Goal: Task Accomplishment & Management: Manage account settings

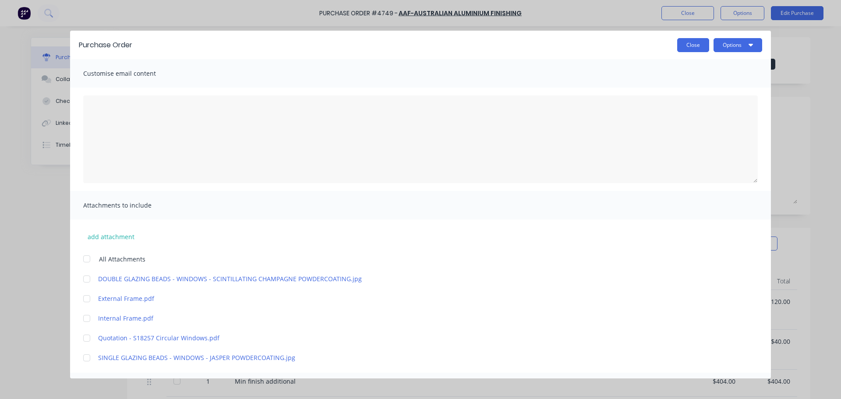
click at [697, 46] on button "Close" at bounding box center [693, 45] width 32 height 14
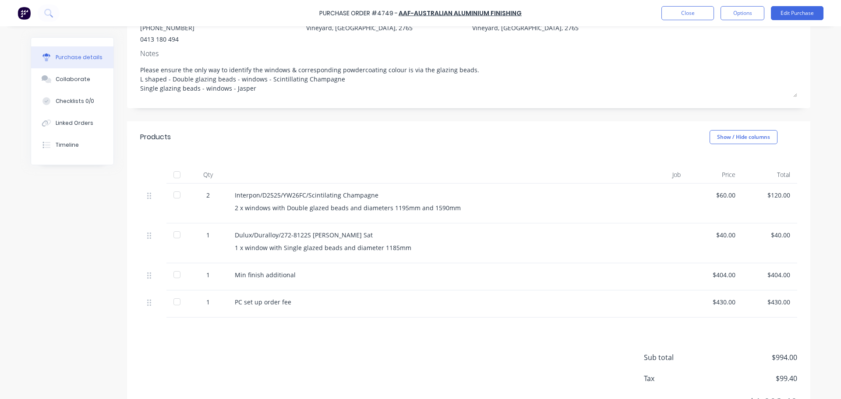
scroll to position [18, 0]
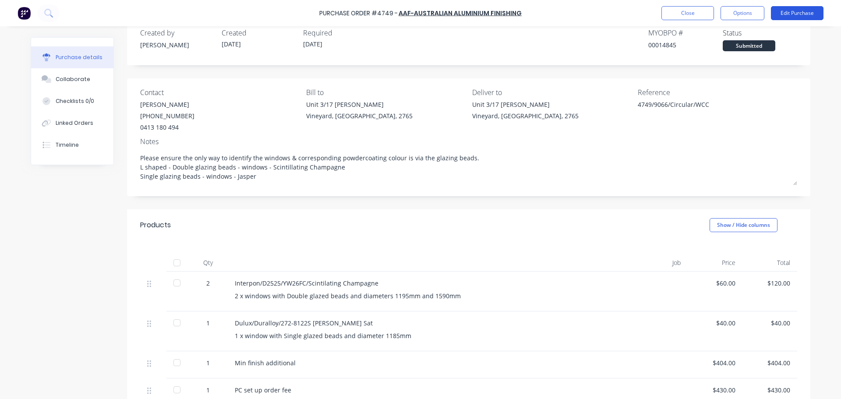
click at [795, 11] on button "Edit Purchase" at bounding box center [797, 13] width 53 height 14
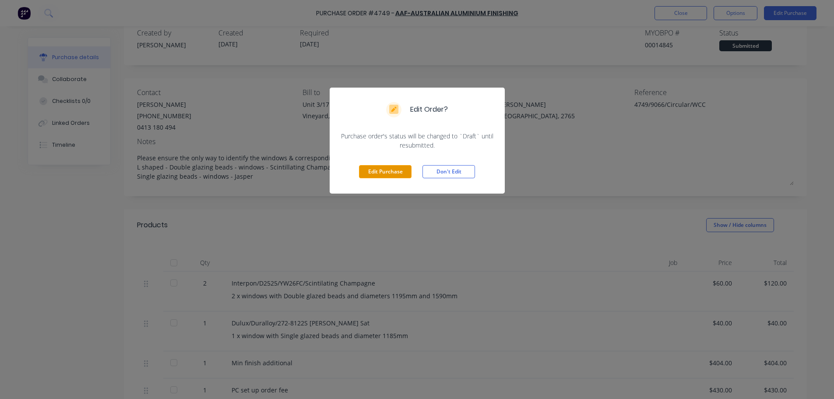
click at [381, 171] on button "Edit Purchase" at bounding box center [385, 171] width 53 height 13
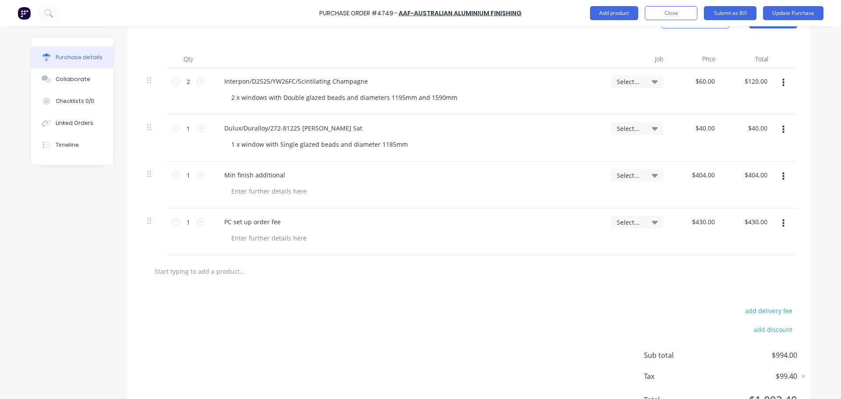
scroll to position [237, 0]
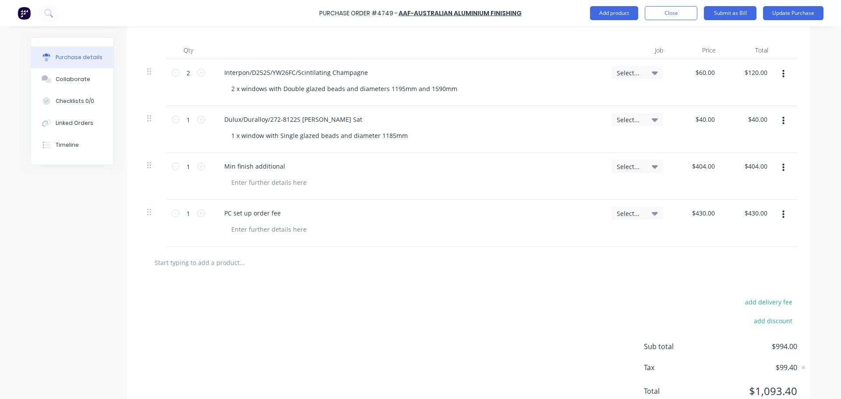
click at [199, 263] on input "text" at bounding box center [241, 263] width 175 height 18
type textarea "x"
type input "m"
type textarea "x"
type input "mi"
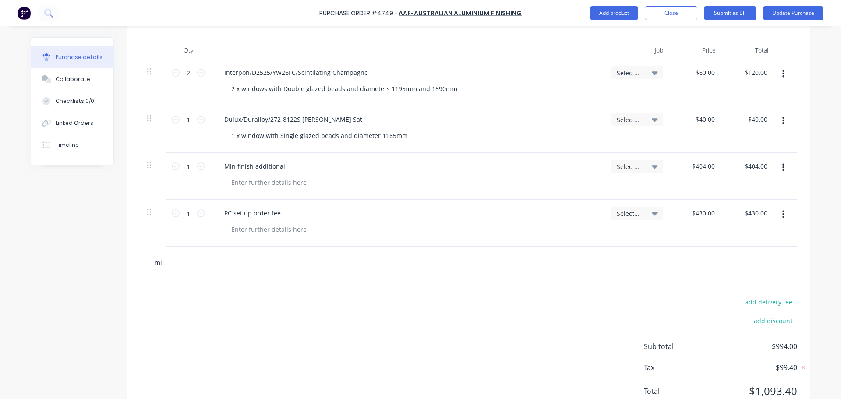
type textarea "x"
type input "min"
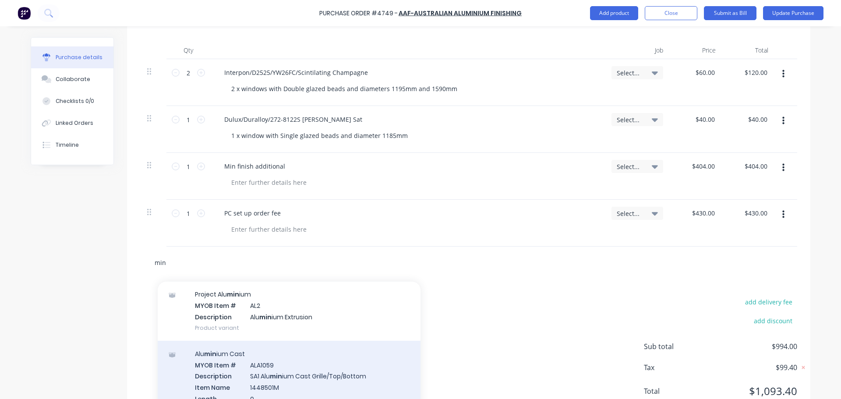
scroll to position [0, 0]
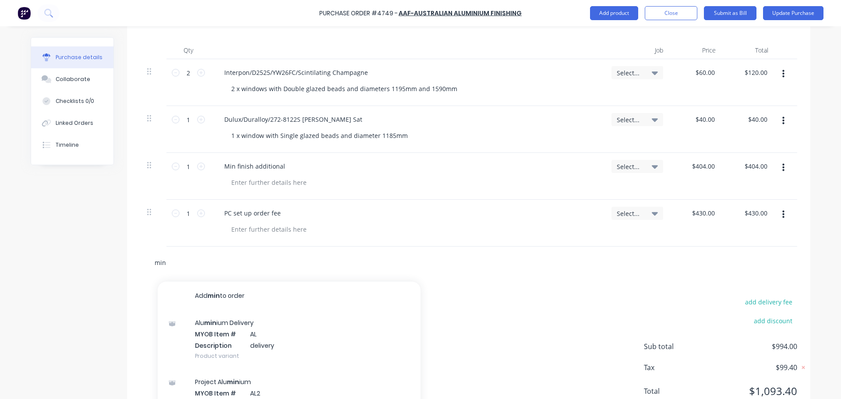
type textarea "x"
type input "min"
type textarea "x"
type input "min f"
type textarea "x"
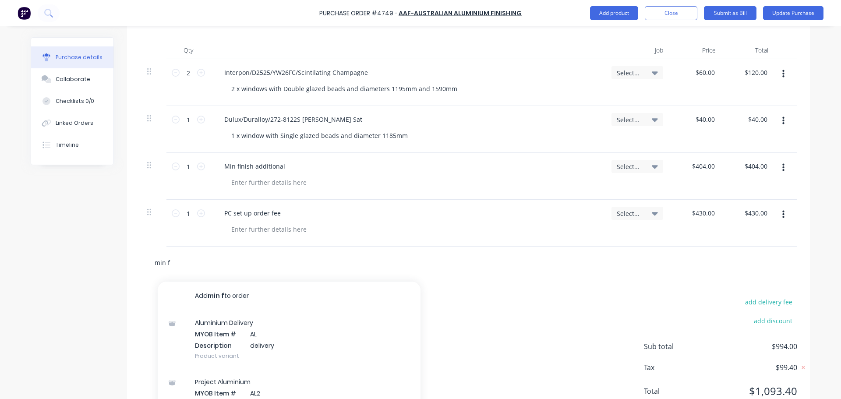
type input "min fn"
type textarea "x"
type input "min f"
type textarea "x"
type input "min fi"
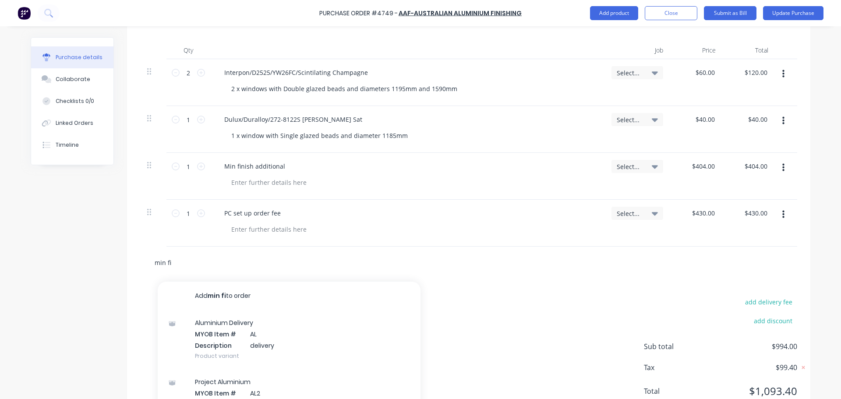
type textarea "x"
type input "min fin"
type textarea "x"
type input "min fini"
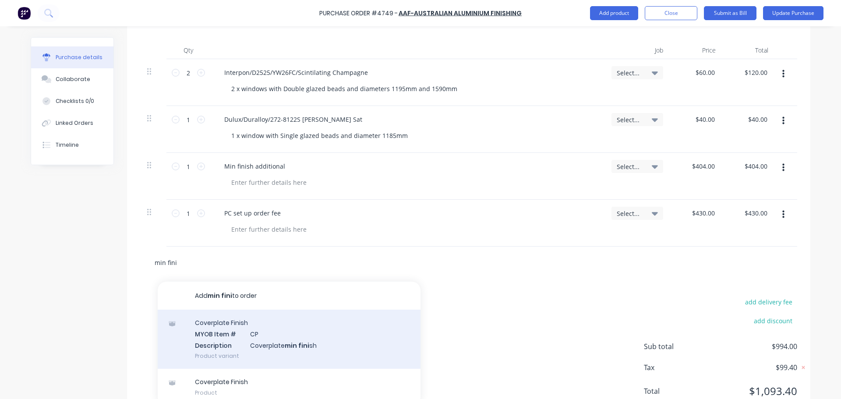
scroll to position [270, 0]
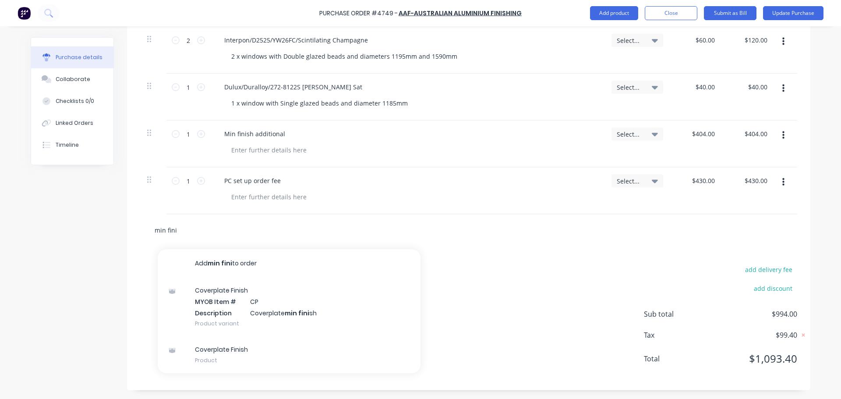
drag, startPoint x: 191, startPoint y: 235, endPoint x: 141, endPoint y: 226, distance: 51.0
click at [141, 225] on div "min fini Add min fini to order Coverplate Finish MYOB Item # CP Description Cov…" at bounding box center [468, 230] width 657 height 32
type textarea "x"
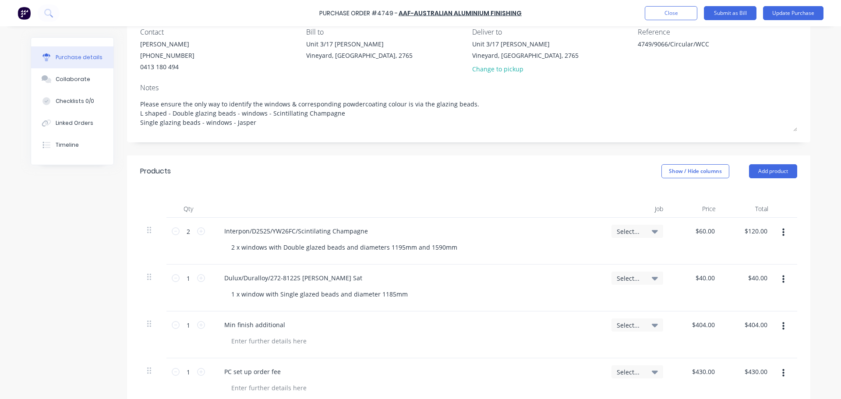
scroll to position [219, 0]
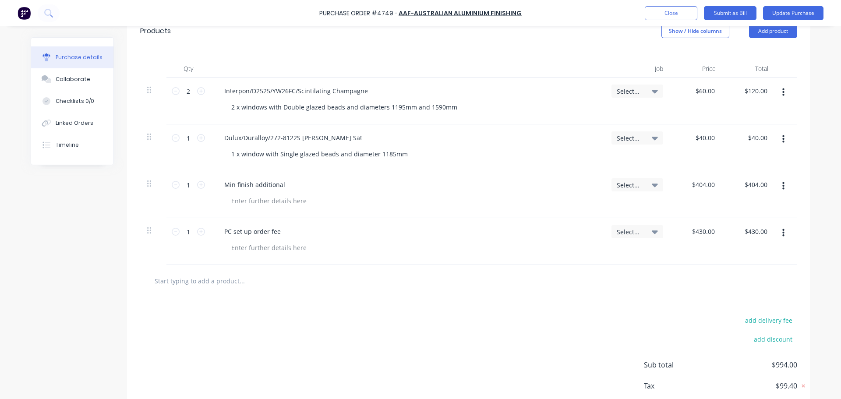
type textarea "x"
type input "s"
type textarea "x"
type input "sc"
type textarea "x"
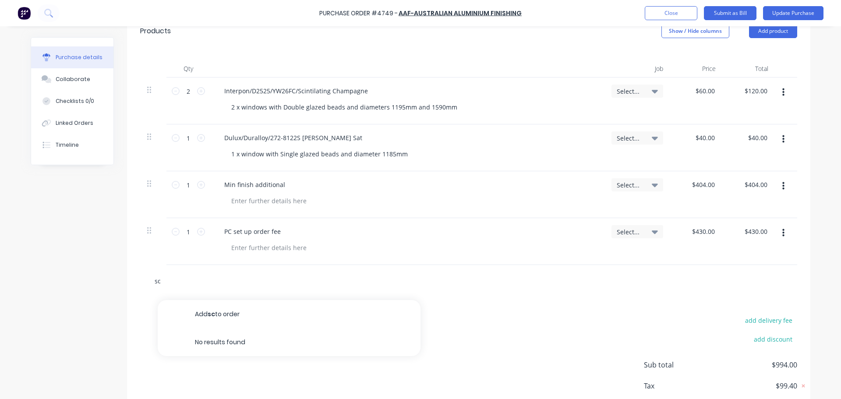
type input "sci"
type textarea "x"
type input "scin"
type textarea "x"
type input "scint"
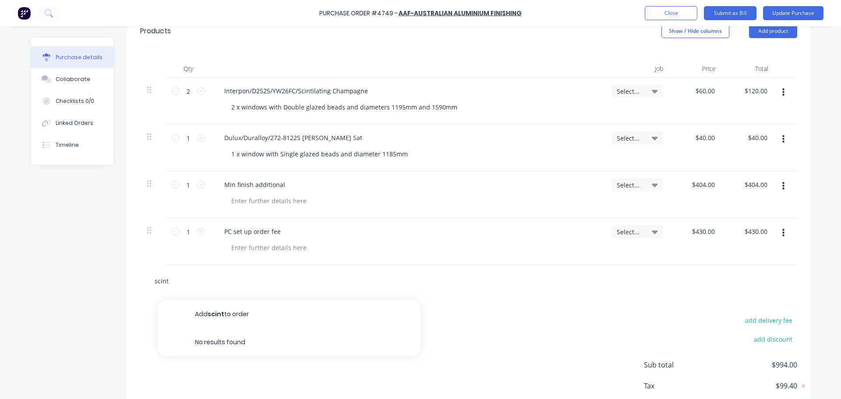
type textarea "x"
type input "scinti"
type textarea "x"
type input "scintil"
type textarea "x"
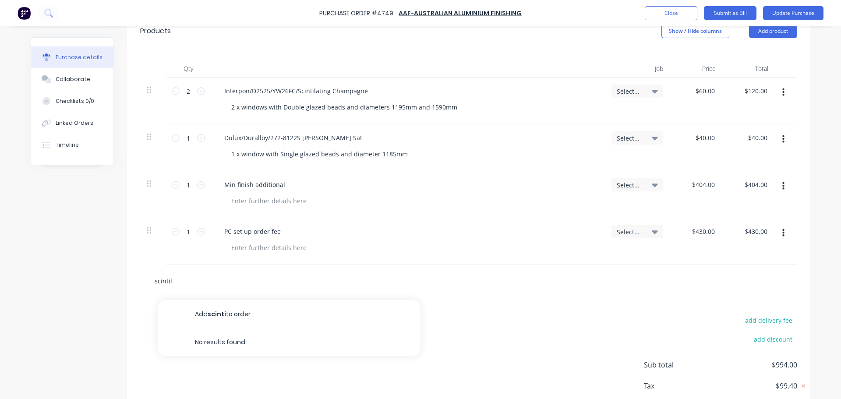
type input "scintill"
type textarea "x"
type input "scintilla"
type textarea "x"
type input "scintillat"
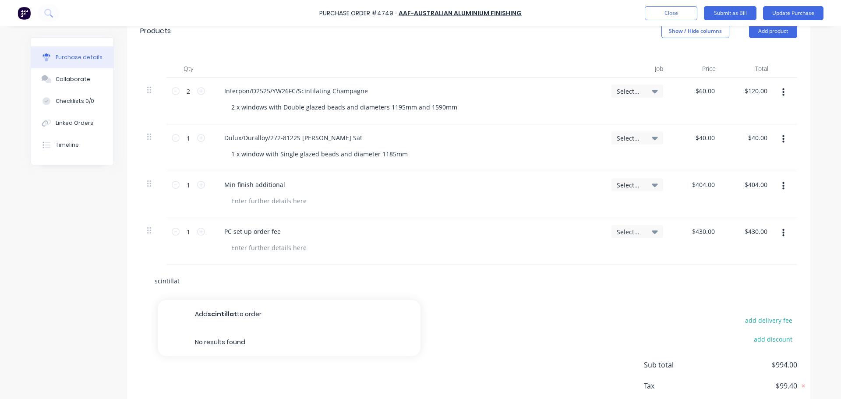
type textarea "x"
type input "scintilla"
type textarea "x"
type input "scintill"
type textarea "x"
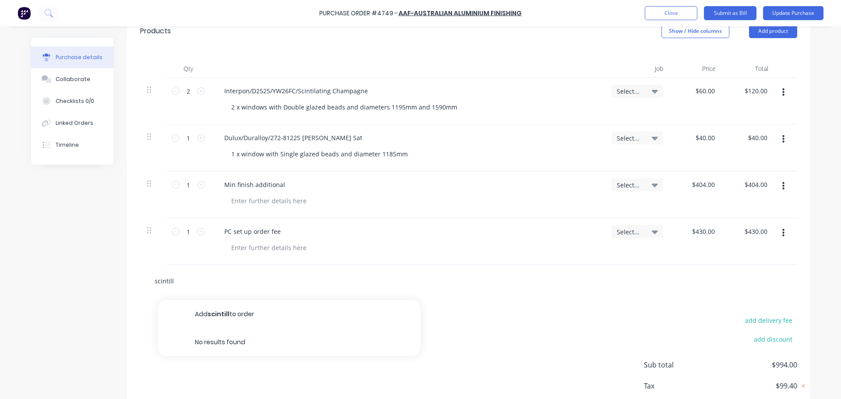
type input "scintil"
type textarea "x"
type input "scintila"
type textarea "x"
type input "scintil"
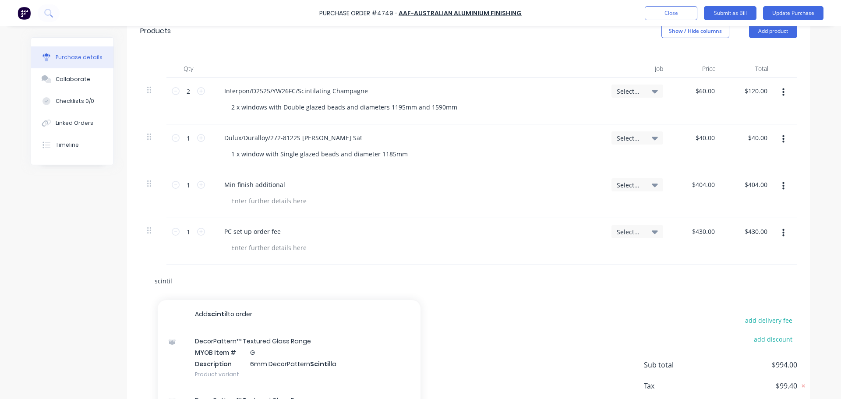
type textarea "x"
type input "scinti"
type textarea "x"
type input "scint"
type textarea "x"
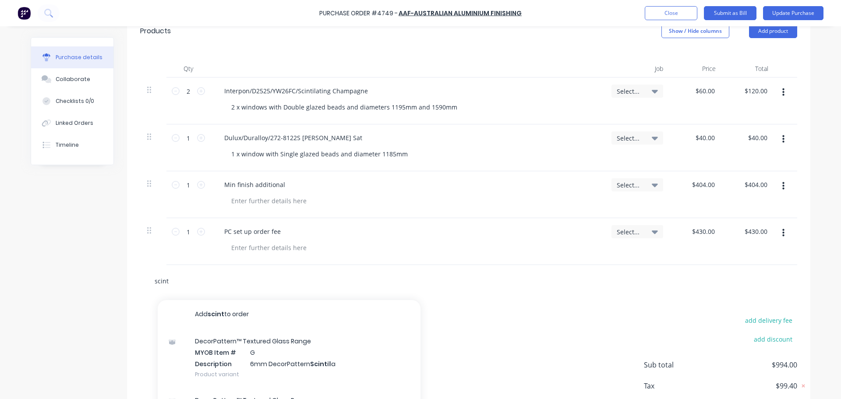
type input "scin"
type textarea "x"
type input "sci"
type textarea "x"
type input "sc"
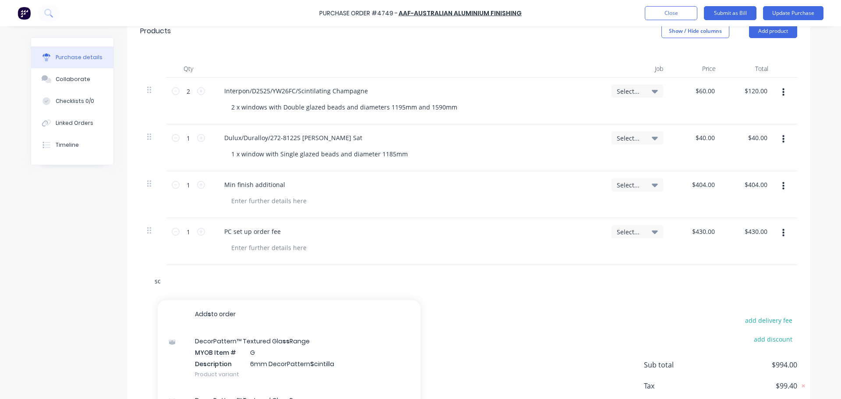
type textarea "x"
type input "s"
type textarea "x"
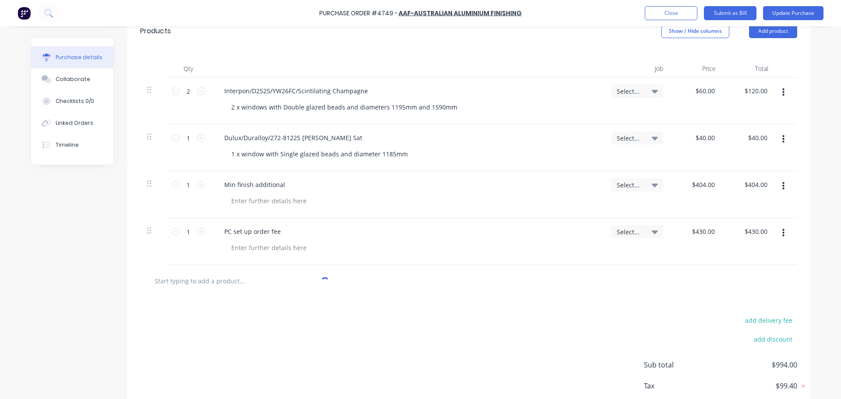
type textarea "x"
type input "p"
type textarea "x"
type input "po"
type textarea "x"
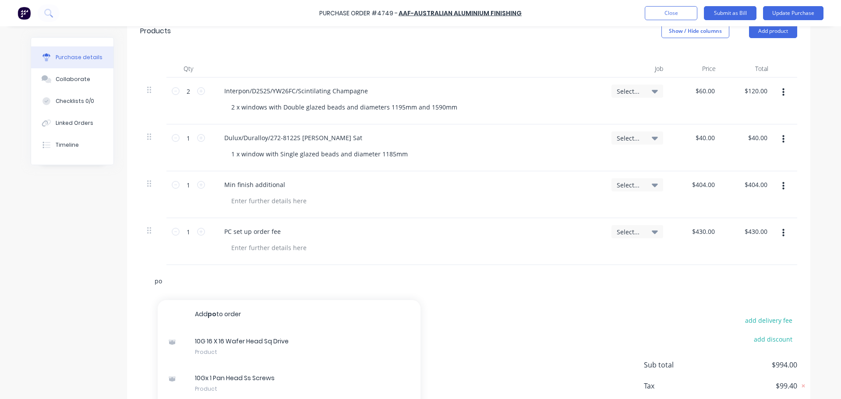
type input "pow"
type textarea "x"
type input "powd"
type textarea "x"
type input "powde"
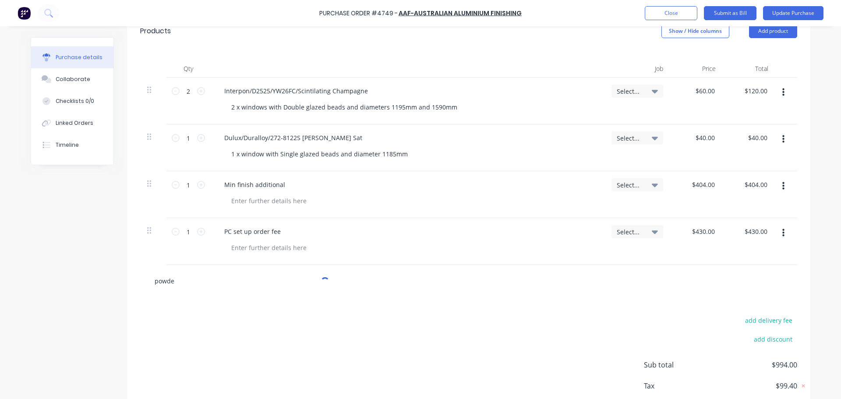
type textarea "x"
type input "powder"
type textarea "x"
type input "powderc"
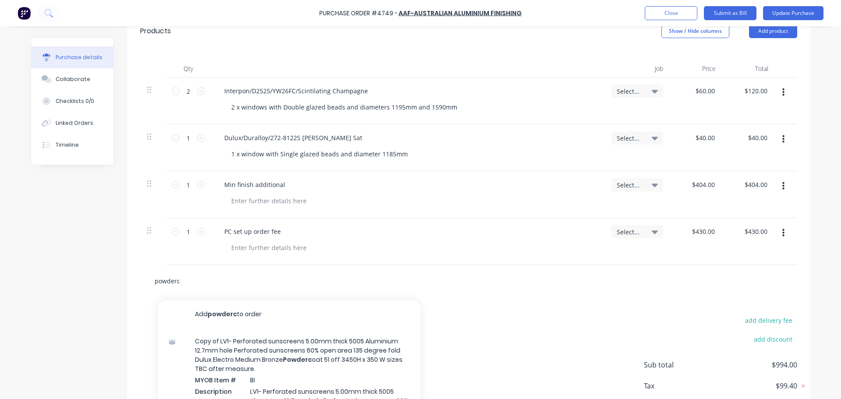
type textarea "x"
type input "powderco"
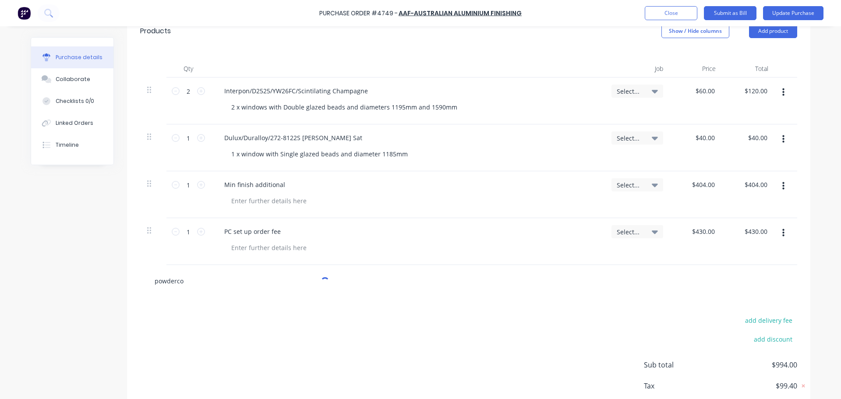
type textarea "x"
type input "powdercoa"
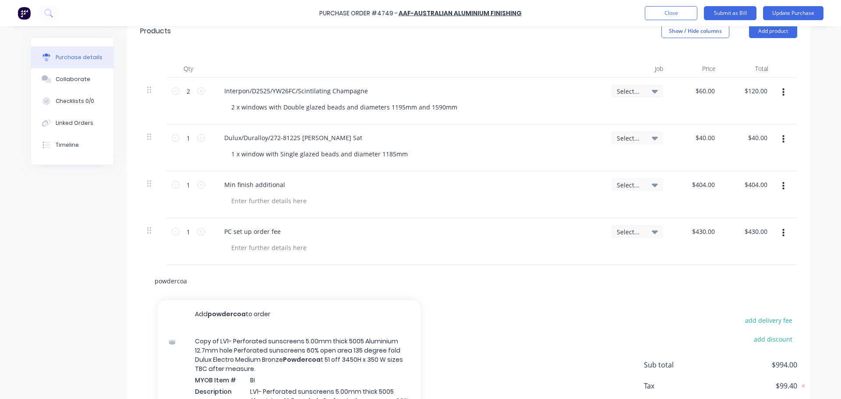
type textarea "x"
type input "powdercoat"
type textarea "x"
type input "powdercoati"
type textarea "x"
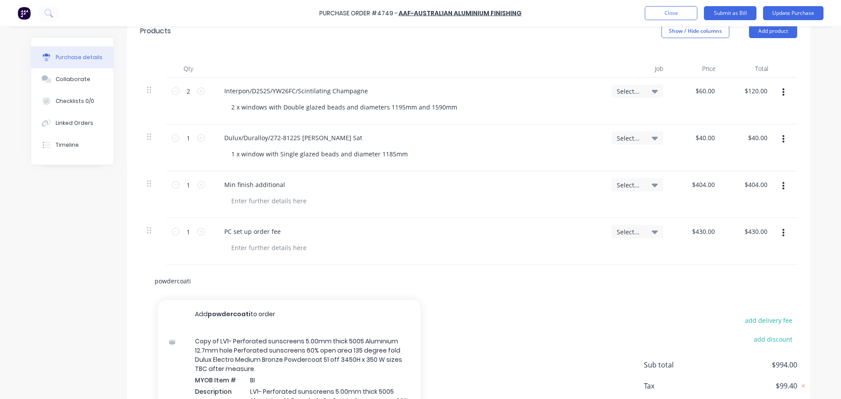
type input "powdercoatin"
type textarea "x"
type input "powdercoating"
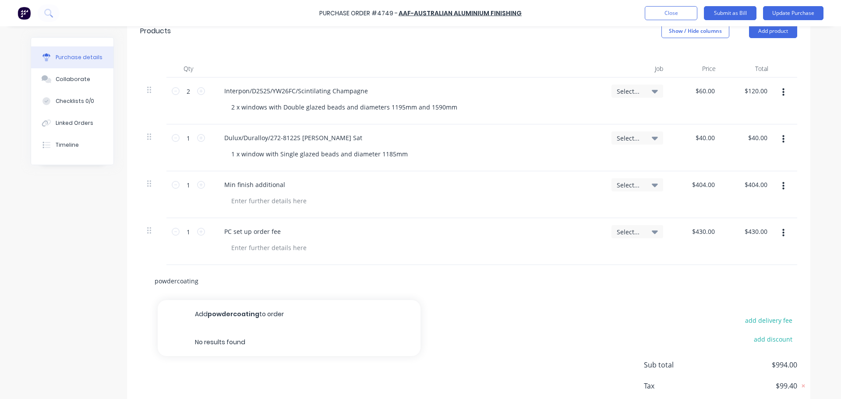
type textarea "x"
type input "powdercoatin"
type textarea "x"
type input "powdercoati"
type textarea "x"
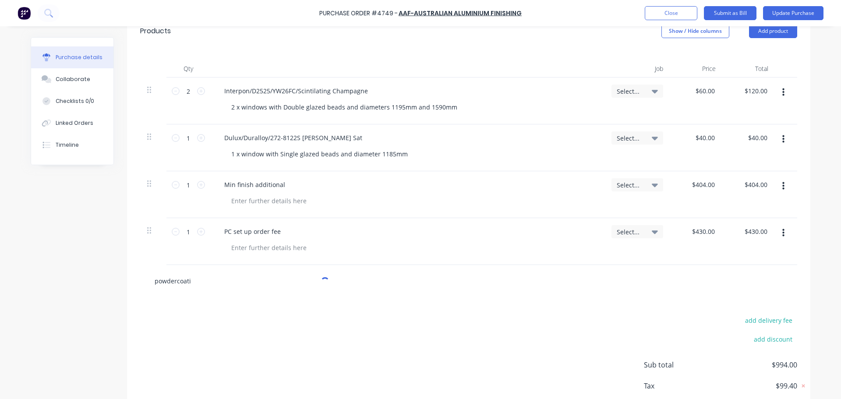
type input "powdercoat"
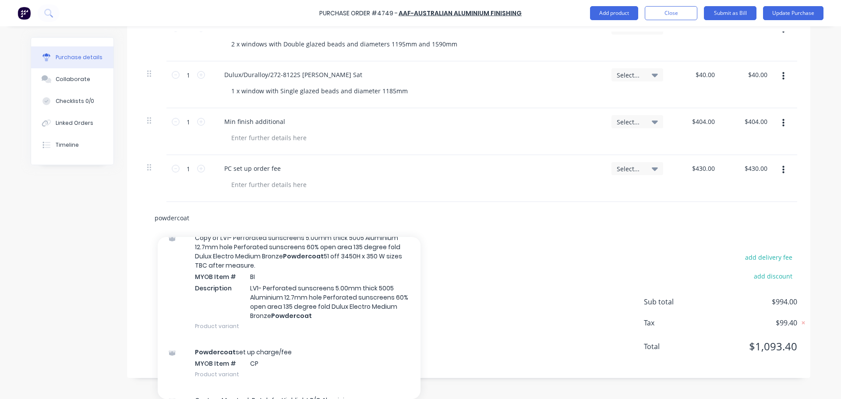
scroll to position [43, 0]
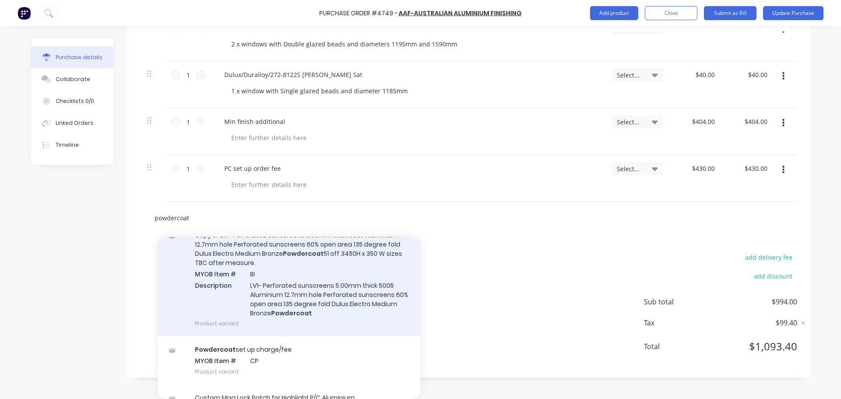
type textarea "x"
type input "powdercoati"
type textarea "x"
type input "powdercoatin"
type textarea "x"
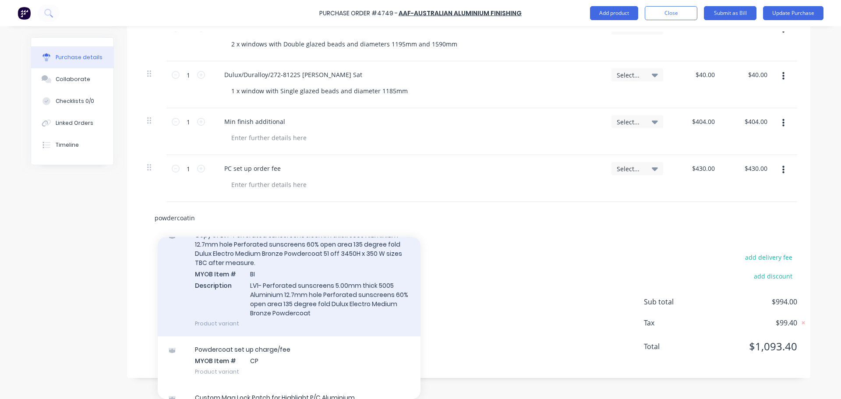
type input "powdercoating"
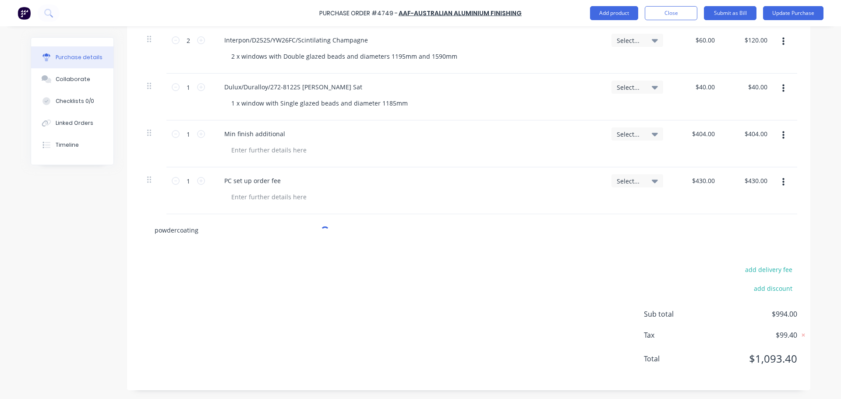
scroll to position [270, 0]
type textarea "x"
type input "powdercoatin"
type textarea "x"
type input "powdercoati"
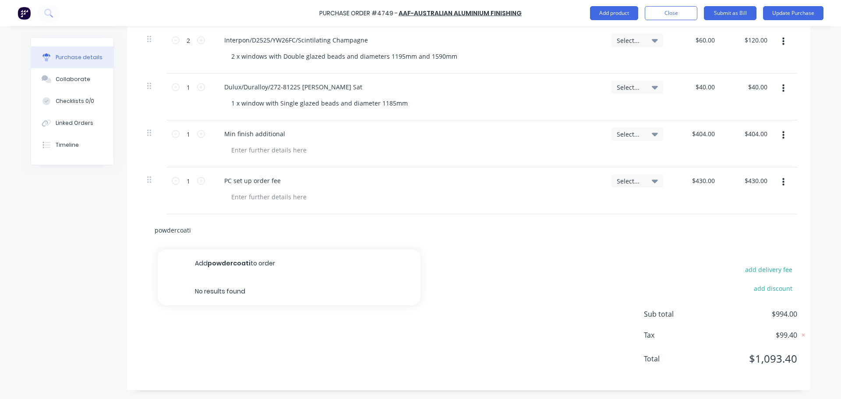
type textarea "x"
type input "powdercoat"
type textarea "x"
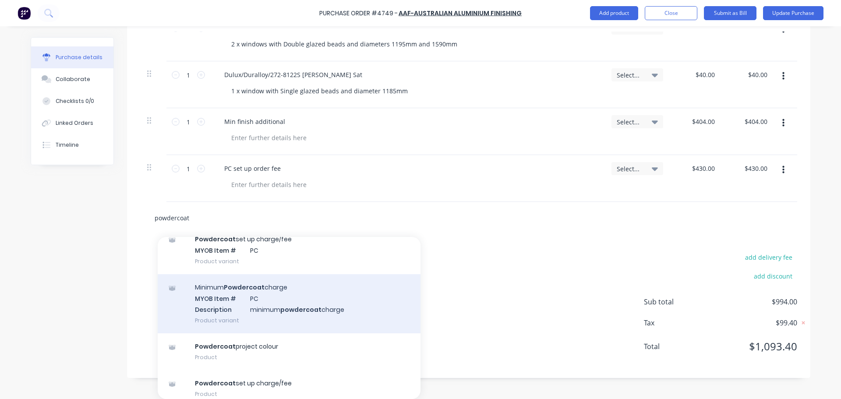
scroll to position [370, 0]
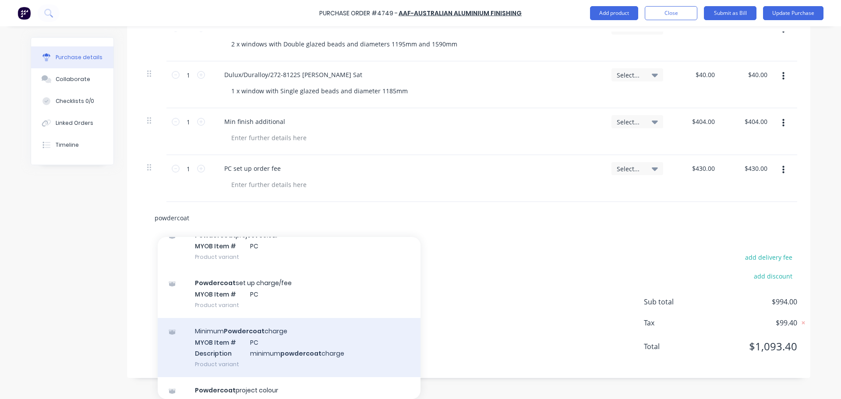
type input "powdercoat"
click at [285, 334] on div "Minimum Powdercoat charge MYOB Item # PC Description minimum powdercoat charge …" at bounding box center [289, 347] width 263 height 59
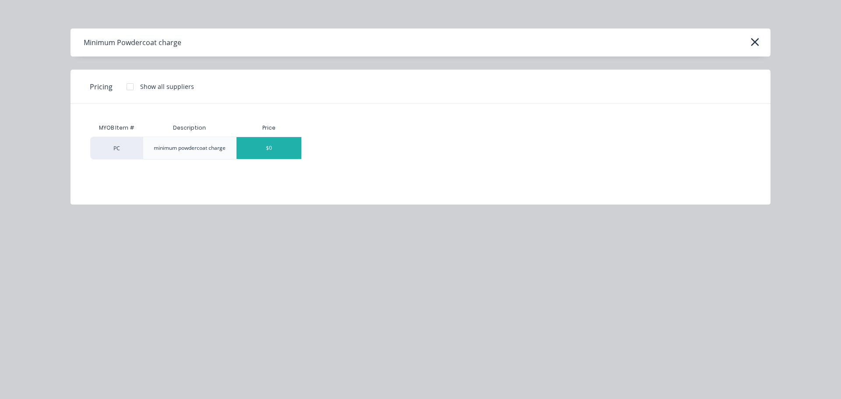
click at [277, 145] on div "$0" at bounding box center [268, 148] width 65 height 22
type textarea "x"
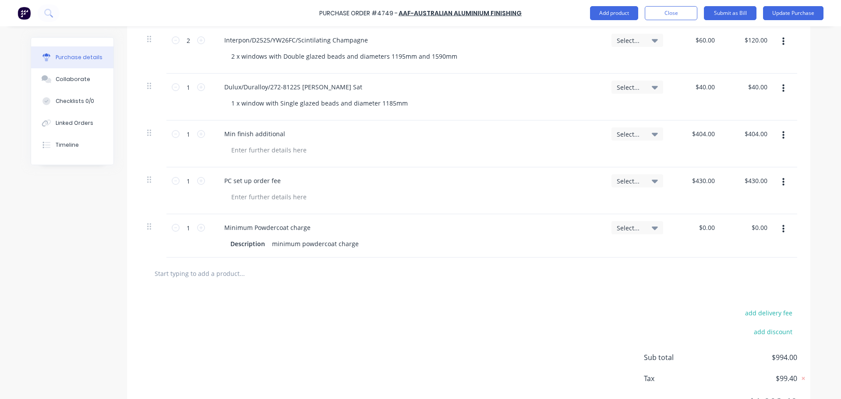
scroll to position [282, 0]
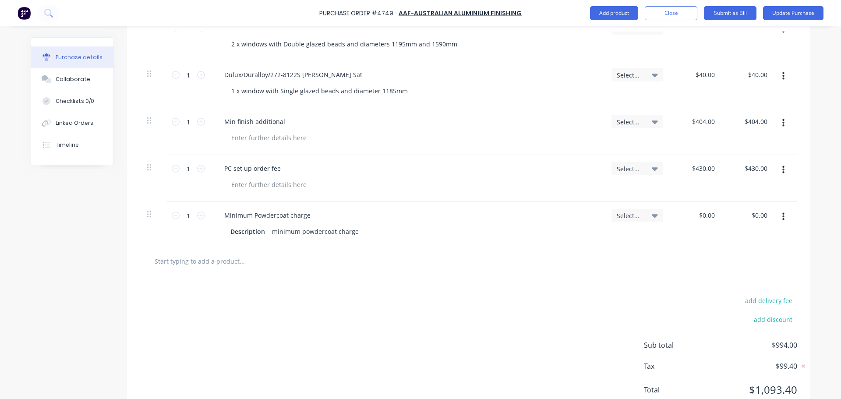
click at [206, 258] on input "text" at bounding box center [241, 261] width 175 height 18
type textarea "x"
type input "p"
type textarea "x"
type input "po"
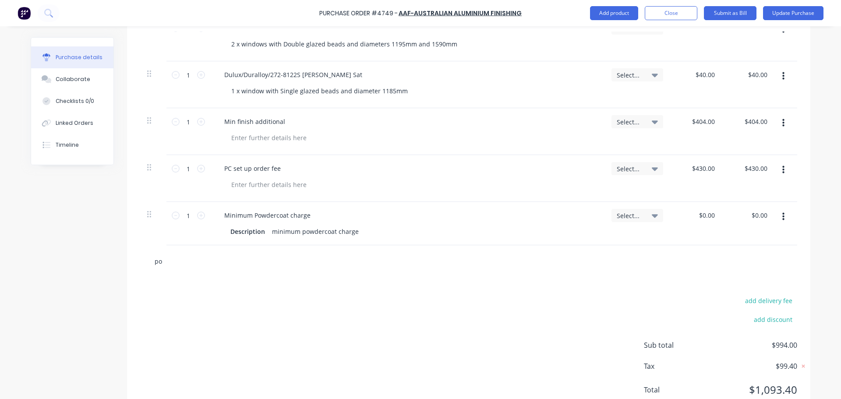
type textarea "x"
type input "pow"
type textarea "x"
type input "powd"
type textarea "x"
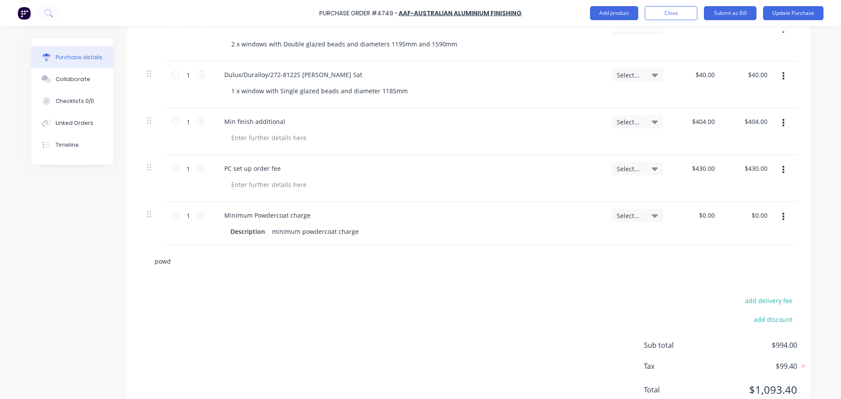
type input "powde"
type textarea "x"
type input "powder"
type textarea "x"
type input "powderc"
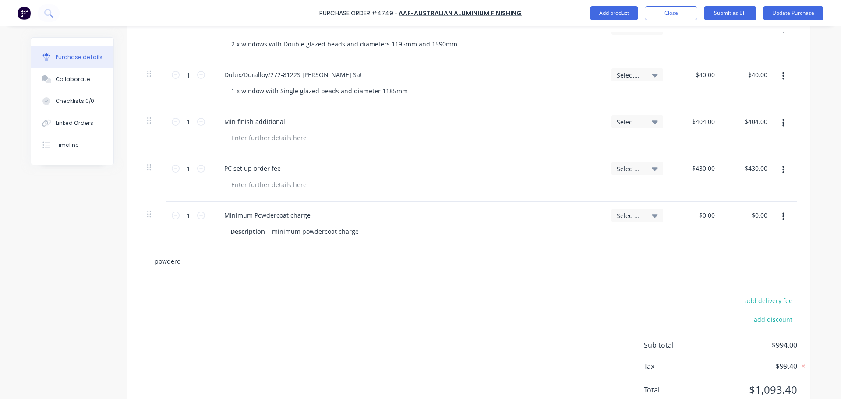
type textarea "x"
type input "powderco"
type textarea "x"
type input "powdercoa"
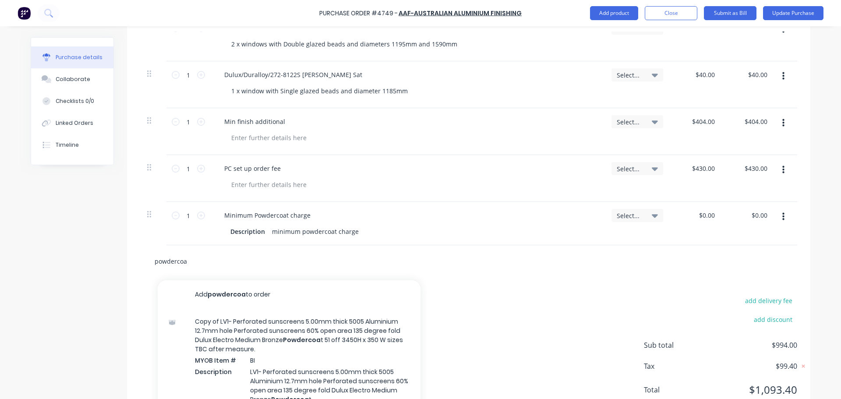
type textarea "x"
type input "powdercoat"
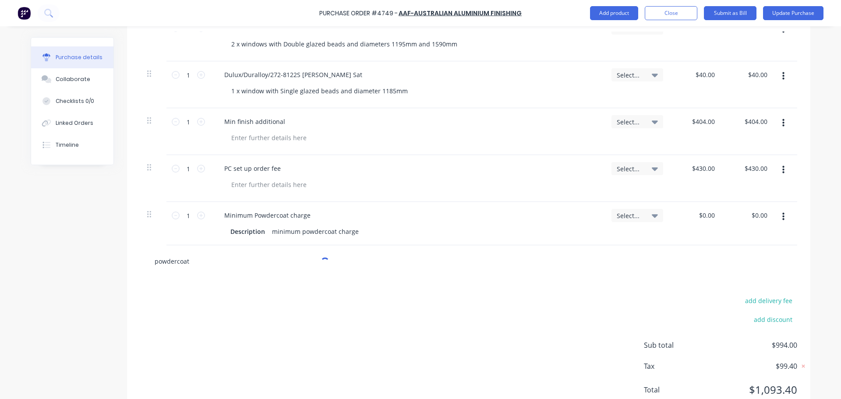
type textarea "x"
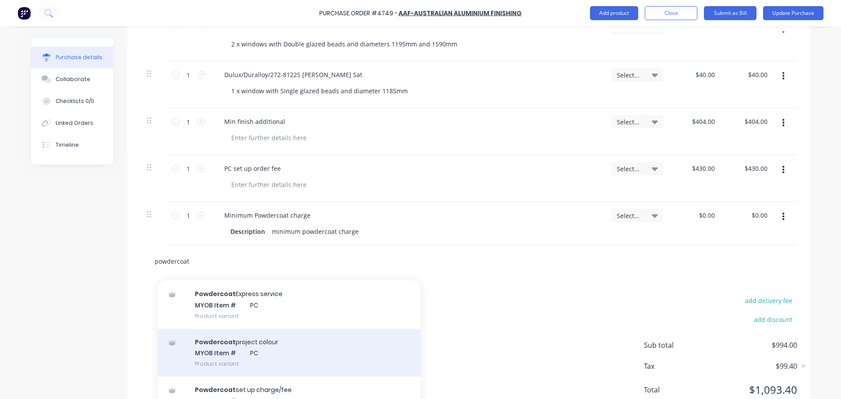
scroll to position [350, 0]
type input "powdercoat"
click at [274, 364] on div "Powdercoat set up charge/fee MYOB Item # PC Product variant" at bounding box center [289, 357] width 263 height 48
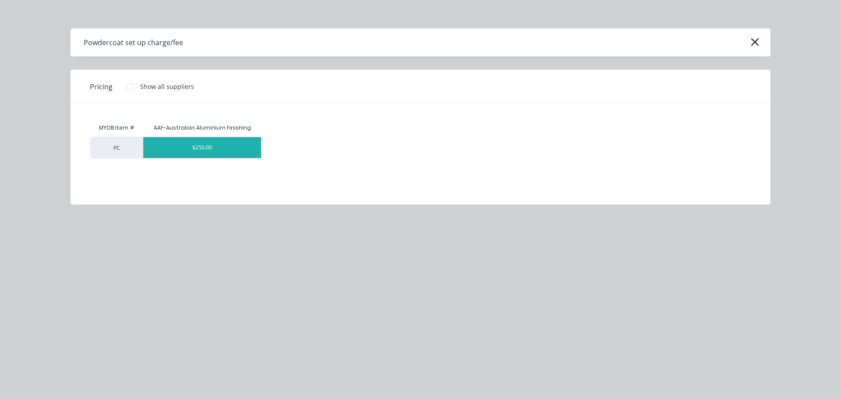
click at [215, 149] on div "$250.00" at bounding box center [202, 147] width 118 height 21
type textarea "x"
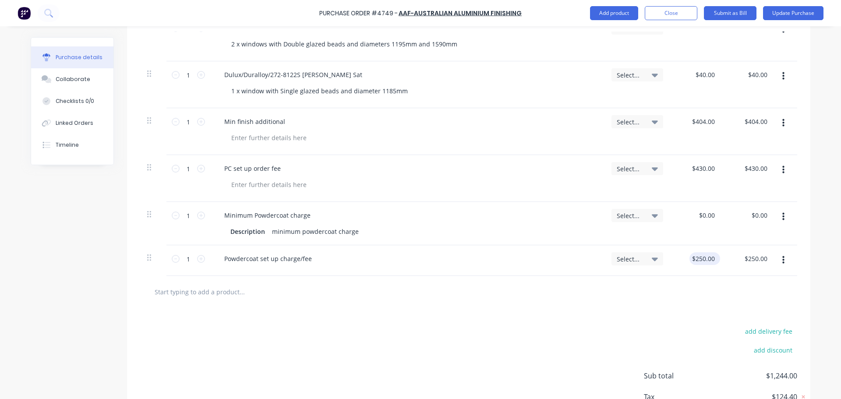
type textarea "x"
type input "250.00"
click at [698, 261] on input "250.00" at bounding box center [702, 258] width 27 height 13
type textarea "x"
click at [698, 261] on input "250.00" at bounding box center [705, 258] width 24 height 13
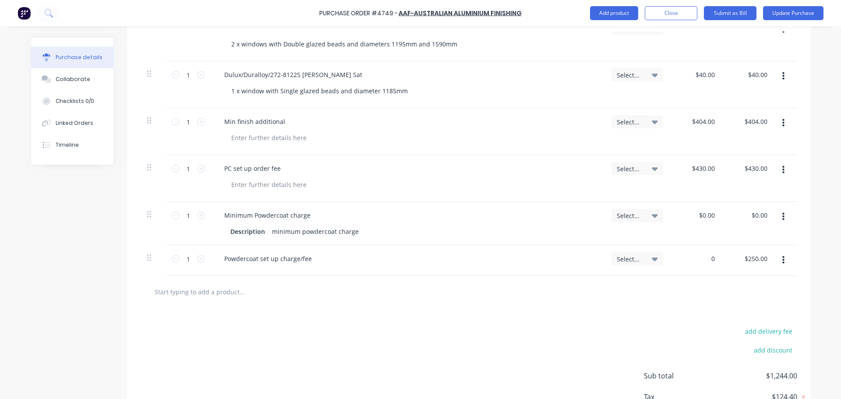
type input "0"
type textarea "x"
type input "$0.00"
click at [715, 282] on div at bounding box center [468, 292] width 657 height 32
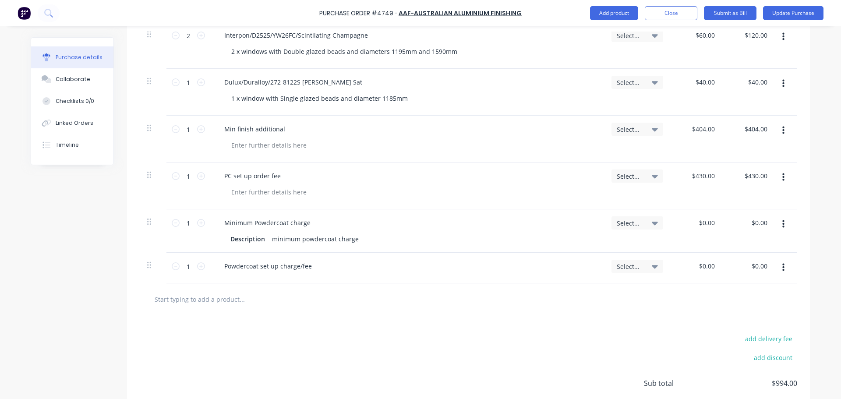
scroll to position [256, 0]
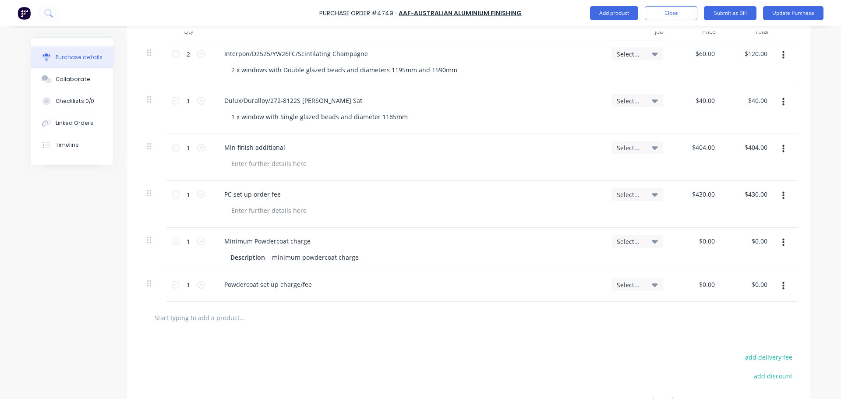
click at [197, 321] on input "text" at bounding box center [241, 318] width 175 height 18
type textarea "x"
type input "p"
type textarea "x"
type input "pc"
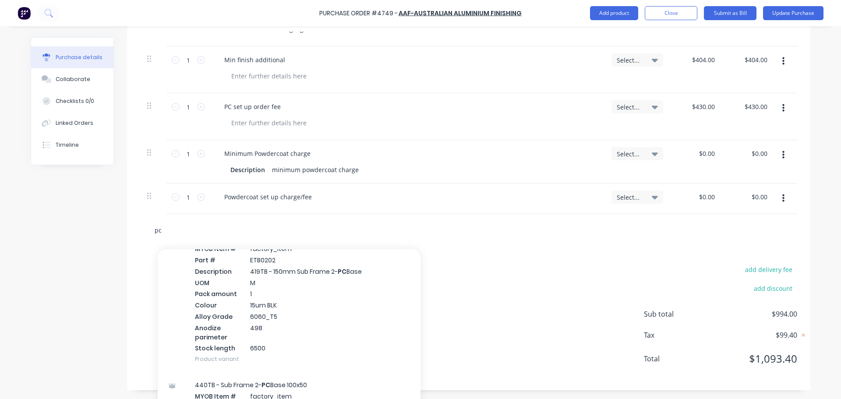
scroll to position [4325, 0]
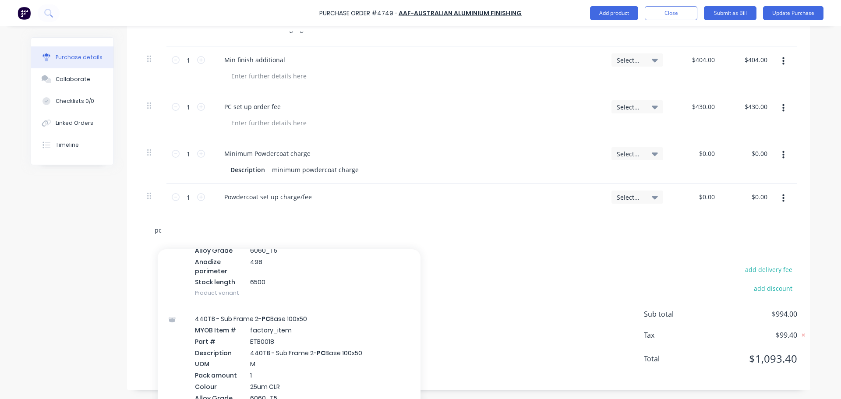
click at [177, 236] on input "pc" at bounding box center [241, 230] width 175 height 18
type textarea "x"
type input "p"
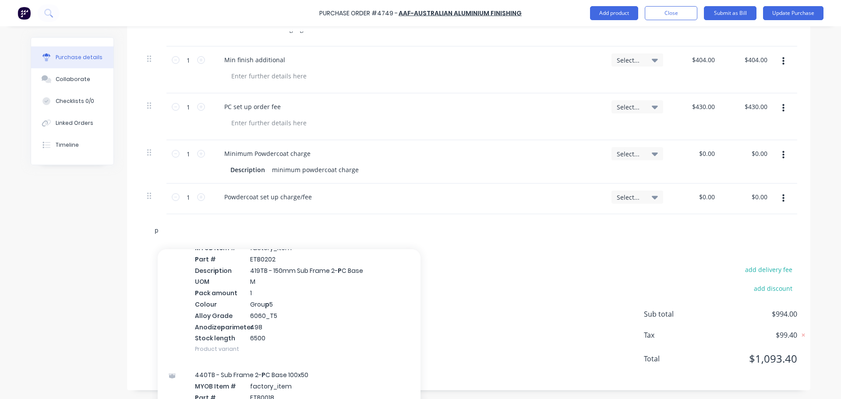
type textarea "x"
type input "po"
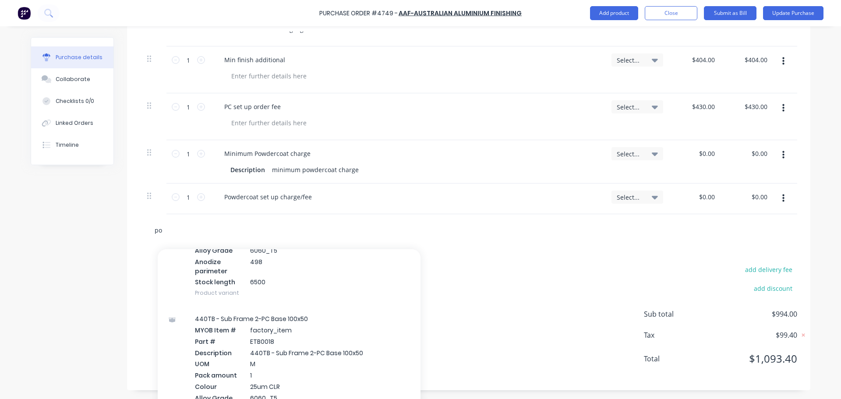
type textarea "x"
type input "pow"
type textarea "x"
type input "powd"
type textarea "x"
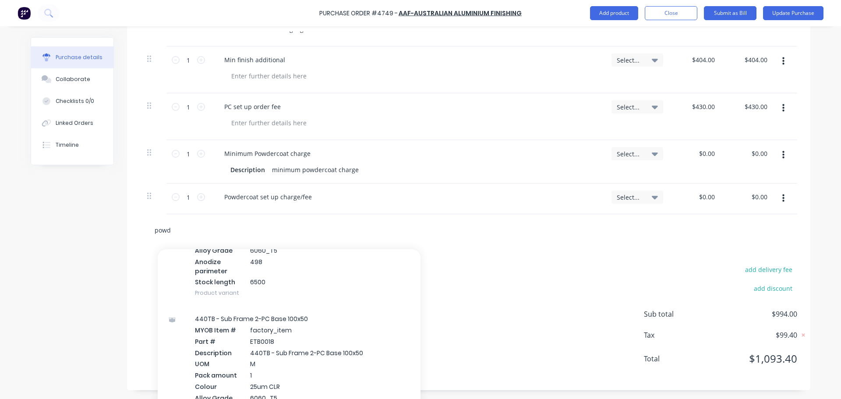
type input "powde"
type textarea "x"
type input "powder"
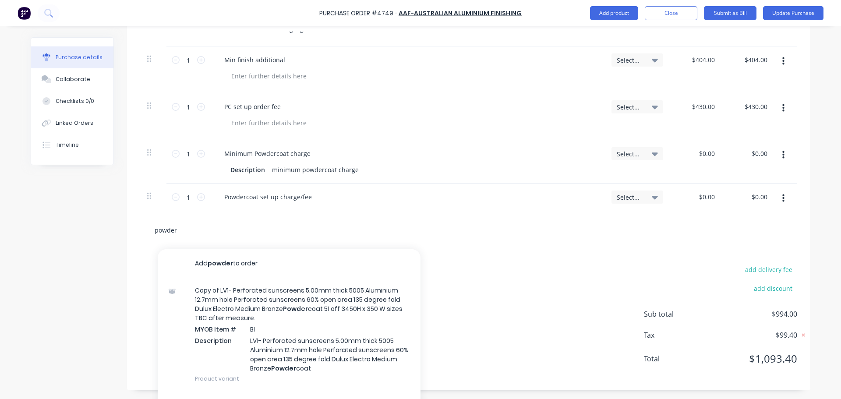
type textarea "x"
type input "powderco"
type textarea "x"
type input "powdercoa"
type textarea "x"
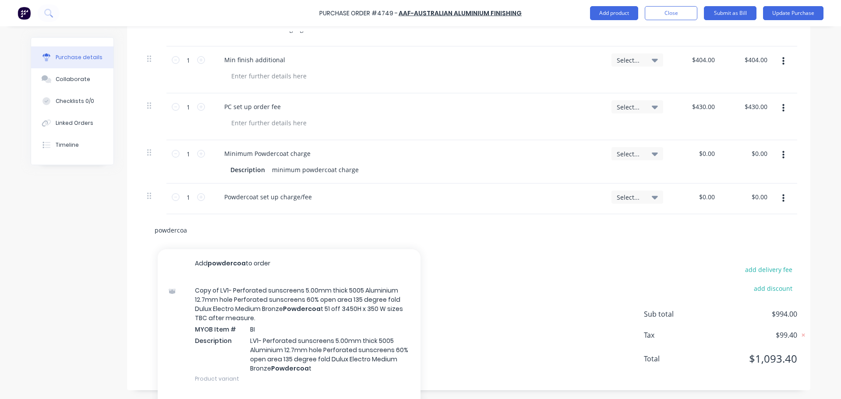
type input "powdercoat"
type textarea "x"
type input "powdercoatr"
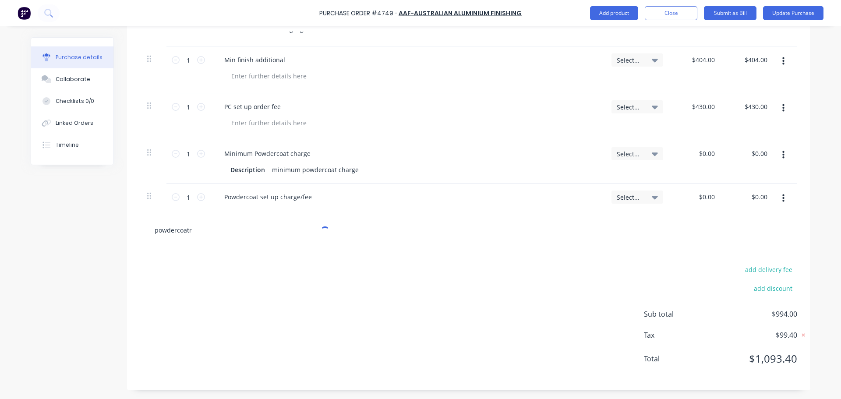
type textarea "x"
type input "powdercoat"
type textarea "x"
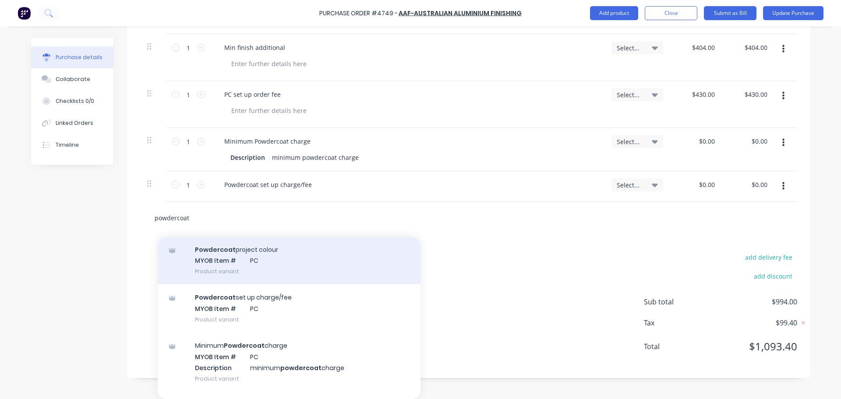
scroll to position [350, 0]
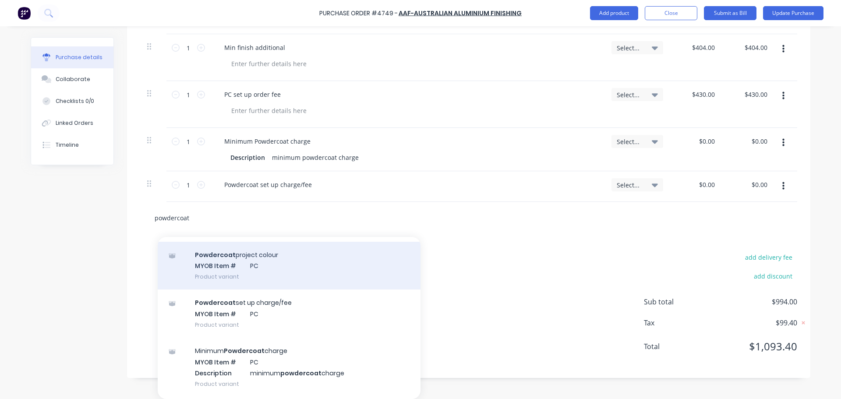
type input "powdercoat"
click at [291, 271] on div "Powdercoat project colour MYOB Item # PC Product variant" at bounding box center [289, 266] width 263 height 48
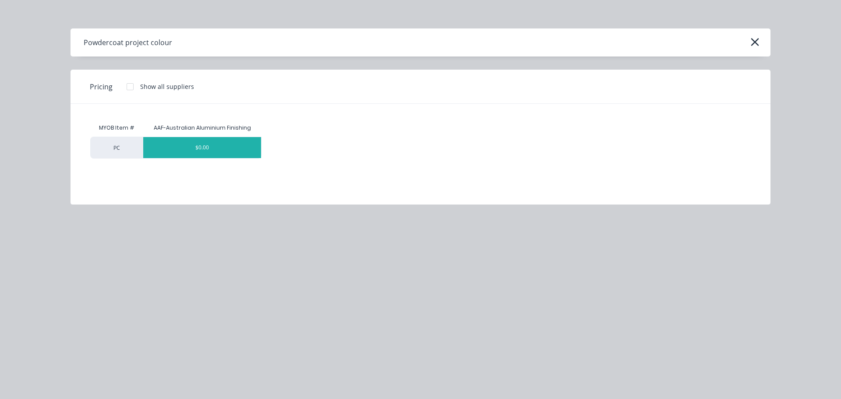
click at [210, 151] on div "$0.00" at bounding box center [202, 147] width 118 height 21
type textarea "x"
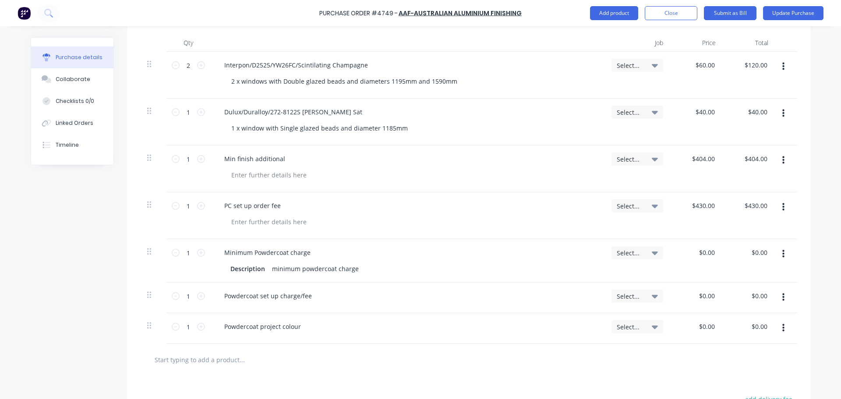
scroll to position [225, 0]
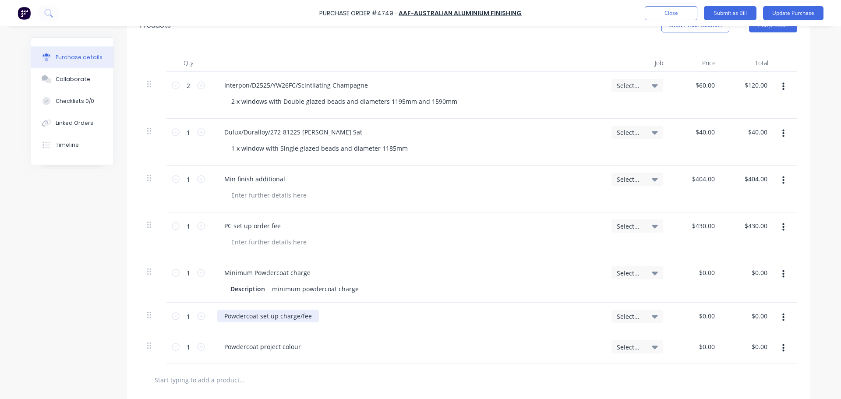
click at [310, 319] on div "Powdercoat set up charge/fee" at bounding box center [268, 316] width 102 height 13
click at [335, 350] on div "Powdercoat project colour" at bounding box center [407, 346] width 380 height 13
type textarea "x"
type input "404.00"
drag, startPoint x: 692, startPoint y: 178, endPoint x: 719, endPoint y: 183, distance: 27.6
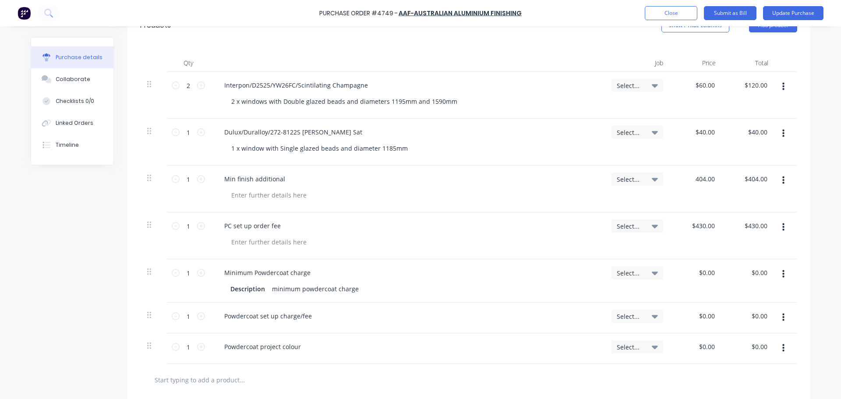
click at [719, 183] on div "1 1 Min finish additional Select... 404.00 404.00 $404.00 $404.00" at bounding box center [468, 189] width 657 height 47
type textarea "x"
type input "$404.00"
type input "0.00"
click at [704, 275] on input "0.00" at bounding box center [706, 272] width 20 height 13
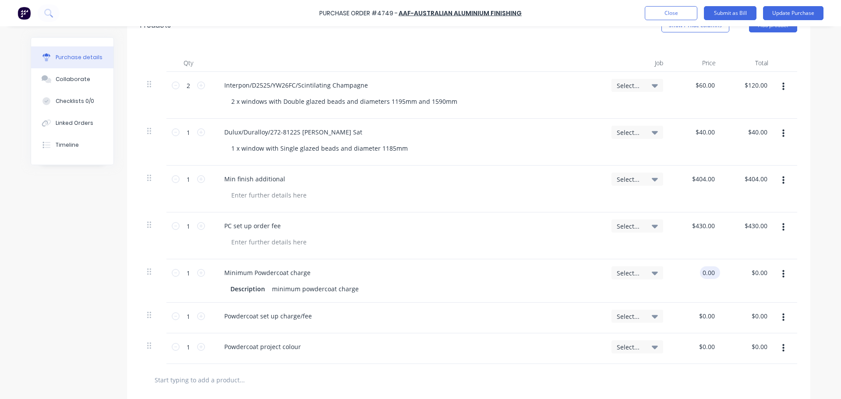
type textarea "x"
drag, startPoint x: 712, startPoint y: 274, endPoint x: 682, endPoint y: 269, distance: 30.7
click at [682, 269] on div "0.00 0.00" at bounding box center [696, 280] width 53 height 43
paste input "404"
type input "404.00"
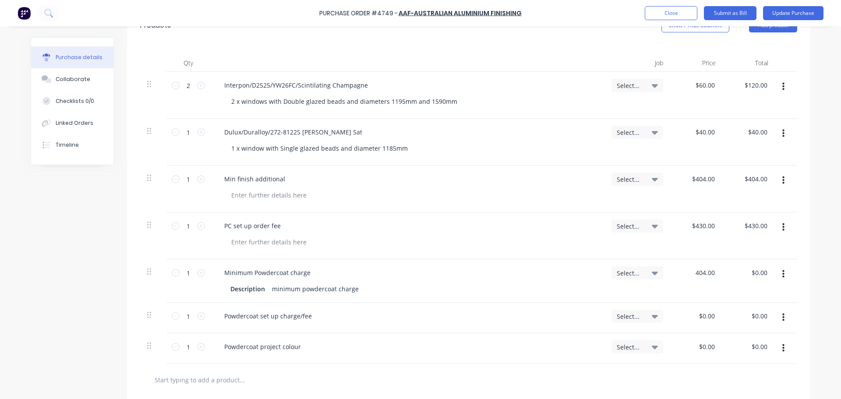
type textarea "x"
type input "$404.00"
click at [782, 177] on icon "button" at bounding box center [783, 180] width 2 height 8
click at [749, 250] on button "Delete" at bounding box center [756, 256] width 74 height 18
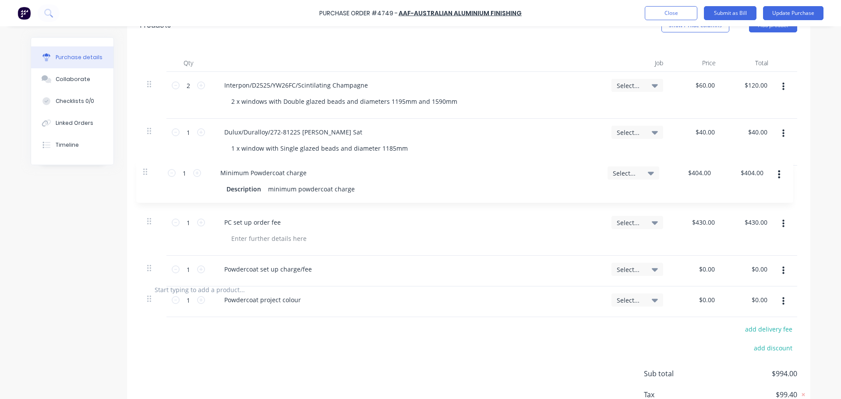
drag, startPoint x: 147, startPoint y: 223, endPoint x: 147, endPoint y: 167, distance: 56.5
click at [147, 167] on div "2 2 Interpon/D2525/YW26FC/Scintilating Champagne 2 x windows with Double glazed…" at bounding box center [468, 173] width 657 height 202
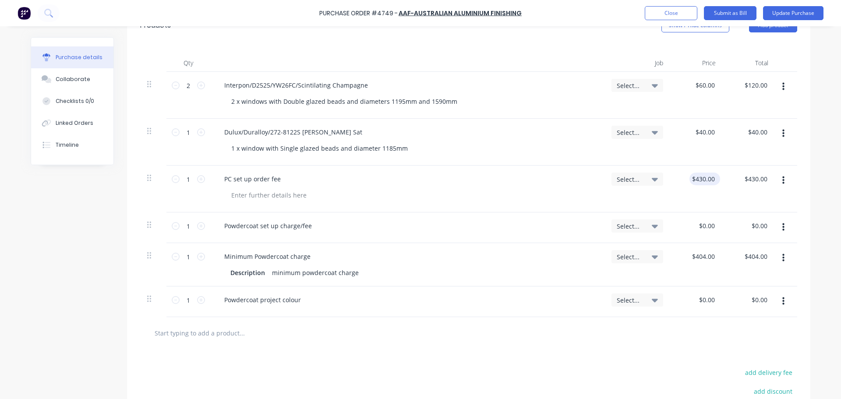
type textarea "x"
type input "430.00"
drag, startPoint x: 690, startPoint y: 179, endPoint x: 725, endPoint y: 186, distance: 35.4
click at [725, 186] on div "1 1 PC set up order fee Select... 430.00 430.00 $430.00 $430.00" at bounding box center [468, 189] width 657 height 47
type textarea "x"
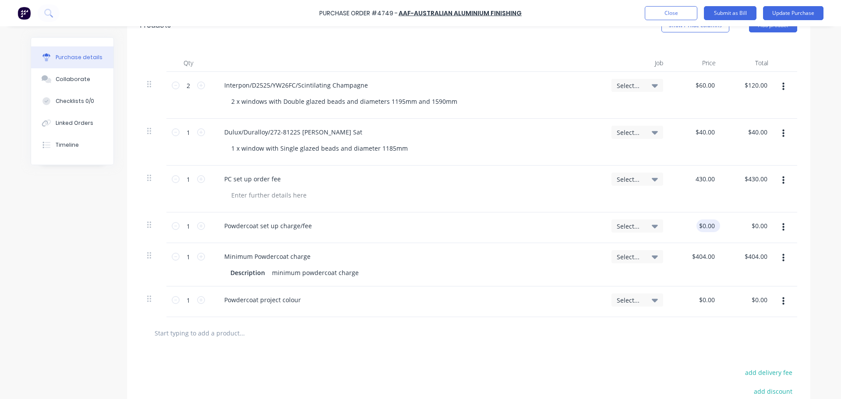
type input "$430.00"
type input "0.00"
click at [704, 228] on input "0.00" at bounding box center [706, 225] width 20 height 13
type textarea "x"
type input "$0.00"
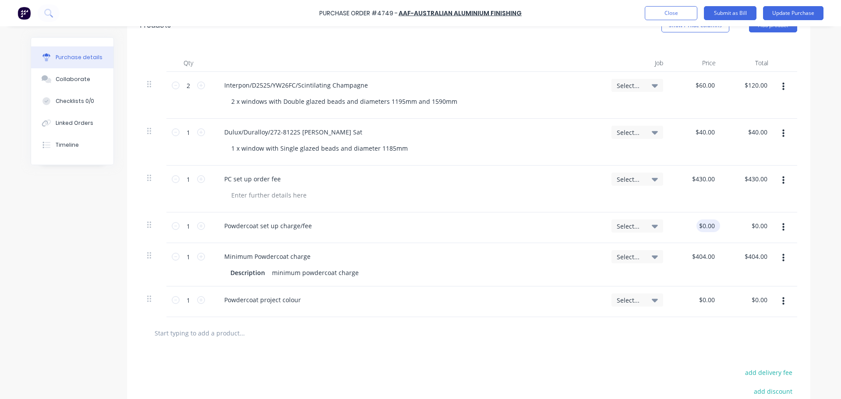
click at [715, 227] on div "$0.00 $0.00" at bounding box center [696, 227] width 53 height 31
drag, startPoint x: 715, startPoint y: 225, endPoint x: 690, endPoint y: 221, distance: 25.8
click at [690, 221] on div "$0.00 $0.00" at bounding box center [696, 227] width 53 height 31
type textarea "x"
type input "430.00"
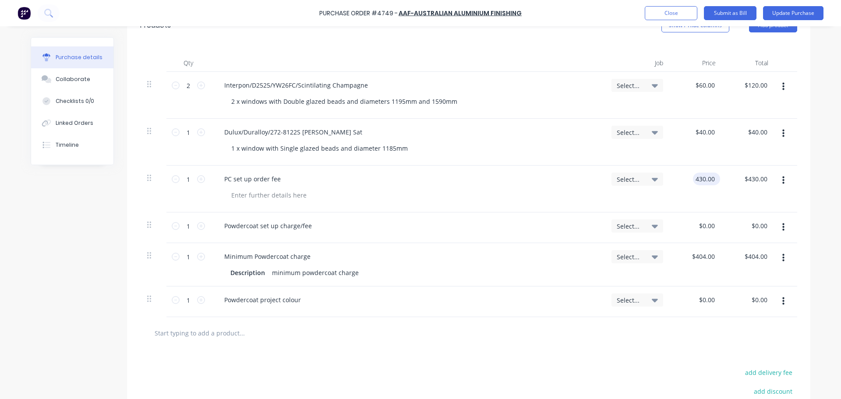
click at [699, 178] on input "430.00" at bounding box center [705, 179] width 24 height 13
drag, startPoint x: 712, startPoint y: 182, endPoint x: 677, endPoint y: 176, distance: 35.6
click at [677, 176] on div "430.00 430.00" at bounding box center [696, 189] width 53 height 47
type textarea "x"
type input "$430.00"
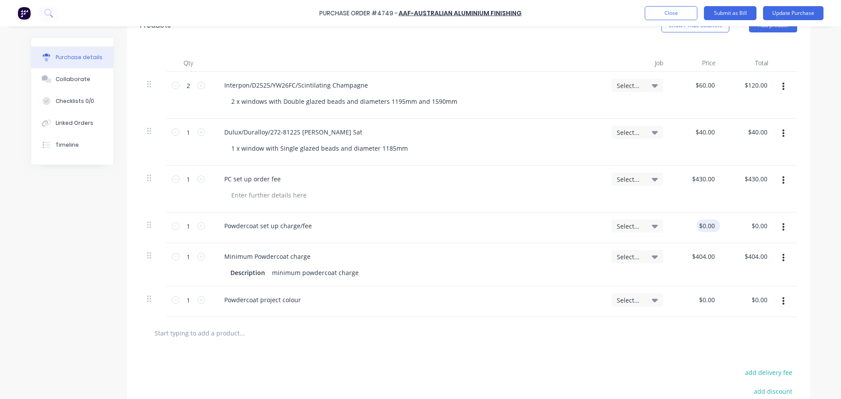
drag, startPoint x: 703, startPoint y: 220, endPoint x: 705, endPoint y: 225, distance: 4.9
click at [704, 224] on div "$0.00 $0.00" at bounding box center [696, 227] width 53 height 31
type textarea "x"
drag, startPoint x: 712, startPoint y: 226, endPoint x: 657, endPoint y: 215, distance: 56.2
click at [657, 215] on div "1 1 Powdercoat set up charge/fee Select... 0.00 0.00 $0.00 $0.00" at bounding box center [468, 227] width 657 height 31
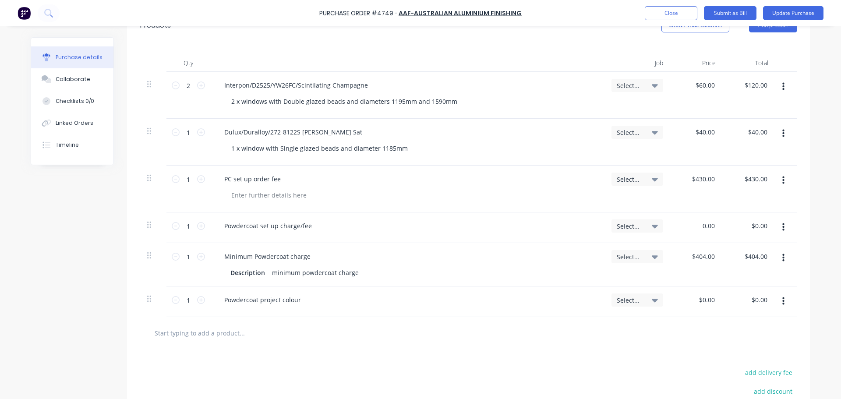
paste input "43"
type input "430.00"
type textarea "x"
type input "$430.00"
click at [782, 183] on button "button" at bounding box center [783, 181] width 21 height 16
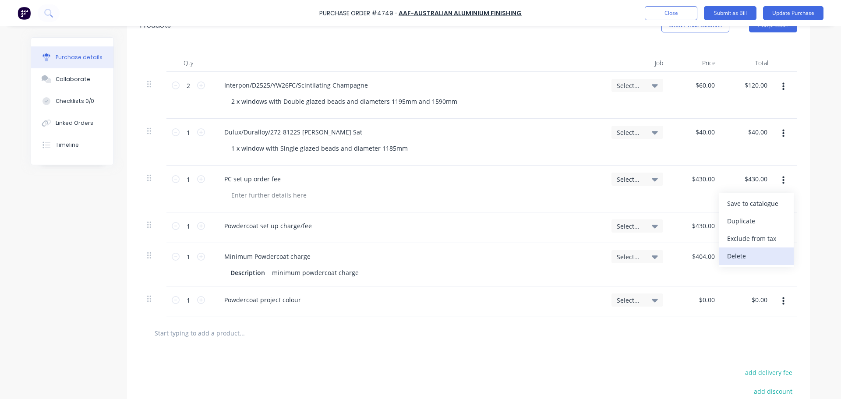
click at [750, 256] on button "Delete" at bounding box center [756, 256] width 74 height 18
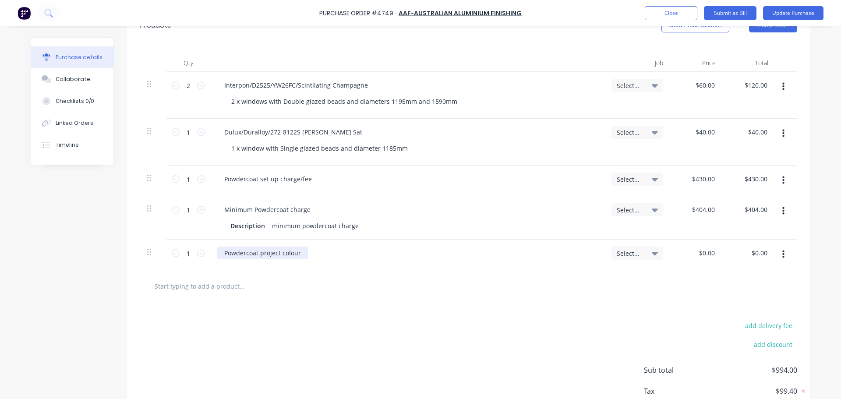
scroll to position [181, 0]
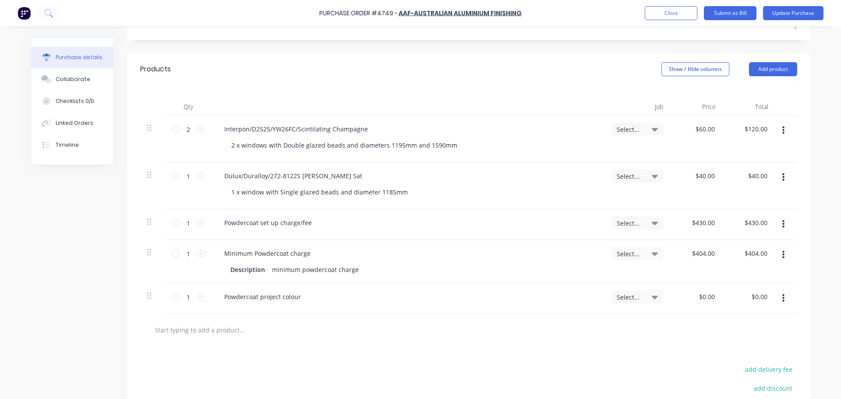
click at [777, 300] on button "button" at bounding box center [783, 298] width 21 height 16
click at [753, 336] on button "Duplicate" at bounding box center [756, 339] width 74 height 18
click at [197, 296] on icon at bounding box center [201, 297] width 8 height 8
drag, startPoint x: 717, startPoint y: 129, endPoint x: 692, endPoint y: 126, distance: 24.7
click at [692, 126] on div "$60.00 $60.00" at bounding box center [696, 139] width 53 height 47
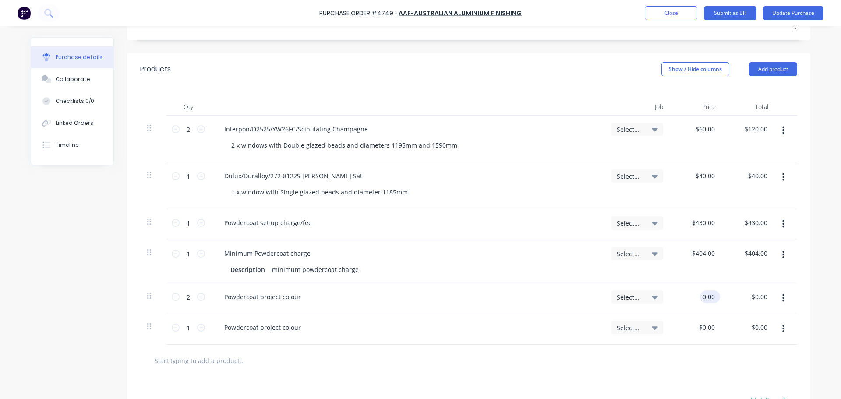
click at [711, 299] on input "0.00" at bounding box center [708, 296] width 17 height 13
drag, startPoint x: 711, startPoint y: 299, endPoint x: 676, endPoint y: 295, distance: 34.3
click at [676, 295] on div "0.00 0.00" at bounding box center [696, 298] width 53 height 31
paste input "$6"
click at [484, 360] on div at bounding box center [468, 361] width 643 height 18
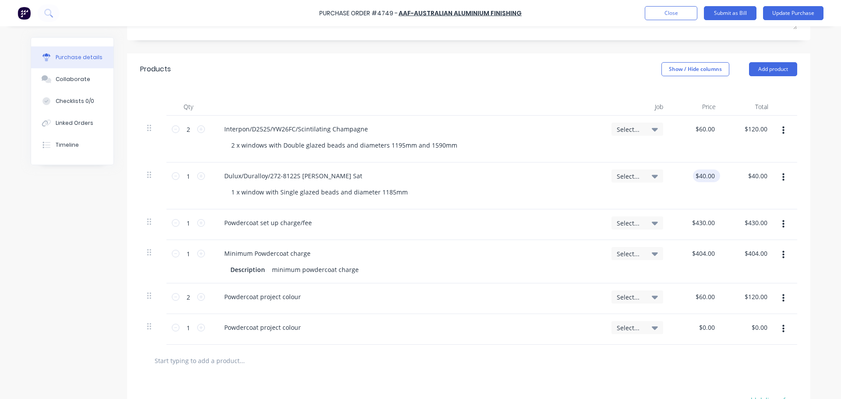
drag, startPoint x: 715, startPoint y: 175, endPoint x: 690, endPoint y: 174, distance: 24.1
click at [693, 174] on div "$40.00 $40.00" at bounding box center [706, 175] width 27 height 13
click at [716, 326] on div "$0.00 $0.00" at bounding box center [708, 327] width 24 height 13
drag, startPoint x: 711, startPoint y: 329, endPoint x: 671, endPoint y: 326, distance: 39.9
click at [671, 326] on div "0.00 0.00" at bounding box center [696, 329] width 53 height 31
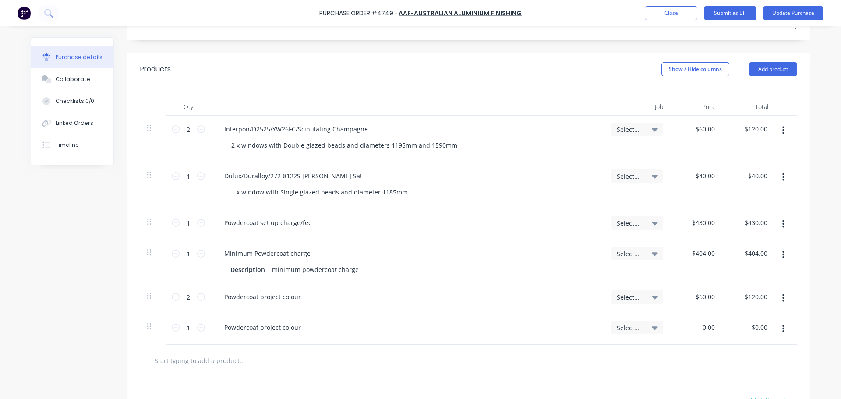
paste input "$4"
click at [654, 374] on div at bounding box center [468, 361] width 657 height 32
click at [313, 299] on div "Powdercoat project colour" at bounding box center [407, 296] width 380 height 13
click at [299, 294] on div "Powdercoat project colour" at bounding box center [262, 296] width 91 height 13
click at [320, 300] on div "Powdercoat project colour" at bounding box center [407, 296] width 380 height 13
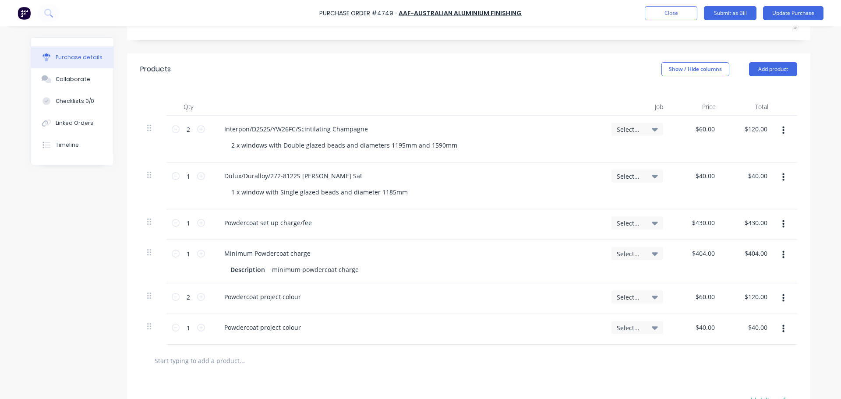
click at [294, 305] on div "Powdercoat project colour" at bounding box center [407, 298] width 394 height 31
click at [282, 307] on div "Powdercoat project colour" at bounding box center [407, 298] width 394 height 31
click at [298, 297] on div "Powdercoat project colour" at bounding box center [262, 296] width 91 height 13
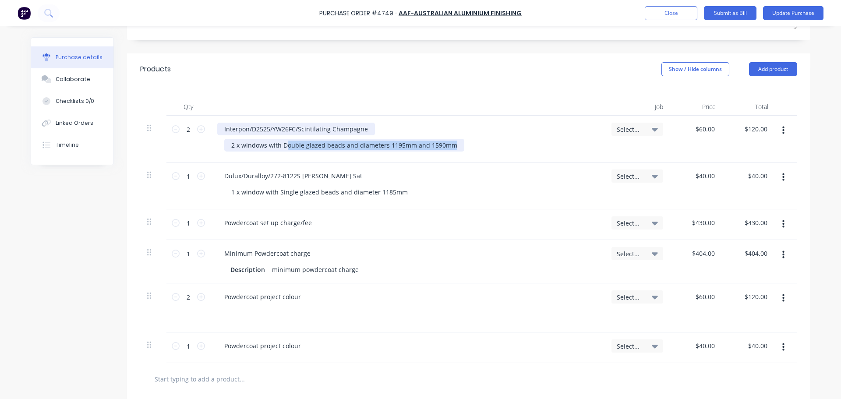
drag, startPoint x: 449, startPoint y: 146, endPoint x: 285, endPoint y: 130, distance: 165.0
click at [285, 130] on div "Interpon/D2525/YW26FC/Scintilating Champagne 2 x windows with Double glazed bea…" at bounding box center [407, 139] width 394 height 47
click at [228, 128] on div "Interpon/D2525/YW26FC/Scintilating Champagne" at bounding box center [296, 129] width 158 height 13
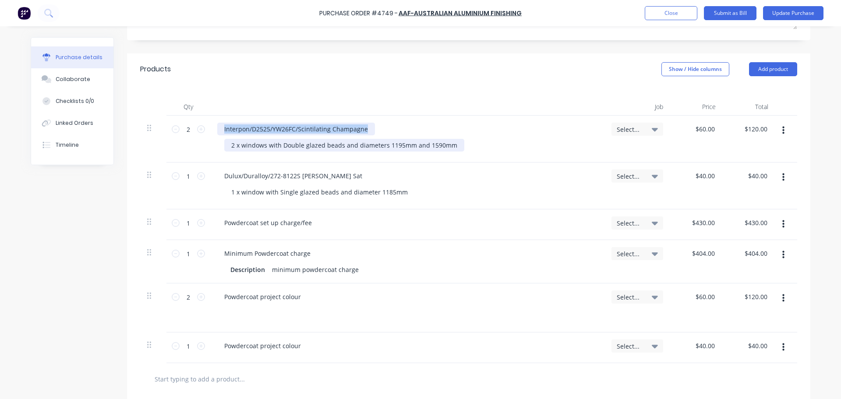
drag, startPoint x: 222, startPoint y: 129, endPoint x: 378, endPoint y: 147, distance: 157.3
click at [378, 147] on div "Interpon/D2525/YW26FC/Scintilating Champagne 2 x windows with Double glazed bea…" at bounding box center [407, 139] width 394 height 47
copy div "Interpon/D2525/YW26FC/Scintilating Champagne"
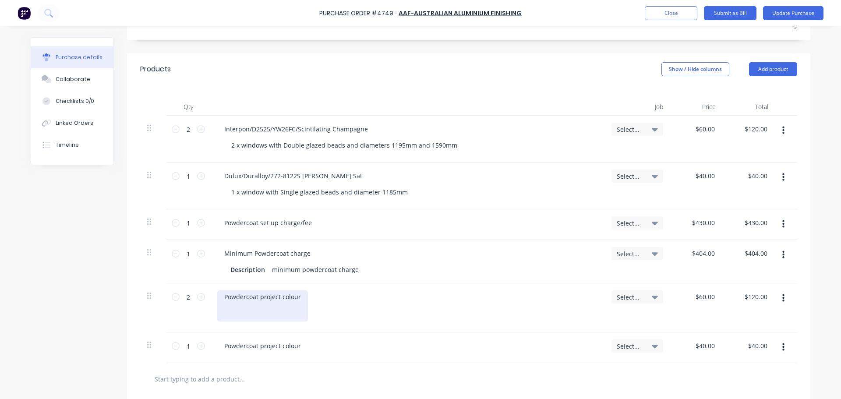
click at [224, 307] on div "Powdercoat project colour" at bounding box center [262, 305] width 91 height 31
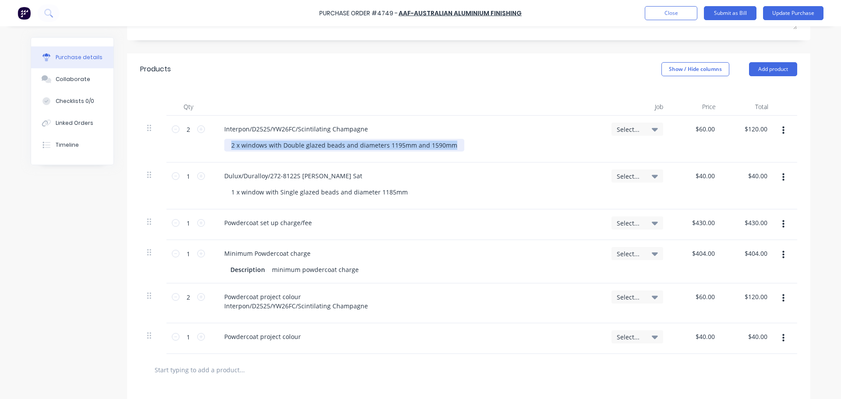
drag, startPoint x: 448, startPoint y: 146, endPoint x: 213, endPoint y: 137, distance: 234.9
click at [213, 137] on div "Interpon/D2525/YW26FC/Scintilating Champagne 2 x windows with Double glazed bea…" at bounding box center [407, 139] width 394 height 47
copy div "2 x windows with Double glazed beads and diameters 1195mm and 1590mm"
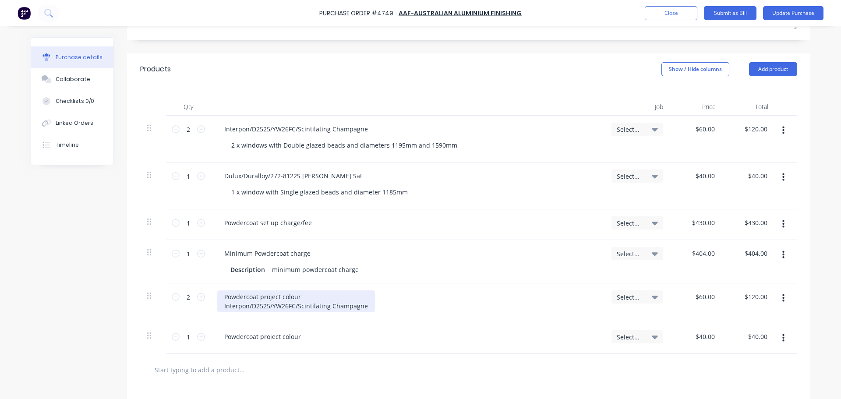
click at [362, 306] on div "Powdercoat project colour Interpon/D2525/YW26FC/Scintilating Champagne" at bounding box center [296, 301] width 158 height 22
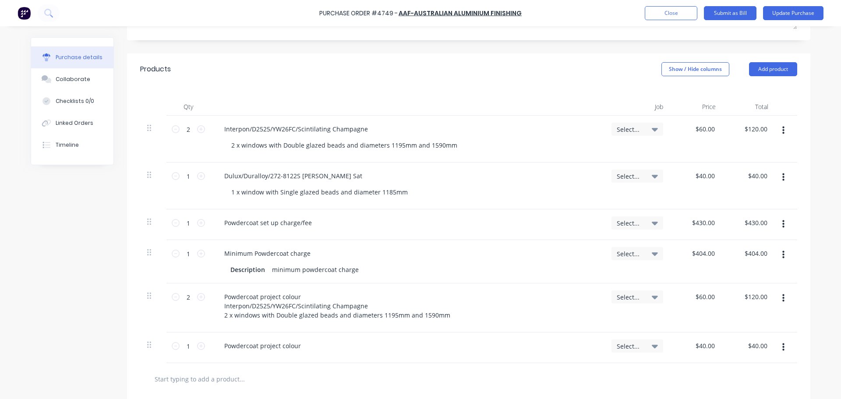
click at [782, 133] on icon "button" at bounding box center [783, 131] width 2 height 10
click at [737, 204] on button "Delete" at bounding box center [756, 206] width 74 height 18
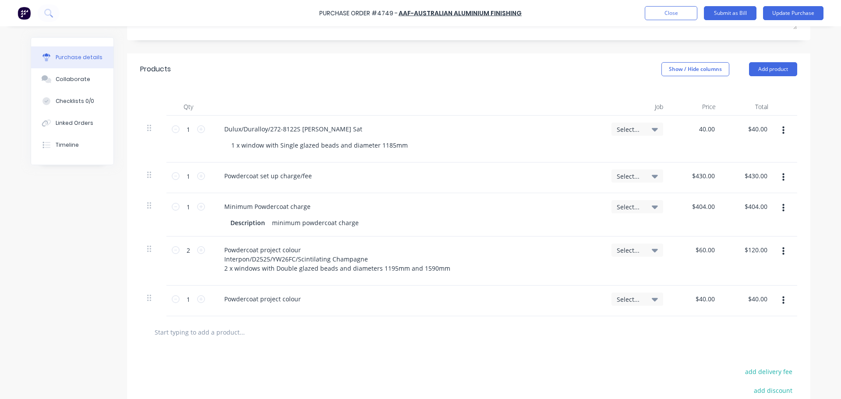
drag, startPoint x: 709, startPoint y: 128, endPoint x: 679, endPoint y: 123, distance: 30.2
click at [679, 123] on div "40.00 40.00" at bounding box center [696, 139] width 53 height 47
click at [556, 331] on div at bounding box center [468, 332] width 643 height 18
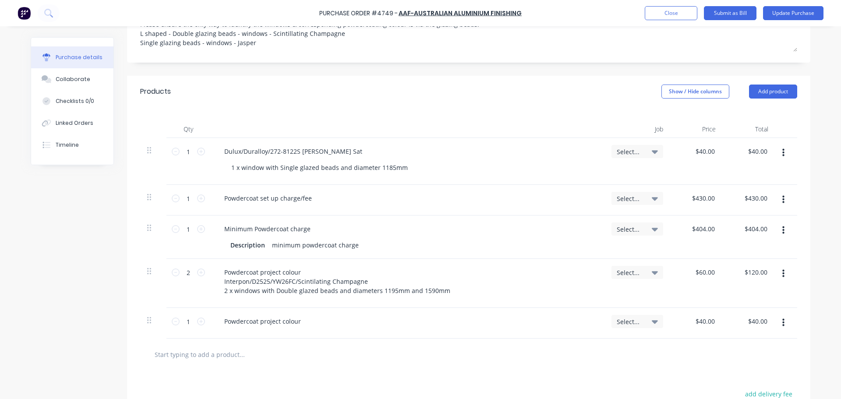
scroll to position [151, 0]
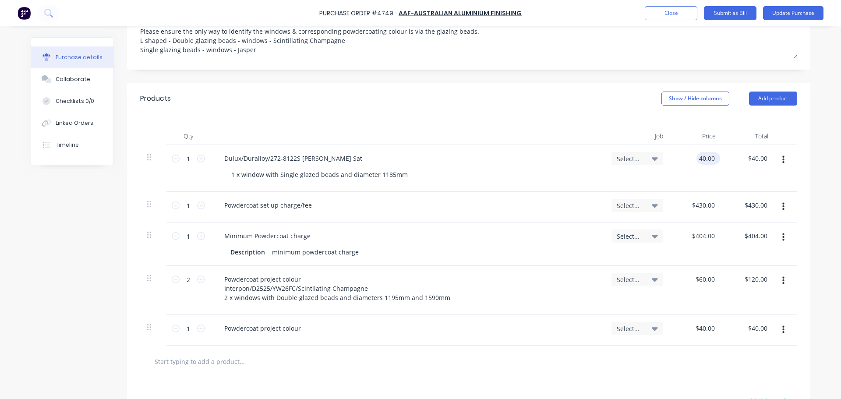
click at [707, 163] on input "40.00" at bounding box center [706, 158] width 20 height 13
drag, startPoint x: 716, startPoint y: 163, endPoint x: 678, endPoint y: 157, distance: 38.1
click at [678, 157] on div "$40.00 $40.00" at bounding box center [696, 168] width 53 height 47
click at [752, 153] on input "40.00" at bounding box center [757, 158] width 24 height 13
drag, startPoint x: 763, startPoint y: 156, endPoint x: 733, endPoint y: 159, distance: 30.8
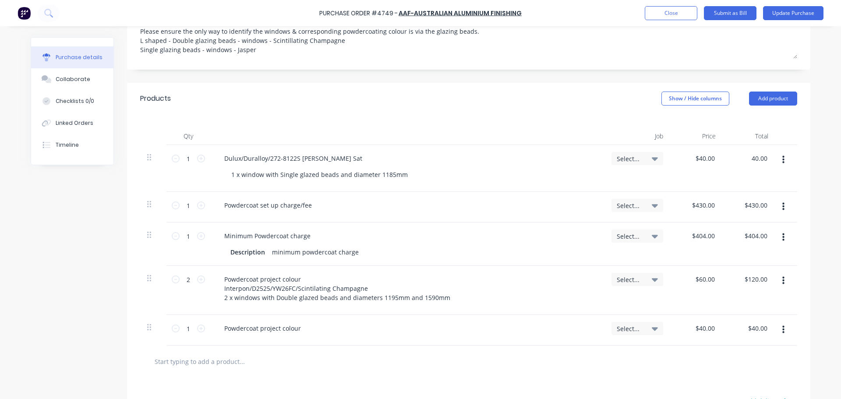
click at [733, 159] on div "40.00 40.00" at bounding box center [748, 168] width 53 height 47
click at [536, 352] on div at bounding box center [468, 361] width 657 height 32
drag, startPoint x: 695, startPoint y: 155, endPoint x: 722, endPoint y: 161, distance: 28.2
click at [722, 161] on div "1 1 Dulux/Duralloy/272-8122S Cb Jasper Sat 1 x window with Single glazed beads …" at bounding box center [468, 168] width 657 height 47
click at [592, 370] on div at bounding box center [468, 361] width 657 height 32
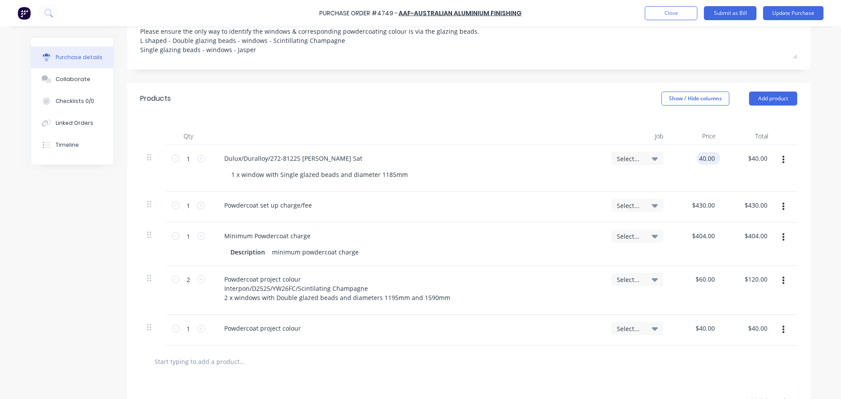
click at [708, 163] on input "40.00" at bounding box center [706, 158] width 20 height 13
click at [707, 163] on input "40.00" at bounding box center [706, 158] width 20 height 13
click at [577, 373] on div at bounding box center [468, 361] width 657 height 32
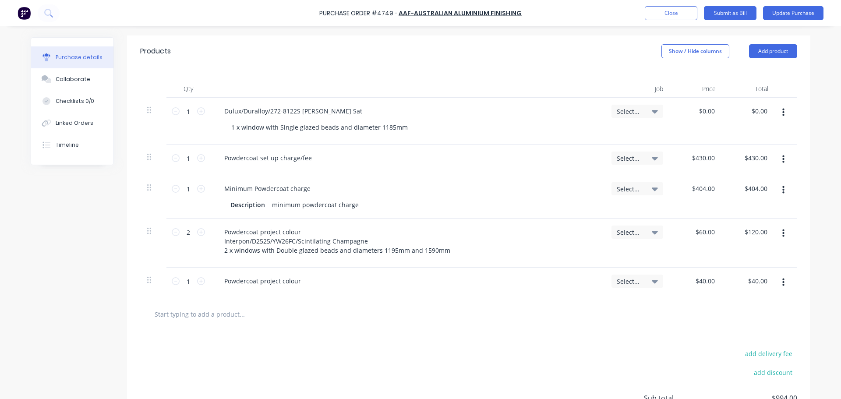
scroll to position [195, 0]
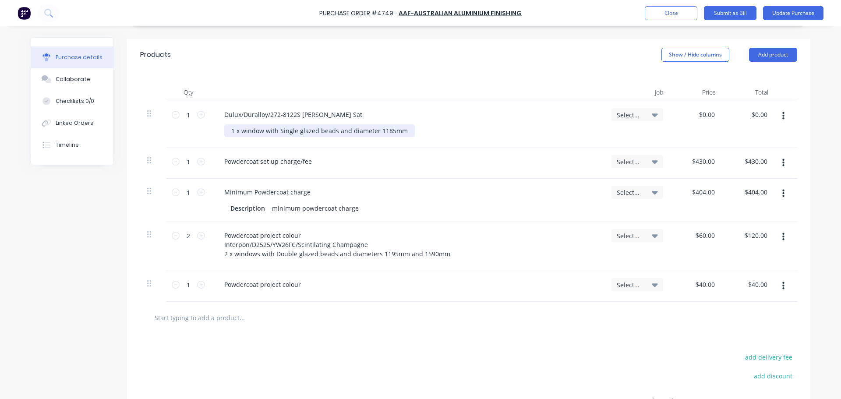
click at [309, 126] on div "1 x window with Single glazed beads and diameter 1185mm" at bounding box center [319, 130] width 190 height 13
drag, startPoint x: 337, startPoint y: 116, endPoint x: 205, endPoint y: 100, distance: 132.7
click at [205, 99] on div "Qty Job Price Total 1 1 Dulux/Duralloy/272-8122S Cb Jasper Sat 1 x window with …" at bounding box center [468, 185] width 683 height 231
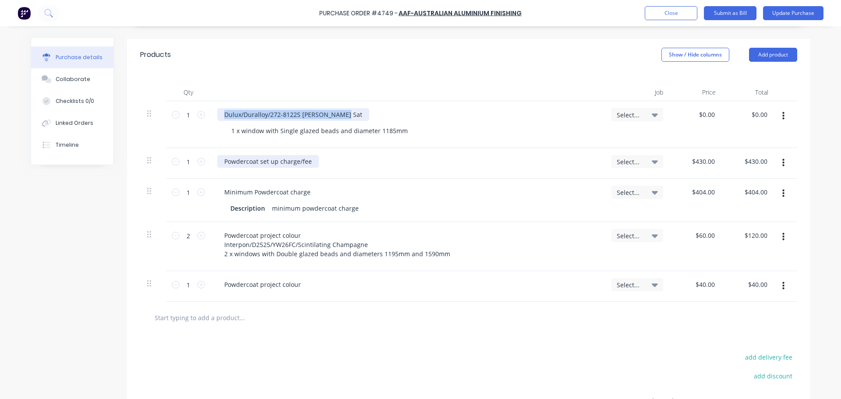
copy div "Dulux/Duralloy/272-8122S Cb Jasper Sat"
click at [299, 287] on div "Powdercoat project colour" at bounding box center [262, 284] width 91 height 13
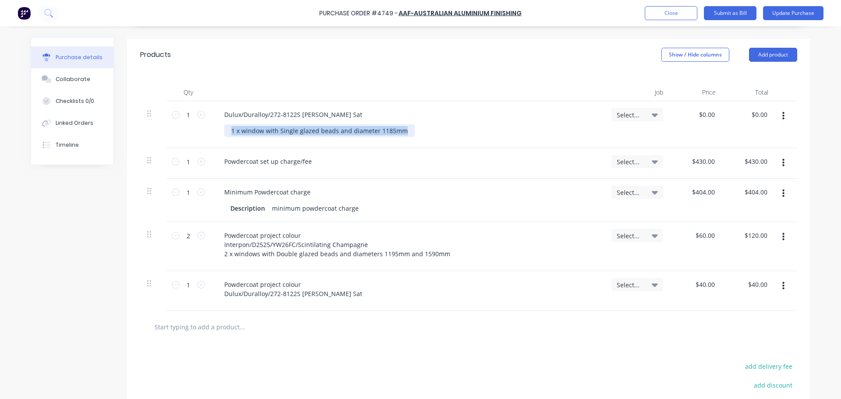
drag, startPoint x: 402, startPoint y: 130, endPoint x: 206, endPoint y: 121, distance: 196.3
click at [206, 121] on div "1 1 Dulux/Duralloy/272-8122S Cb Jasper Sat 1 x window with Single glazed beads …" at bounding box center [468, 124] width 657 height 47
copy div "1 x window with Single glazed beads and diameter 1185mm"
click at [342, 295] on div "Powdercoat project colour Dulux/Duralloy/272-8122S Cb Jasper Sat" at bounding box center [407, 289] width 380 height 22
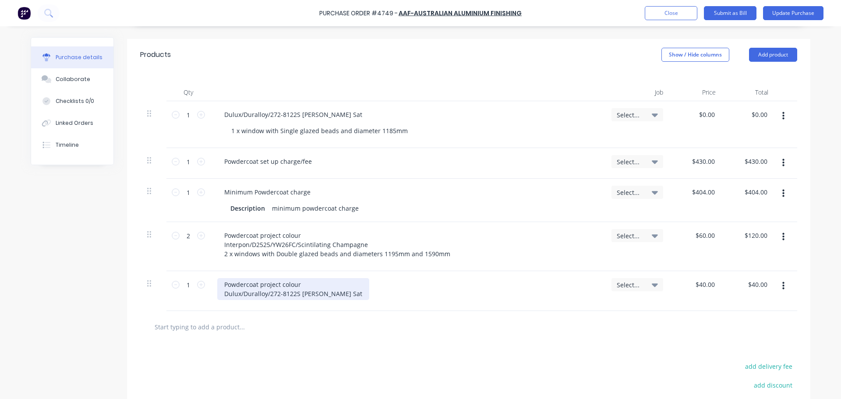
drag, startPoint x: 335, startPoint y: 293, endPoint x: 388, endPoint y: 320, distance: 60.3
click at [334, 293] on div "Powdercoat project colour Dulux/Duralloy/272-8122S Cb Jasper Sat" at bounding box center [293, 289] width 152 height 22
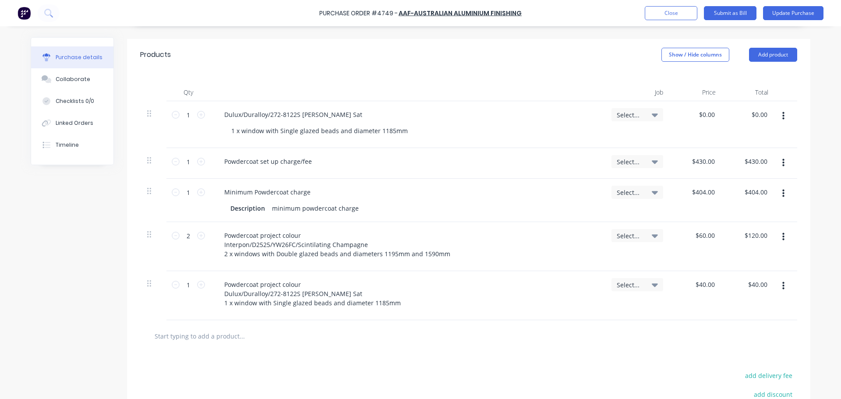
click at [782, 120] on button "button" at bounding box center [783, 116] width 21 height 16
click at [742, 189] on button "Delete" at bounding box center [756, 192] width 74 height 18
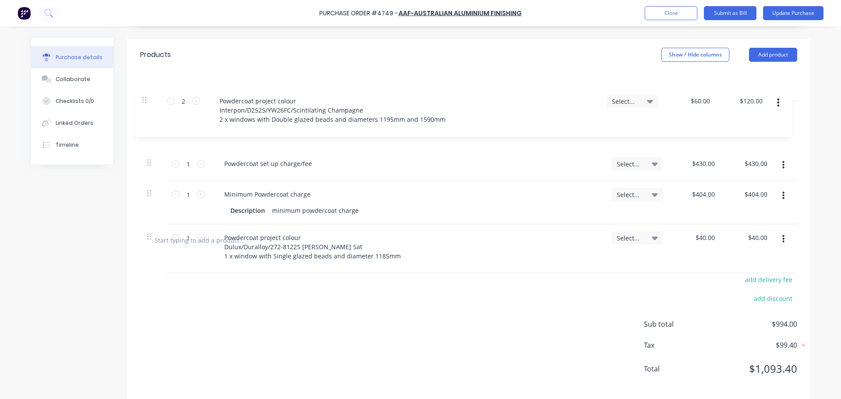
drag, startPoint x: 147, startPoint y: 187, endPoint x: 144, endPoint y: 95, distance: 92.4
click at [144, 95] on div "Qty Job Price Total 1 1 Powdercoat set up charge/fee Select... $430.00 $430.00 …" at bounding box center [468, 147] width 683 height 154
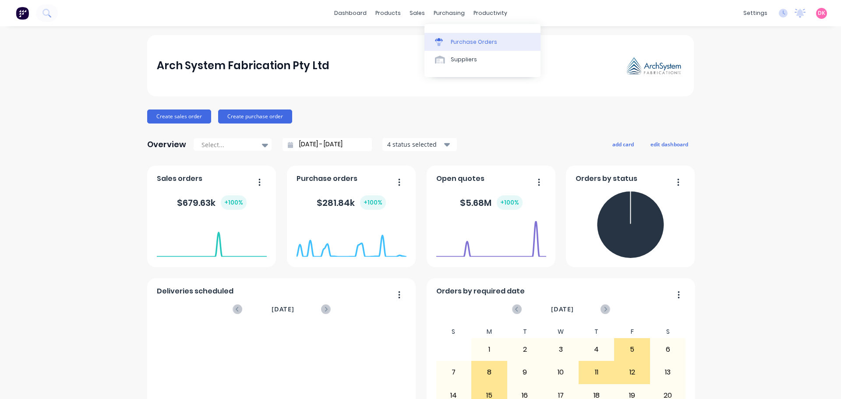
click at [454, 44] on div "Purchase Orders" at bounding box center [474, 42] width 46 height 8
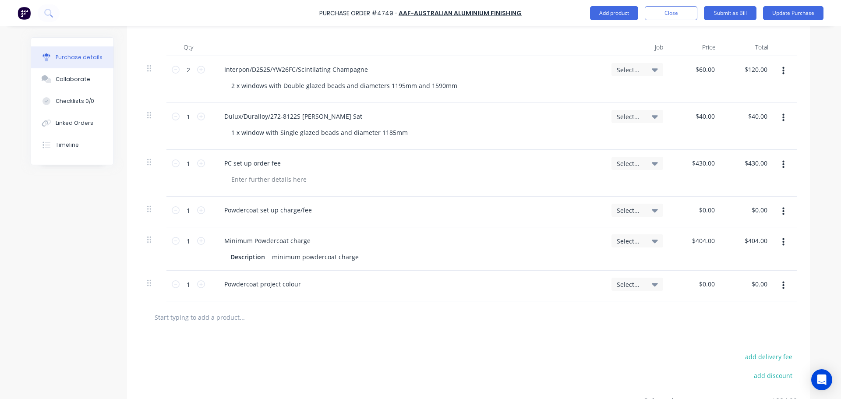
scroll to position [219, 0]
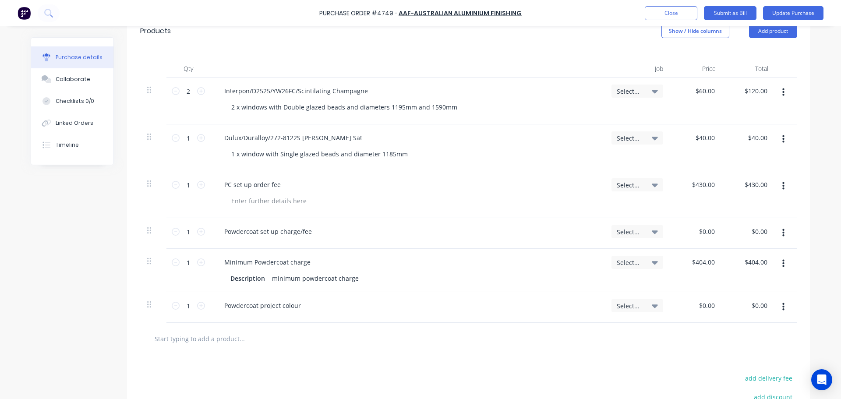
click at [307, 309] on div "Powdercoat project colour" at bounding box center [407, 305] width 380 height 13
type textarea "x"
click at [296, 305] on div "Powdercoat project colour" at bounding box center [262, 305] width 91 height 13
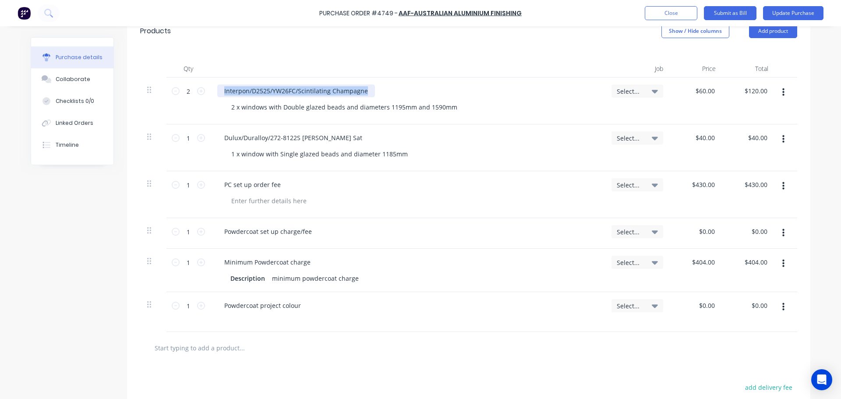
drag, startPoint x: 370, startPoint y: 93, endPoint x: 205, endPoint y: 81, distance: 166.0
click at [205, 81] on div "2 2 Interpon/D2525/YW26FC/Scintilating Champagne 2 x windows with Double glazed…" at bounding box center [468, 100] width 657 height 47
copy div "Interpon/D2525/YW26FC/Scintilating Champagne"
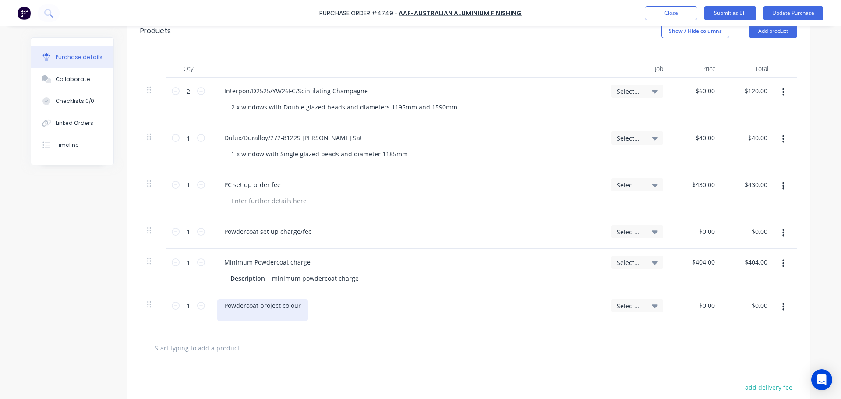
click at [226, 316] on div "Powdercoat project colour" at bounding box center [262, 310] width 91 height 22
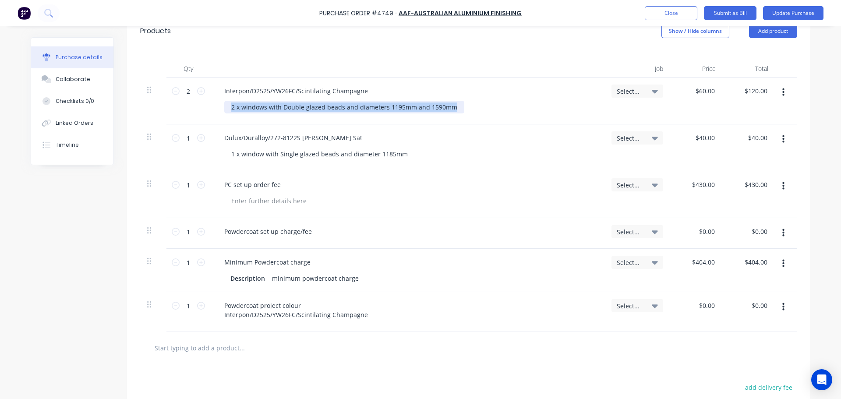
drag, startPoint x: 451, startPoint y: 108, endPoint x: 211, endPoint y: 92, distance: 241.3
click at [211, 92] on div "Interpon/D2525/YW26FC/Scintilating Champagne 2 x windows with Double glazed bea…" at bounding box center [407, 100] width 394 height 47
copy div "2 x windows with Double glazed beads and diameters 1195mm and 1590mm"
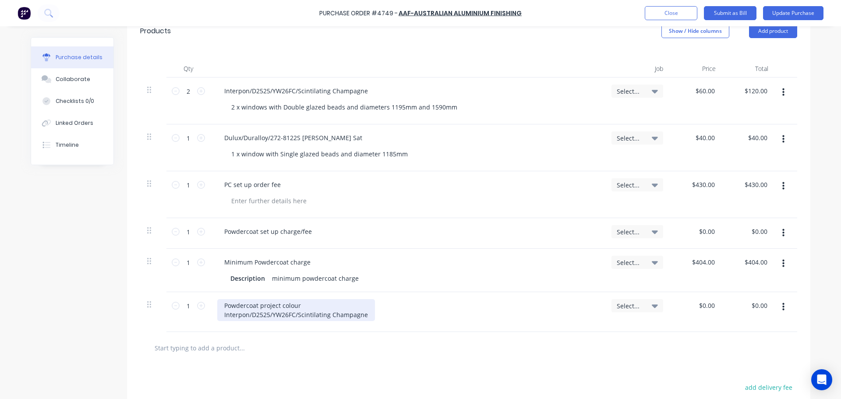
click at [230, 311] on div "Powdercoat project colour Interpon/D2525/YW26FC/Scintilating Champagne" at bounding box center [296, 310] width 158 height 22
click at [360, 317] on div "Powdercoat project colour Interpon/D2525/YW26FC/Scintilating Champagne" at bounding box center [296, 310] width 158 height 22
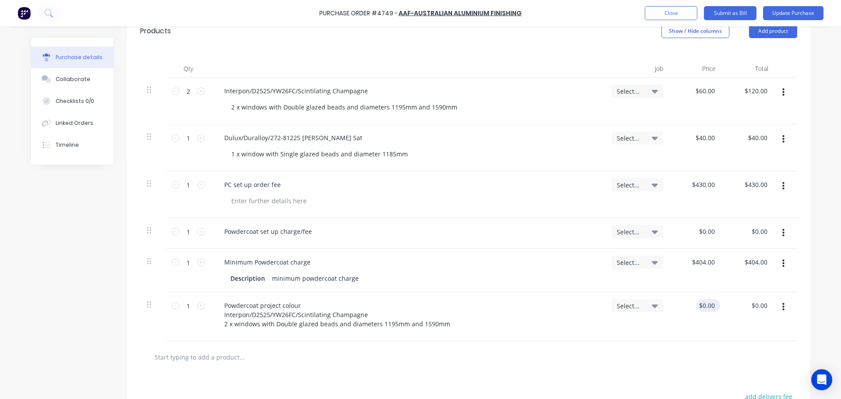
type textarea "x"
type input "0.00"
click at [701, 306] on input "0.00" at bounding box center [708, 305] width 17 height 13
type textarea "x"
click at [701, 306] on input "0.00" at bounding box center [708, 305] width 17 height 13
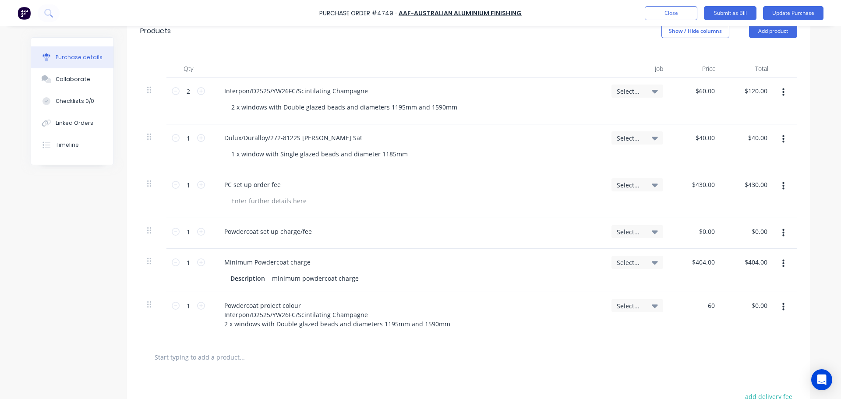
type input "60"
type textarea "x"
type input "$60.00"
click at [701, 327] on div "$60.00 $60.00" at bounding box center [696, 316] width 53 height 49
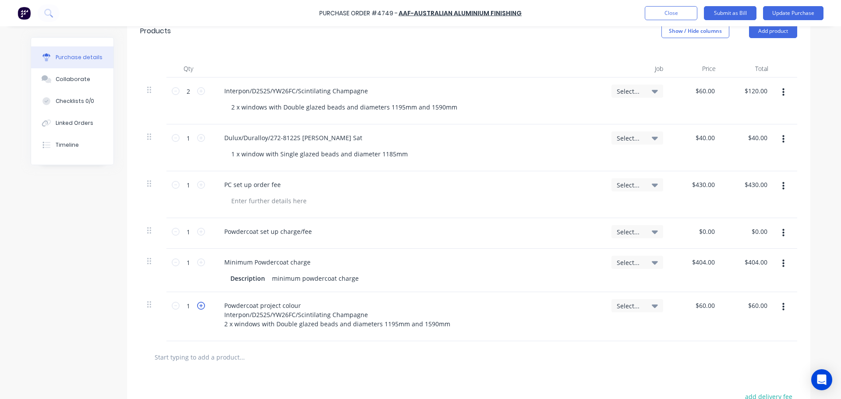
click at [199, 309] on icon at bounding box center [201, 306] width 8 height 8
type textarea "x"
type input "2"
type input "$120.00"
click at [518, 363] on div at bounding box center [468, 357] width 643 height 18
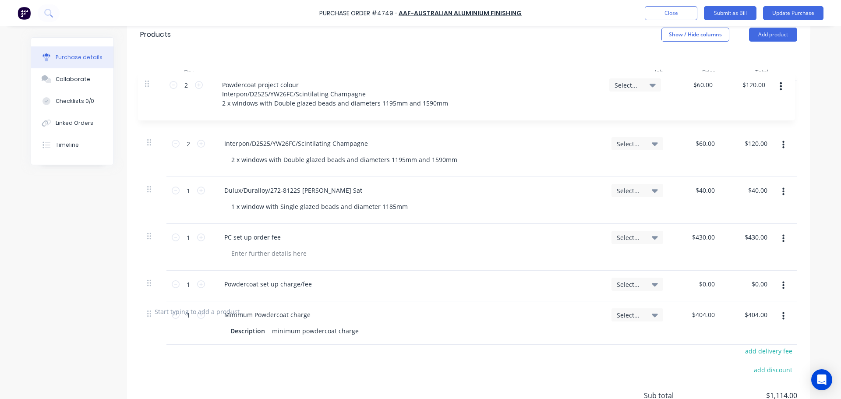
scroll to position [214, 0]
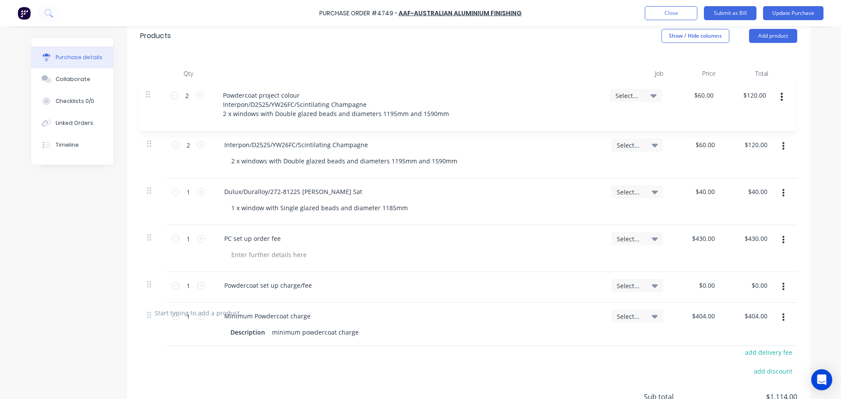
drag, startPoint x: 145, startPoint y: 307, endPoint x: 147, endPoint y: 95, distance: 212.4
click at [147, 95] on div "2 2 Interpon/D2525/YW26FC/Scintilating Champagne 2 x windows with Double glazed…" at bounding box center [468, 189] width 657 height 215
type textarea "x"
type input "2"
type input "$60.00"
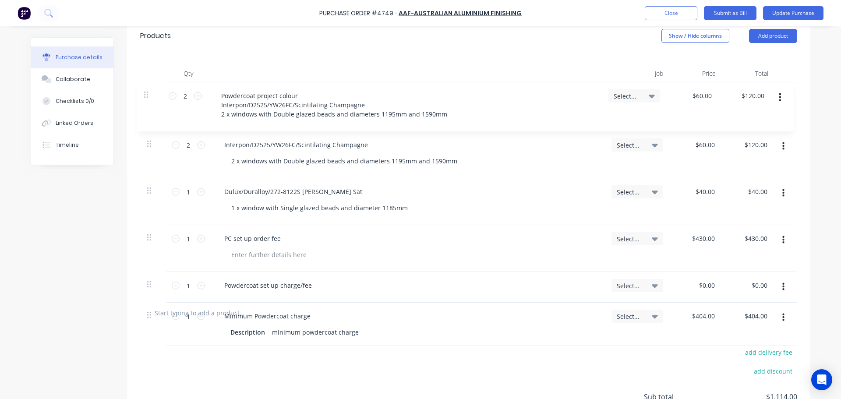
type input "$120.00"
type input "$40.00"
click at [782, 150] on icon "button" at bounding box center [783, 146] width 2 height 10
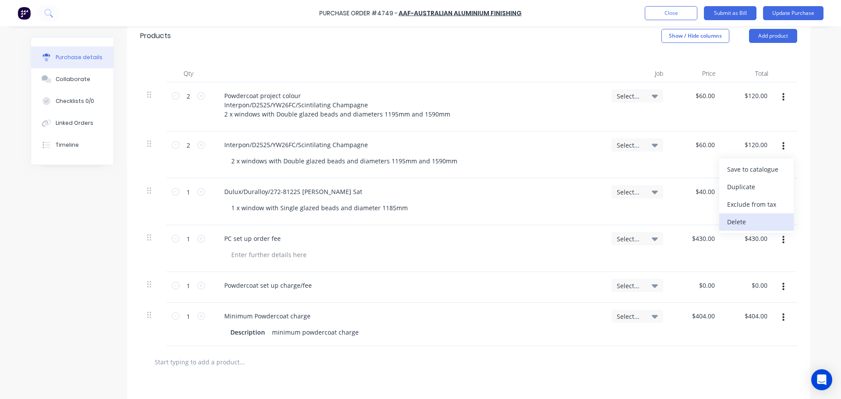
click at [743, 220] on button "Delete" at bounding box center [756, 222] width 74 height 18
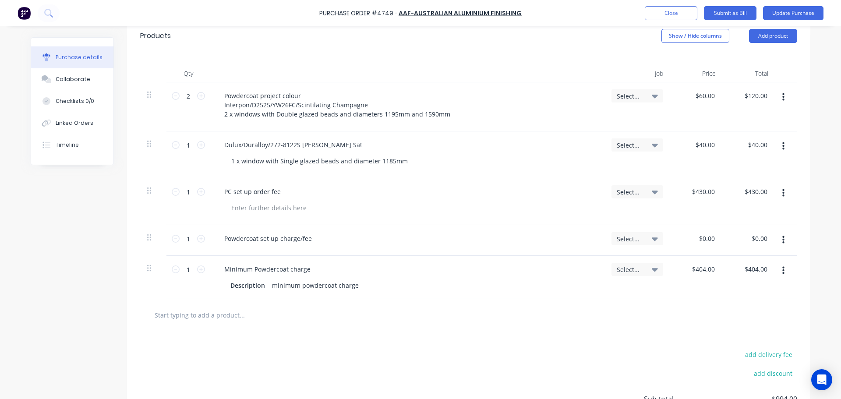
click at [778, 97] on button "button" at bounding box center [783, 97] width 21 height 16
click at [753, 139] on button "Duplicate" at bounding box center [756, 138] width 74 height 18
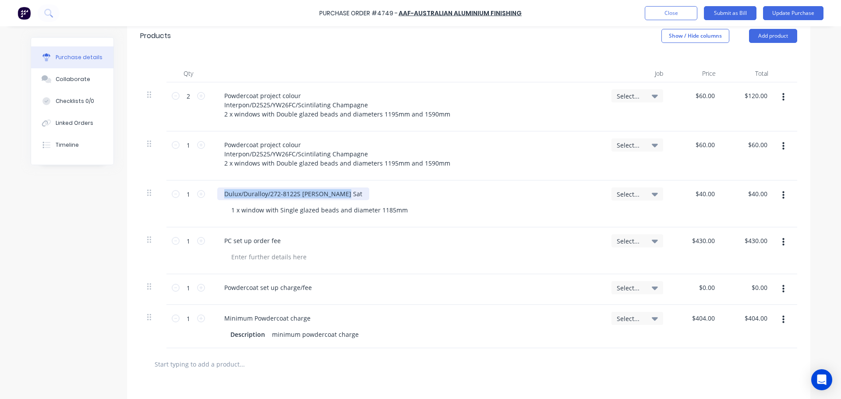
drag, startPoint x: 337, startPoint y: 199, endPoint x: 218, endPoint y: 183, distance: 119.8
click at [218, 183] on div "Dulux/Duralloy/272-8122S [PERSON_NAME] Sat 1 x window with Single glazed beads …" at bounding box center [407, 203] width 394 height 47
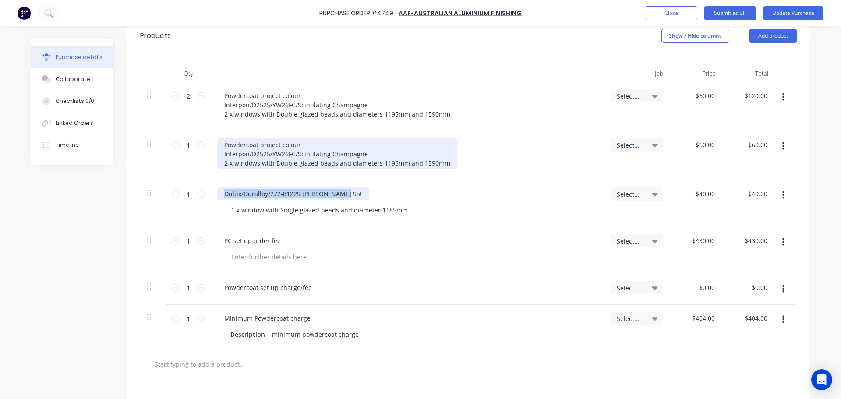
copy div "Dulux/Duralloy/272-8122S [PERSON_NAME] Sat"
type textarea "x"
drag, startPoint x: 366, startPoint y: 156, endPoint x: 216, endPoint y: 155, distance: 150.2
click at [217, 155] on div "Powdercoat project colour Interpon/D2525/YW26FC/Scintilating Champagne 2 x wind…" at bounding box center [337, 153] width 240 height 31
paste div
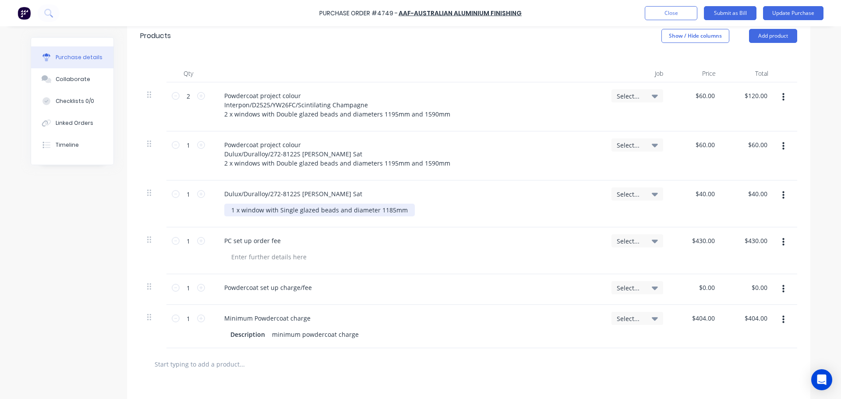
click at [316, 204] on div "1 x window with Single glazed beads and diameter 1185mm" at bounding box center [319, 210] width 190 height 13
drag, startPoint x: 398, startPoint y: 212, endPoint x: 222, endPoint y: 202, distance: 175.4
click at [222, 202] on div "Dulux/Duralloy/272-8122S [PERSON_NAME] Sat 1 x window with Single glazed beads …" at bounding box center [407, 203] width 394 height 47
copy div "1 x window with Single glazed beads and diameter 1185mm"
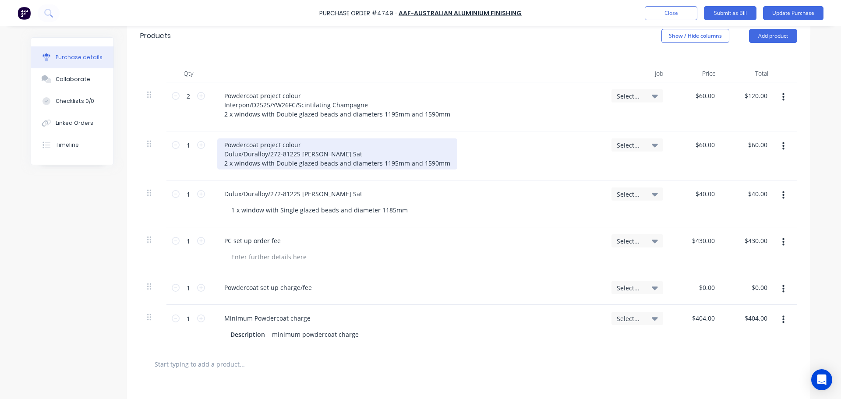
click at [418, 162] on div "Powdercoat project colour Dulux/Duralloy/272-8122S [PERSON_NAME] Sat 2 x window…" at bounding box center [337, 153] width 240 height 31
drag, startPoint x: 444, startPoint y: 164, endPoint x: 208, endPoint y: 165, distance: 236.0
click at [210, 165] on div "Powdercoat project colour Dulux/Duralloy/272-8122S [PERSON_NAME] Sat 2 x window…" at bounding box center [407, 155] width 394 height 49
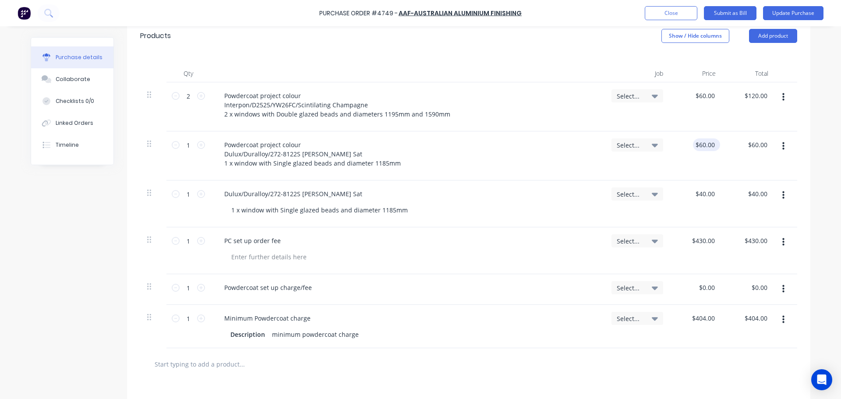
type textarea "x"
type input "60.00"
click at [703, 149] on input "60.00" at bounding box center [705, 144] width 24 height 13
type textarea "x"
click at [703, 149] on input "60.00" at bounding box center [706, 144] width 20 height 13
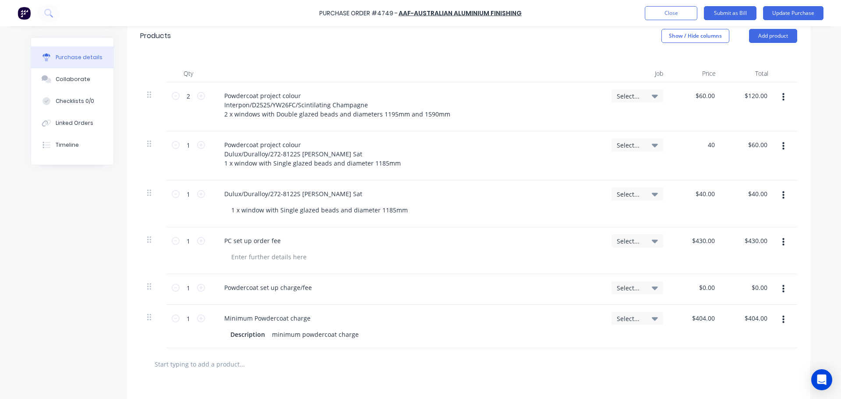
type input "40"
type textarea "x"
type input "$40.00"
click at [744, 209] on div "$40.00 $40.00" at bounding box center [748, 203] width 53 height 47
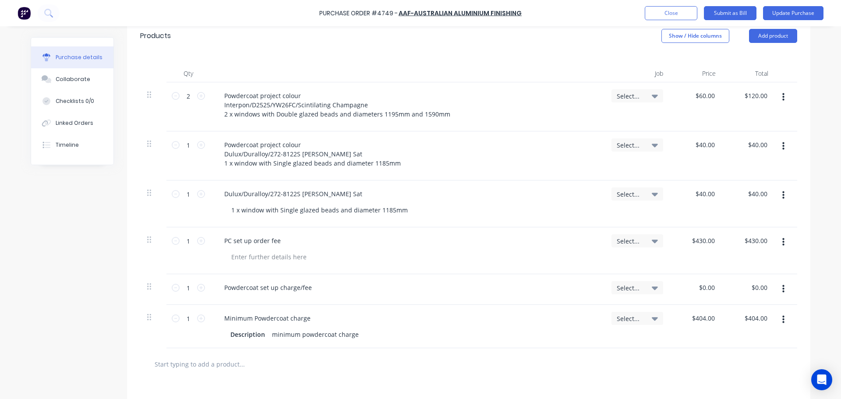
click at [778, 195] on button "button" at bounding box center [783, 195] width 21 height 16
click at [750, 271] on button "Delete" at bounding box center [756, 271] width 74 height 18
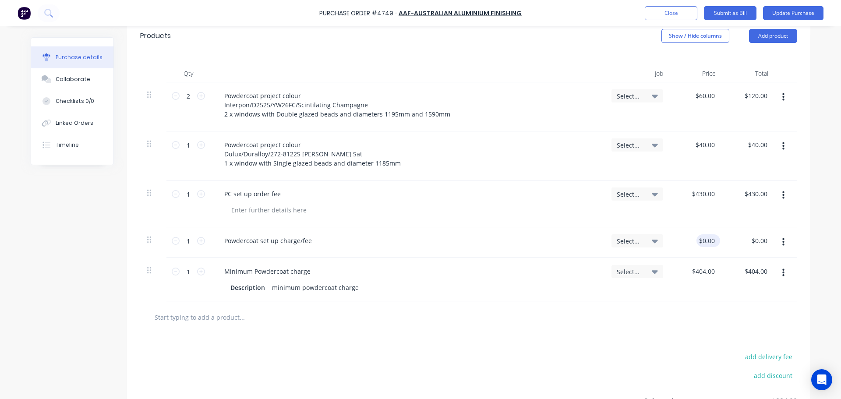
type textarea "x"
type input "0.00"
click at [703, 240] on input "0.00" at bounding box center [706, 240] width 20 height 13
type textarea "x"
click at [703, 240] on input "0.00" at bounding box center [708, 240] width 17 height 13
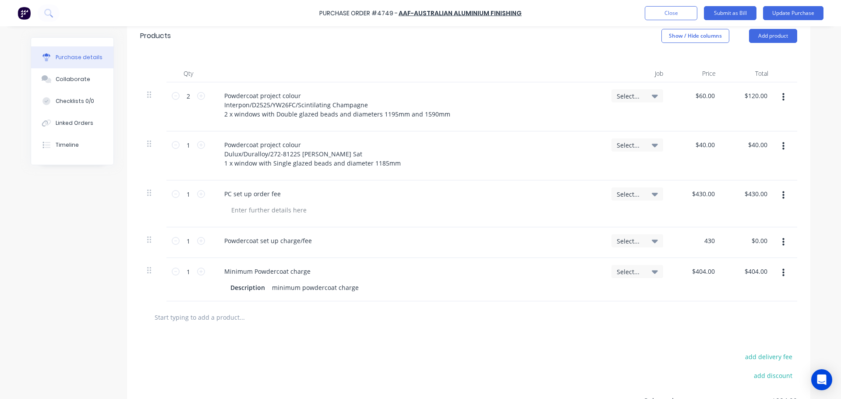
type input "430"
type textarea "x"
type input "$430.00"
click at [666, 331] on div at bounding box center [468, 317] width 657 height 32
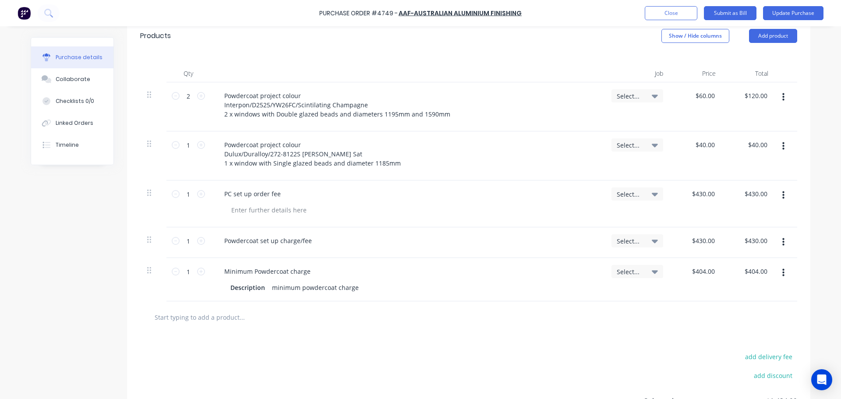
click at [782, 196] on icon "button" at bounding box center [783, 195] width 2 height 10
click at [753, 268] on button "Delete" at bounding box center [756, 271] width 74 height 18
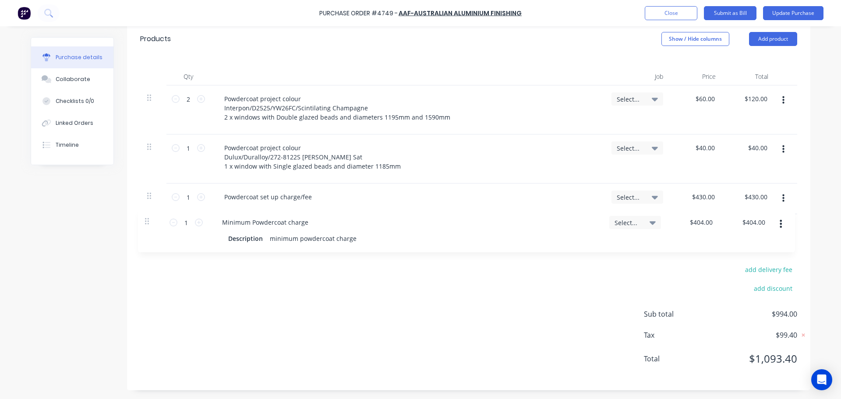
scroll to position [211, 0]
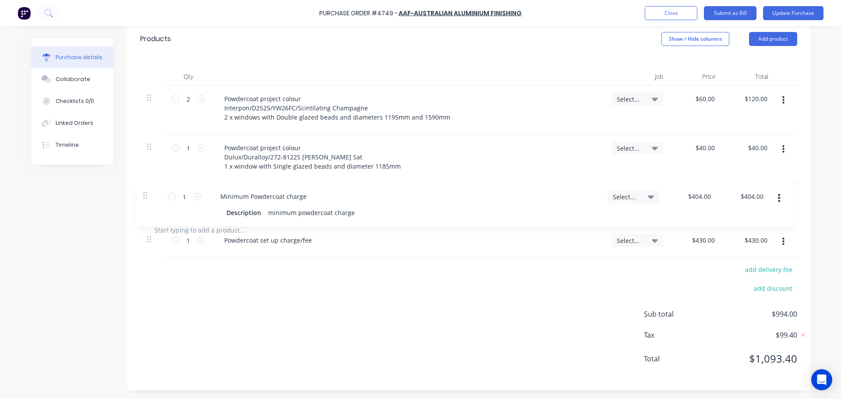
drag, startPoint x: 144, startPoint y: 226, endPoint x: 144, endPoint y: 195, distance: 30.7
click at [144, 195] on div "2 2 Powdercoat project colour Interpon/D2525/YW26FC/Scintilating Champagne 2 x …" at bounding box center [468, 149] width 657 height 129
type textarea "x"
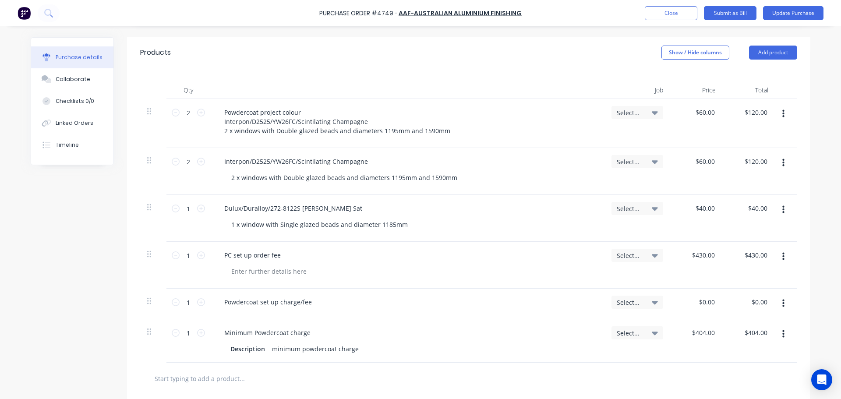
scroll to position [219, 0]
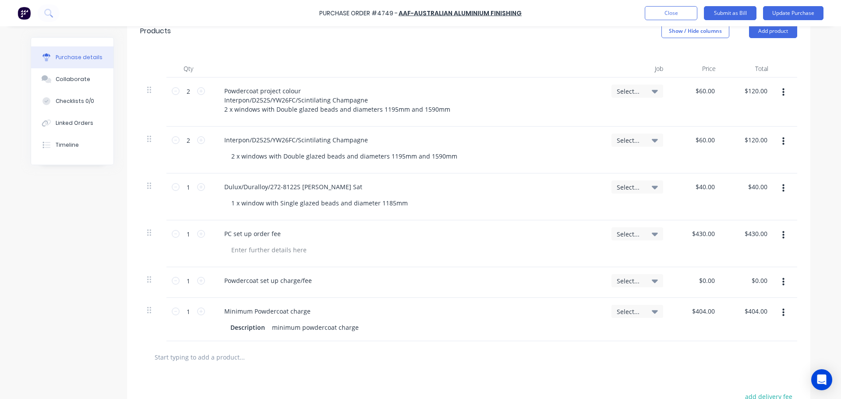
click at [782, 143] on button "button" at bounding box center [783, 142] width 21 height 16
click at [749, 217] on button "Delete" at bounding box center [756, 217] width 74 height 18
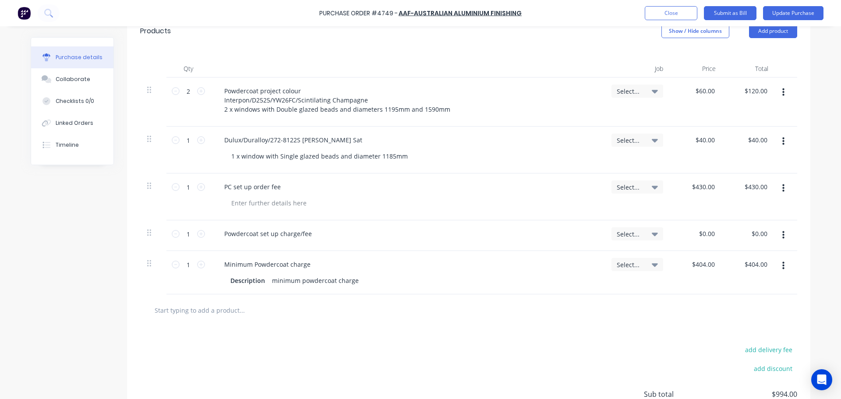
click at [777, 92] on button "button" at bounding box center [783, 93] width 21 height 16
click at [740, 133] on button "Duplicate" at bounding box center [756, 133] width 74 height 18
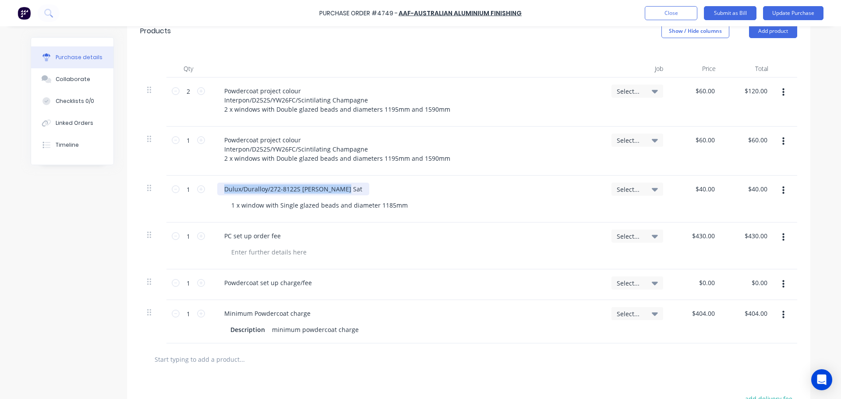
drag, startPoint x: 337, startPoint y: 190, endPoint x: 208, endPoint y: 191, distance: 129.2
click at [210, 191] on div "Dulux/Duralloy/272-8122S Cb Jasper Sat 1 x window with Single glazed beads and …" at bounding box center [407, 199] width 394 height 47
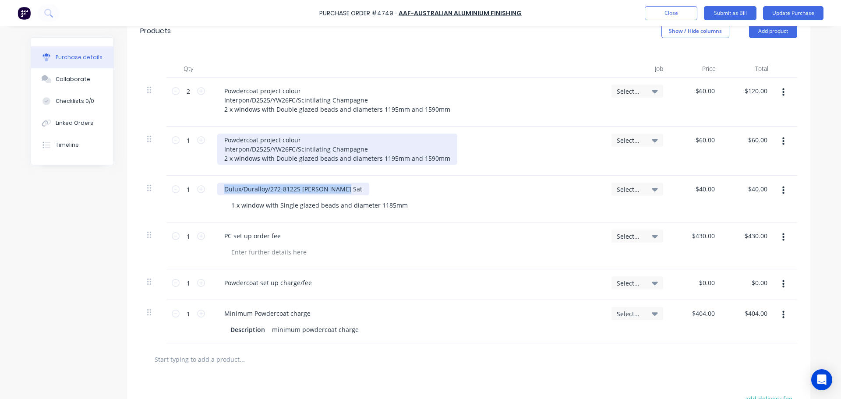
copy div "Dulux/Duralloy/272-8122S Cb Jasper Sat"
type textarea "x"
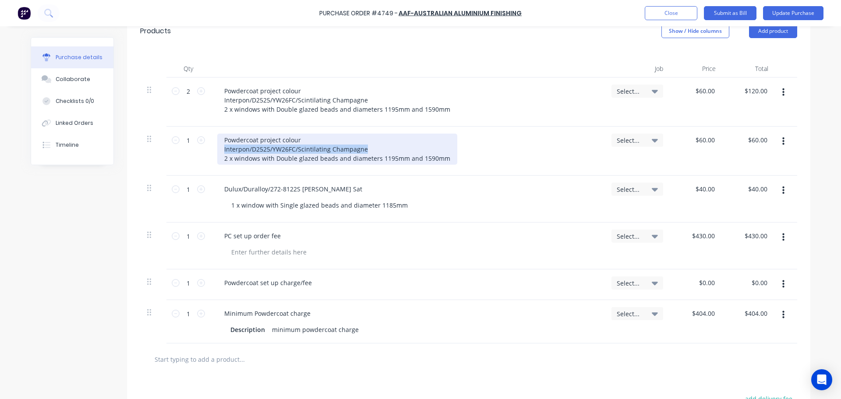
drag, startPoint x: 365, startPoint y: 149, endPoint x: 216, endPoint y: 152, distance: 148.9
click at [217, 152] on div "Powdercoat project colour Interpon/D2525/YW26FC/Scintilating Champagne 2 x wind…" at bounding box center [337, 149] width 240 height 31
paste div
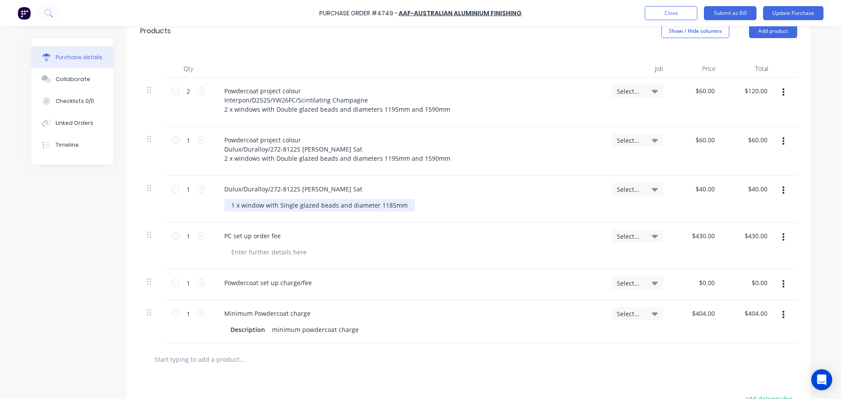
drag, startPoint x: 339, startPoint y: 208, endPoint x: 396, endPoint y: 208, distance: 56.9
click at [339, 207] on div "1 x window with Single glazed beads and diameter 1185mm" at bounding box center [319, 205] width 190 height 13
drag, startPoint x: 397, startPoint y: 204, endPoint x: 209, endPoint y: 204, distance: 187.8
click at [210, 204] on div "Dulux/Duralloy/272-8122S [PERSON_NAME] Sat 1 x window with Single glazed beads …" at bounding box center [407, 199] width 394 height 47
copy div "1 x window with Single glazed beads and diameter 1185mm"
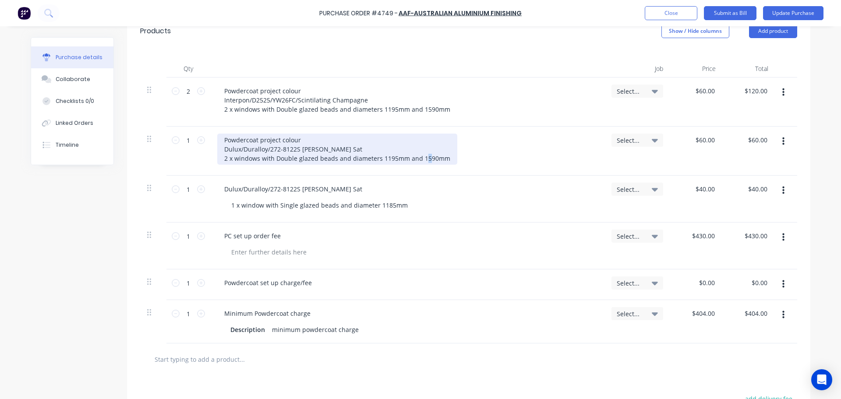
click at [439, 157] on div "Powdercoat project colour Dulux/Duralloy/272-8122S [PERSON_NAME] Sat 2 x window…" at bounding box center [337, 149] width 240 height 31
click at [429, 161] on div "Powdercoat project colour Dulux/Duralloy/272-8122S Cb Jasper Sat 2 x windows wi…" at bounding box center [337, 149] width 240 height 31
drag, startPoint x: 434, startPoint y: 157, endPoint x: 205, endPoint y: 167, distance: 229.6
click at [205, 167] on div "1 1 Powdercoat project colour Dulux/Duralloy/272-8122S Cb Jasper Sat 2 x window…" at bounding box center [468, 151] width 657 height 49
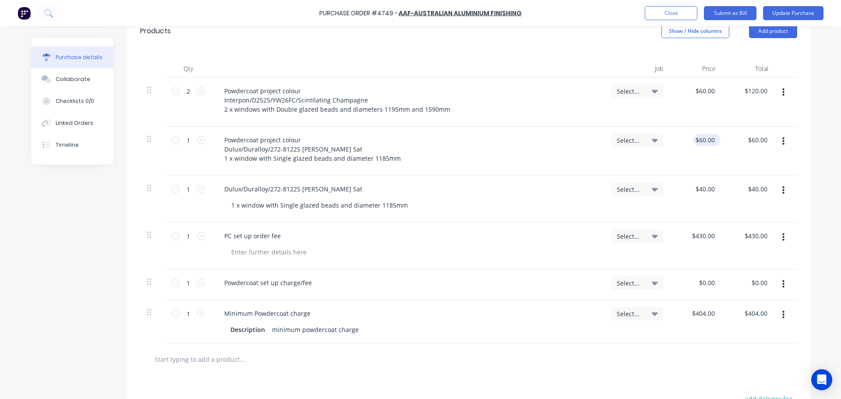
type textarea "x"
type input "60.00"
click at [704, 144] on input "60.00" at bounding box center [705, 140] width 24 height 13
type textarea "x"
click at [704, 144] on input "60.00" at bounding box center [706, 140] width 20 height 13
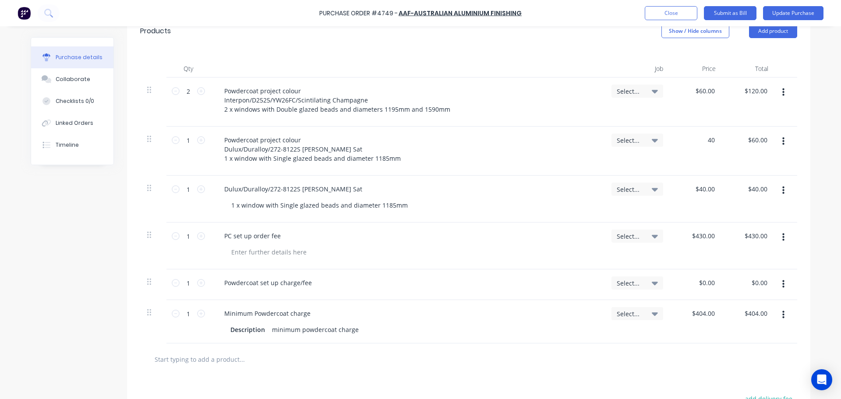
type input "40"
type textarea "x"
type input "$40.00"
click at [697, 352] on div at bounding box center [468, 359] width 643 height 18
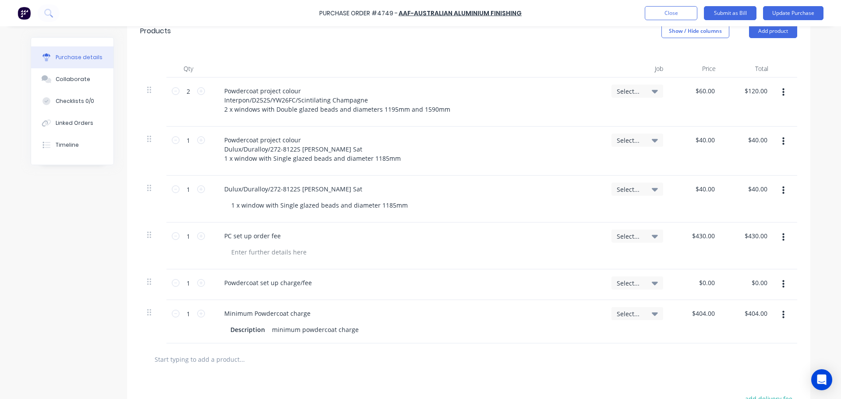
click at [783, 189] on button "button" at bounding box center [783, 191] width 21 height 16
click at [738, 261] on button "Delete" at bounding box center [756, 266] width 74 height 18
type textarea "x"
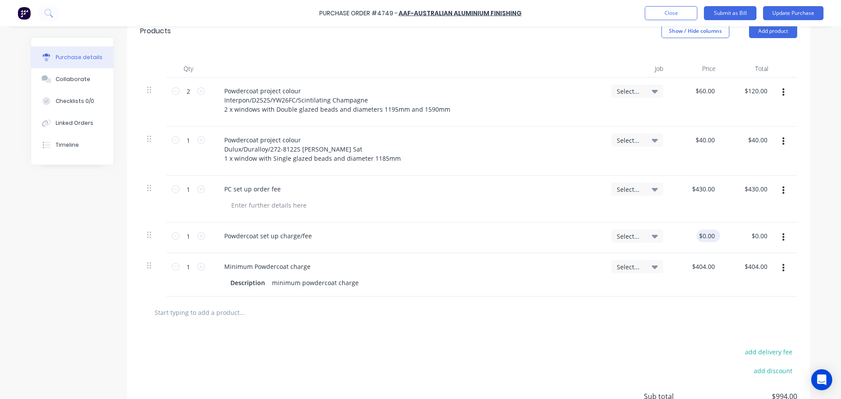
type input "0.00"
click at [708, 239] on input "0.00" at bounding box center [706, 235] width 20 height 13
type textarea "x"
click at [708, 239] on input "0.00" at bounding box center [706, 235] width 20 height 13
type input "$430.00"
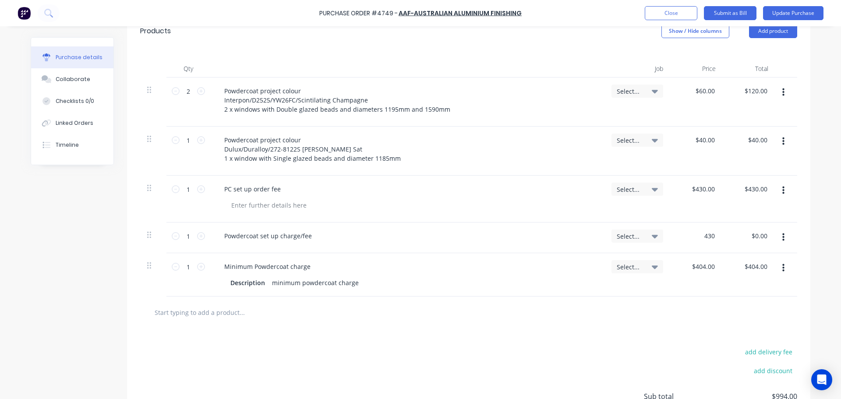
type input "$430.00"
click at [541, 335] on div "add delivery fee add discount Sub total $1,424.00 Tax $142.40 Total $1,566.40" at bounding box center [468, 400] width 683 height 144
click at [782, 190] on icon "button" at bounding box center [783, 191] width 2 height 8
click at [747, 270] on button "Delete" at bounding box center [756, 266] width 74 height 18
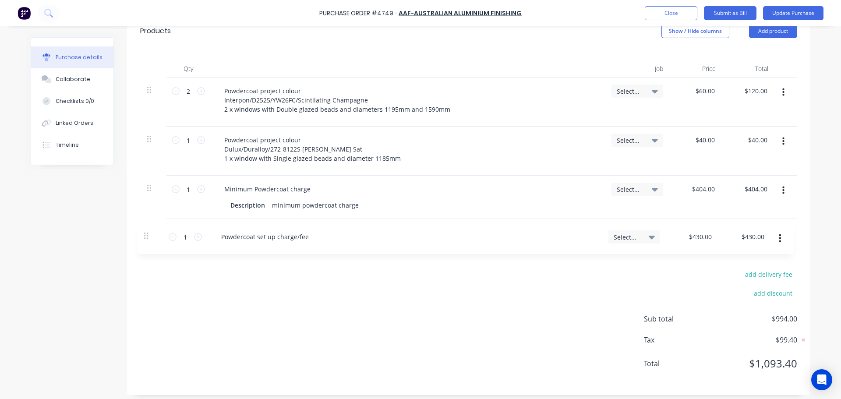
drag, startPoint x: 147, startPoint y: 189, endPoint x: 147, endPoint y: 239, distance: 50.4
click at [147, 239] on div "Products Show / Hide columns Add product Qty Job Price Total 2 2 Powdercoat pro…" at bounding box center [468, 205] width 683 height 380
type textarea "x"
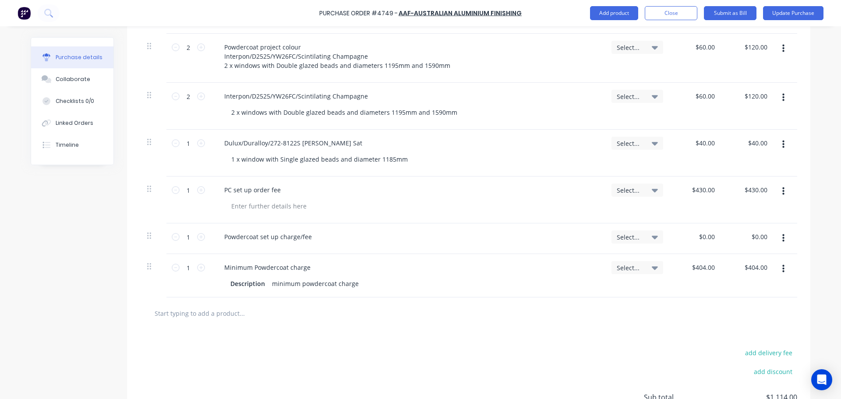
scroll to position [219, 0]
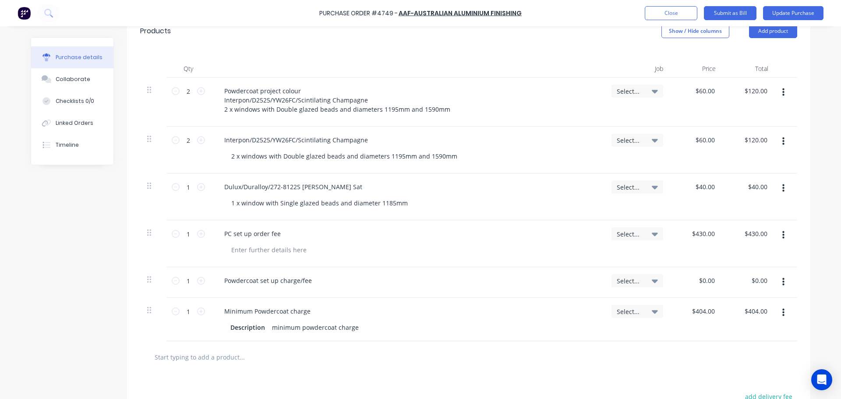
click at [782, 141] on button "button" at bounding box center [783, 142] width 21 height 16
click at [743, 216] on button "Delete" at bounding box center [756, 217] width 74 height 18
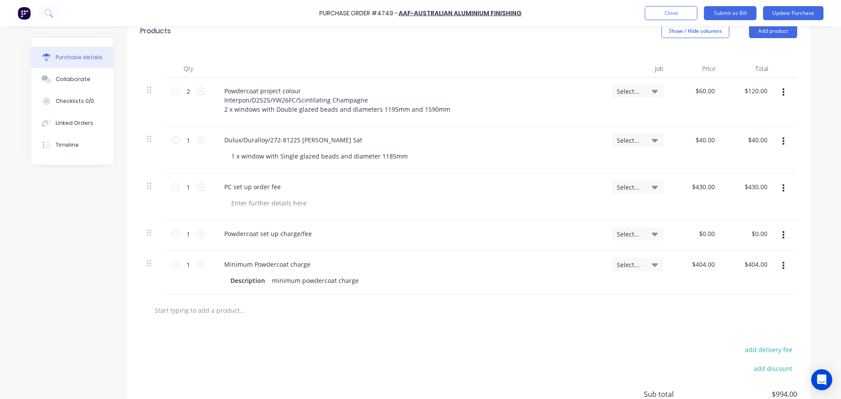
click at [782, 92] on icon "button" at bounding box center [783, 93] width 2 height 10
click at [758, 134] on button "Duplicate" at bounding box center [756, 133] width 74 height 18
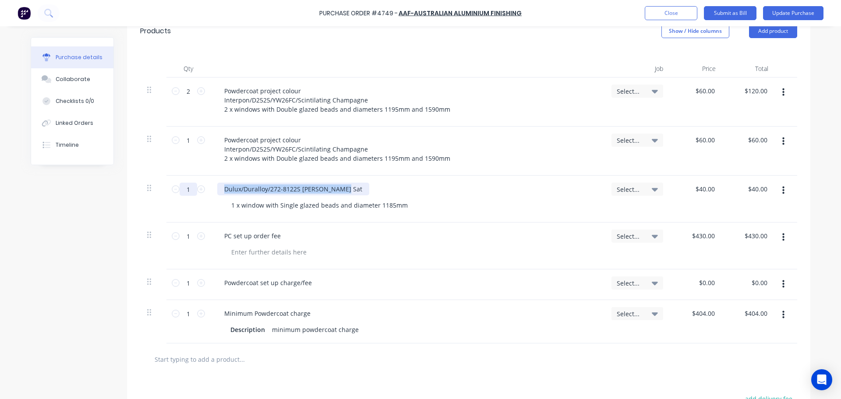
drag, startPoint x: 353, startPoint y: 192, endPoint x: 192, endPoint y: 184, distance: 161.3
click at [192, 184] on div "1 1 Dulux/Duralloy/272-8122S [PERSON_NAME] Sat 1 x window with Single glazed be…" at bounding box center [468, 199] width 657 height 47
copy div "Dulux/Duralloy/272-8122S [PERSON_NAME] Sat"
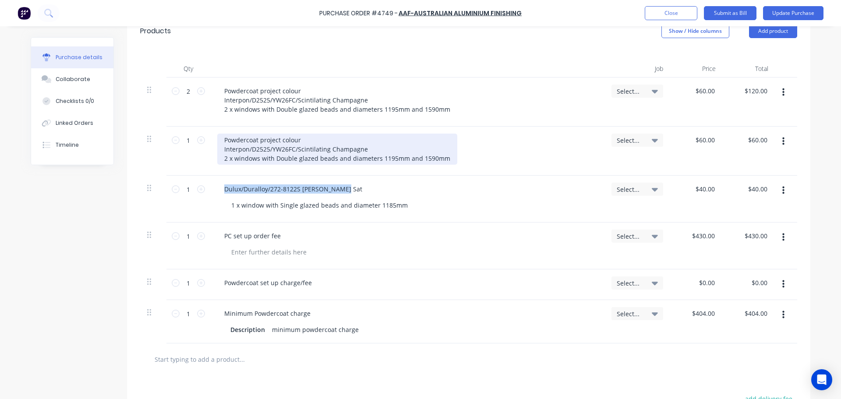
type textarea "x"
drag, startPoint x: 374, startPoint y: 150, endPoint x: 218, endPoint y: 153, distance: 156.8
click at [218, 153] on div "Powdercoat project colour Interpon/D2525/YW26FC/Scintilating Champagne 2 x wind…" at bounding box center [337, 149] width 240 height 31
paste div
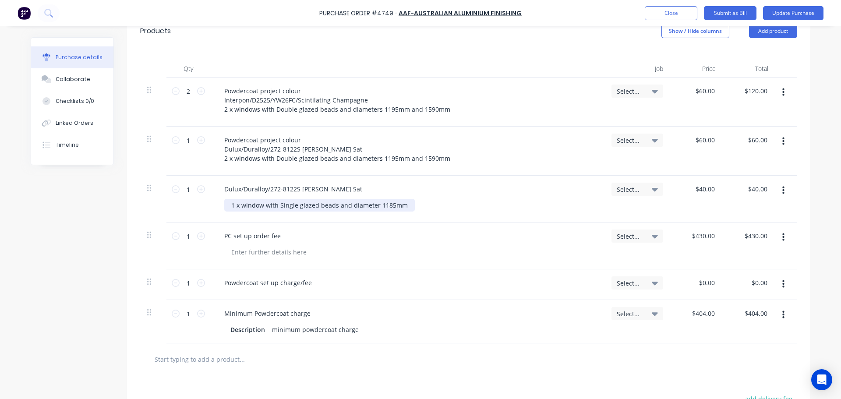
click at [390, 203] on div "1 x window with Single glazed beads and diameter 1185mm" at bounding box center [319, 205] width 190 height 13
drag, startPoint x: 399, startPoint y: 205, endPoint x: 216, endPoint y: 205, distance: 183.5
click at [216, 205] on div "Dulux/Duralloy/272-8122S [PERSON_NAME] Sat 1 x window with Single glazed beads …" at bounding box center [407, 199] width 394 height 47
copy div "1 x window with Single glazed beads and diameter 1185mm"
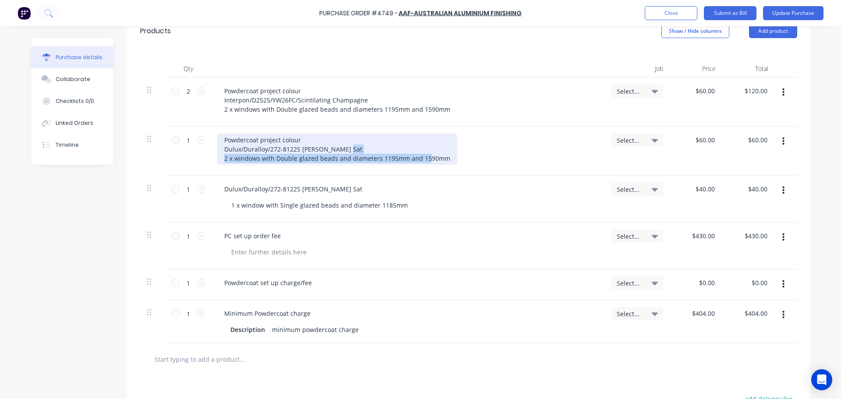
drag, startPoint x: 441, startPoint y: 155, endPoint x: 219, endPoint y: 155, distance: 222.0
click at [219, 155] on div "Powdercoat project colour Dulux/Duralloy/272-8122S [PERSON_NAME] Sat 2 x window…" at bounding box center [337, 149] width 240 height 31
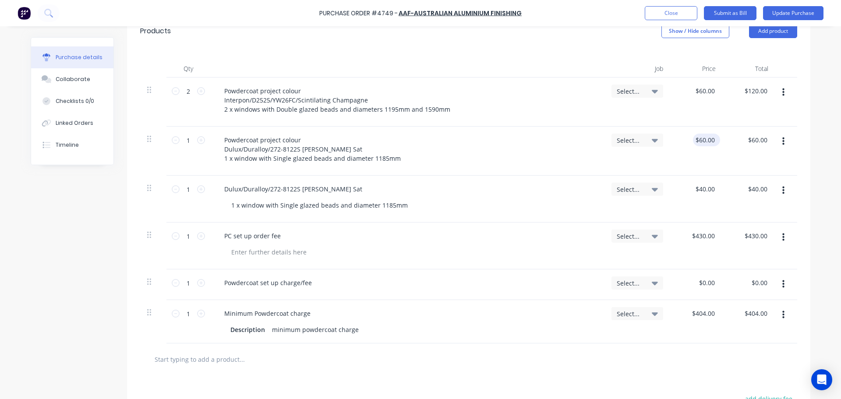
type textarea "x"
type input "60.00"
click at [703, 139] on input "60.00" at bounding box center [706, 140] width 20 height 13
type textarea "x"
click at [703, 139] on input "60.00" at bounding box center [706, 140] width 20 height 13
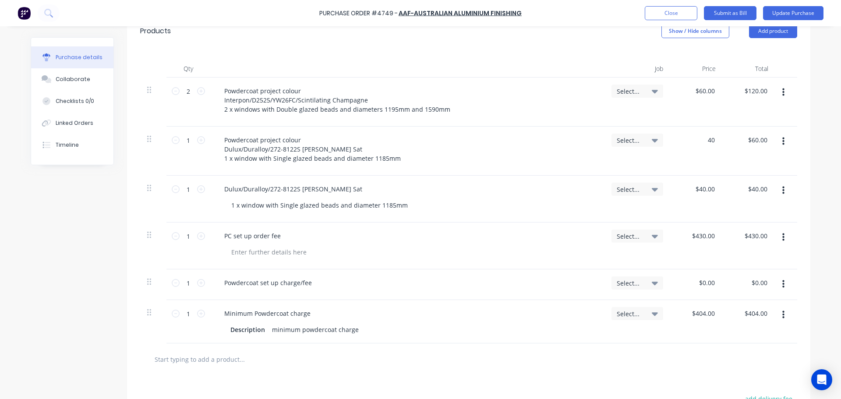
type input "40"
type textarea "x"
type input "$40.00"
click at [682, 369] on div at bounding box center [468, 359] width 657 height 32
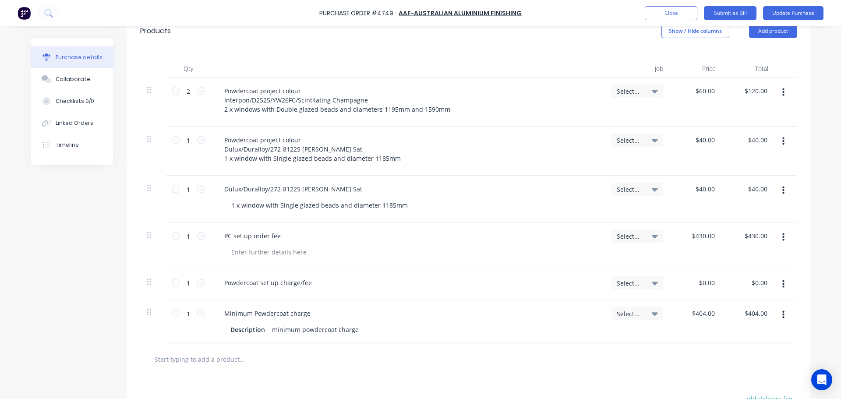
click at [779, 183] on button "button" at bounding box center [783, 191] width 21 height 16
click at [750, 267] on button "Delete" at bounding box center [756, 266] width 74 height 18
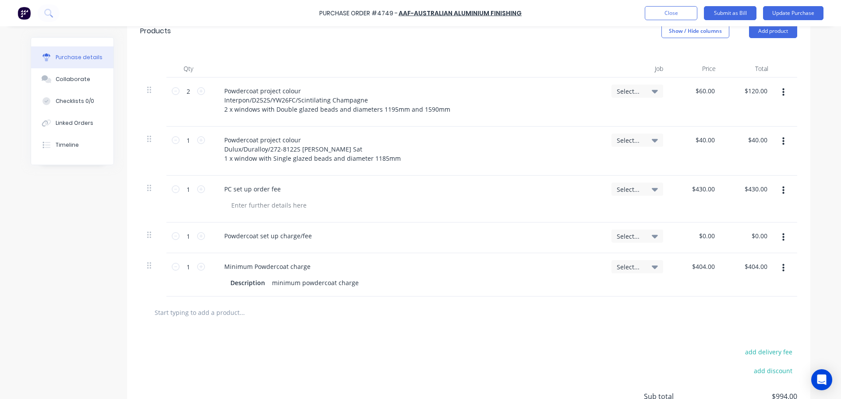
click at [691, 236] on div "$0.00 $0.00" at bounding box center [696, 237] width 53 height 31
type textarea "x"
type input "0.00"
click at [709, 238] on input "0.00" at bounding box center [706, 235] width 20 height 13
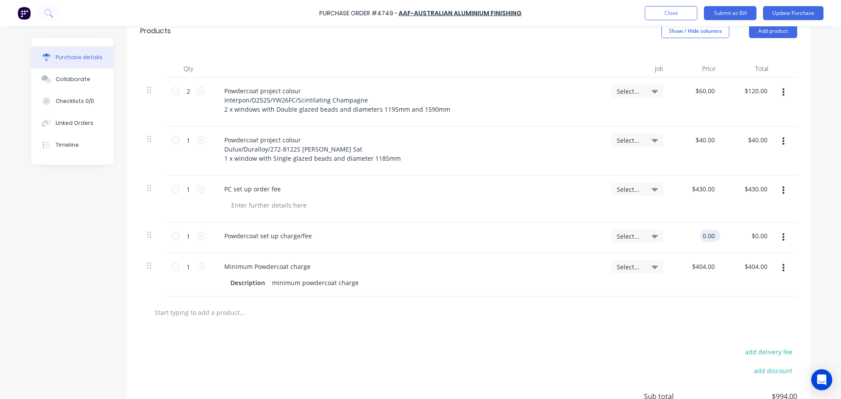
type textarea "x"
drag, startPoint x: 709, startPoint y: 238, endPoint x: 680, endPoint y: 237, distance: 29.4
click at [680, 237] on div "0.00 0.00" at bounding box center [696, 237] width 53 height 31
type input "430"
type textarea "x"
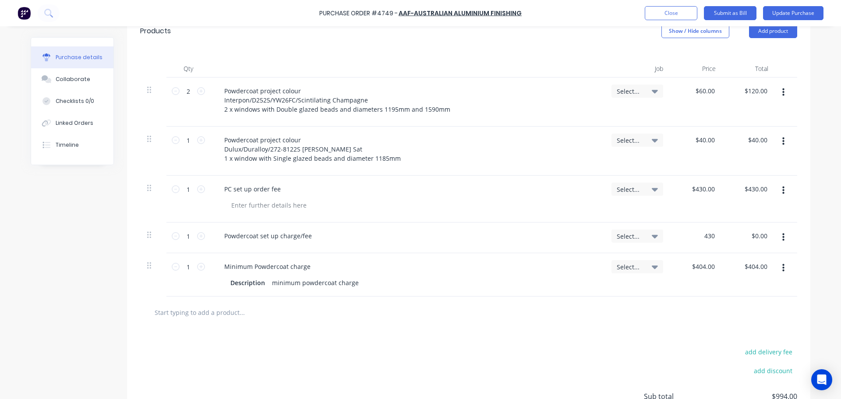
type input "$430.00"
click at [638, 317] on div at bounding box center [468, 312] width 643 height 18
click at [782, 187] on button "button" at bounding box center [783, 191] width 21 height 16
click at [736, 264] on button "Delete" at bounding box center [756, 266] width 74 height 18
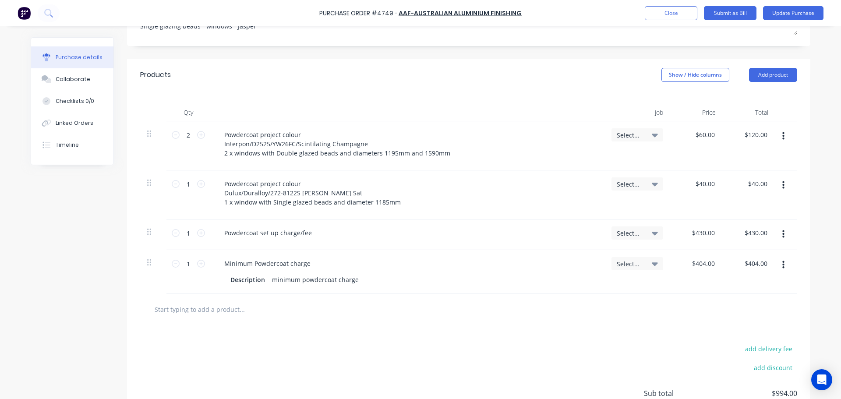
scroll to position [0, 0]
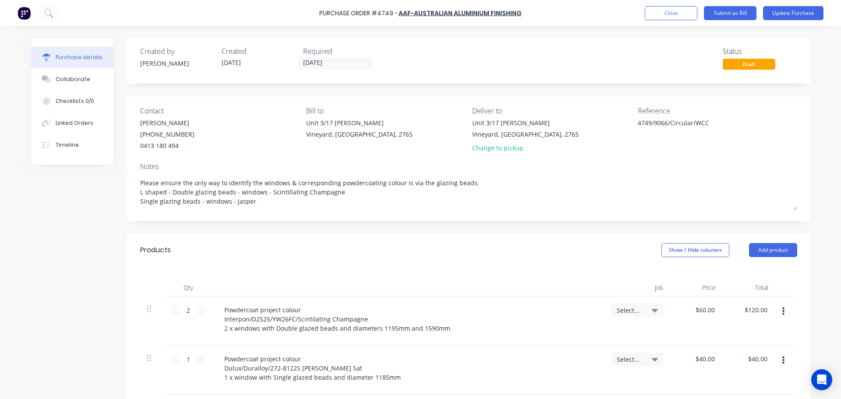
click at [652, 312] on icon at bounding box center [655, 310] width 6 height 10
type textarea "x"
click at [602, 334] on input at bounding box center [609, 337] width 90 height 18
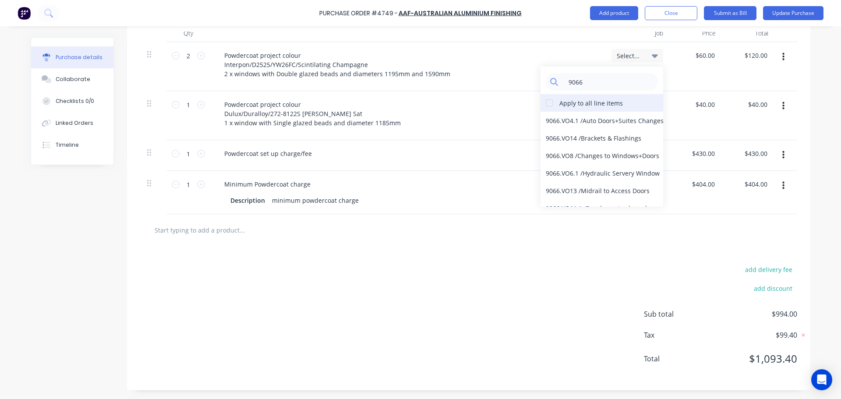
type input "9066"
click at [546, 103] on div at bounding box center [549, 103] width 18 height 18
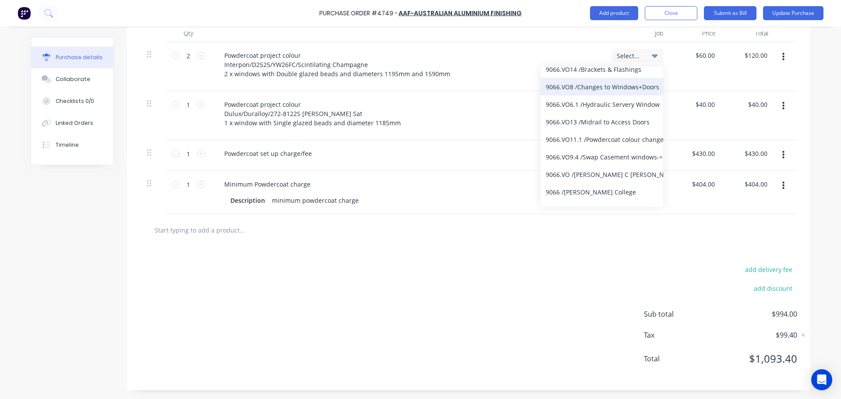
scroll to position [80, 0]
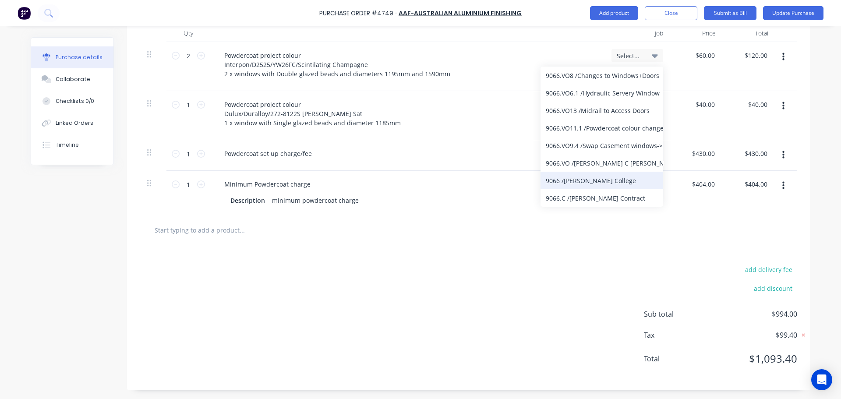
click at [594, 184] on div "9066 / [PERSON_NAME][GEOGRAPHIC_DATA]" at bounding box center [601, 181] width 123 height 18
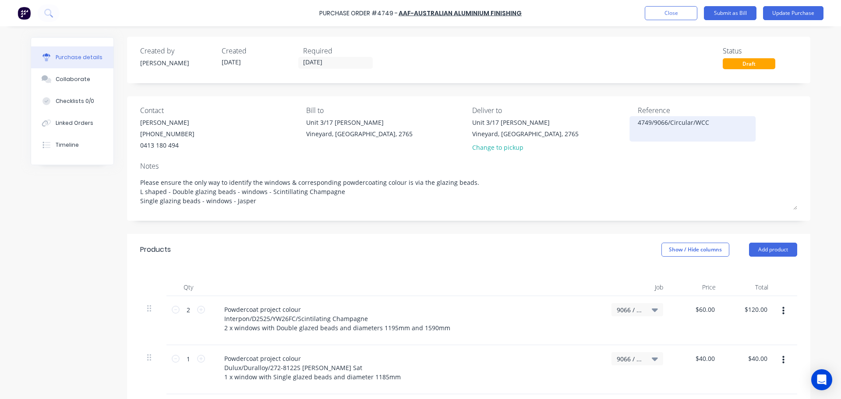
scroll to position [0, 0]
click at [801, 16] on button "Update Purchase" at bounding box center [793, 13] width 60 height 14
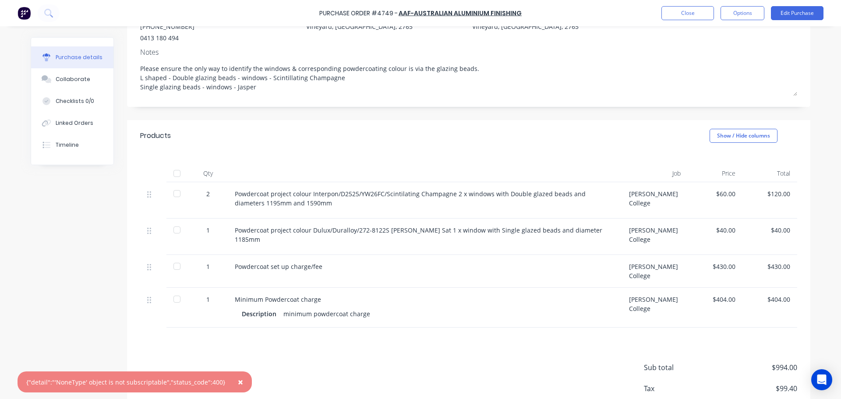
scroll to position [88, 0]
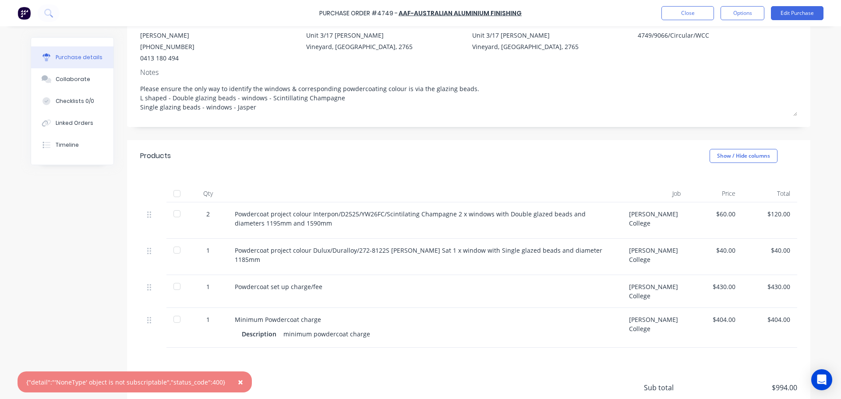
click at [238, 384] on span "×" at bounding box center [240, 382] width 5 height 12
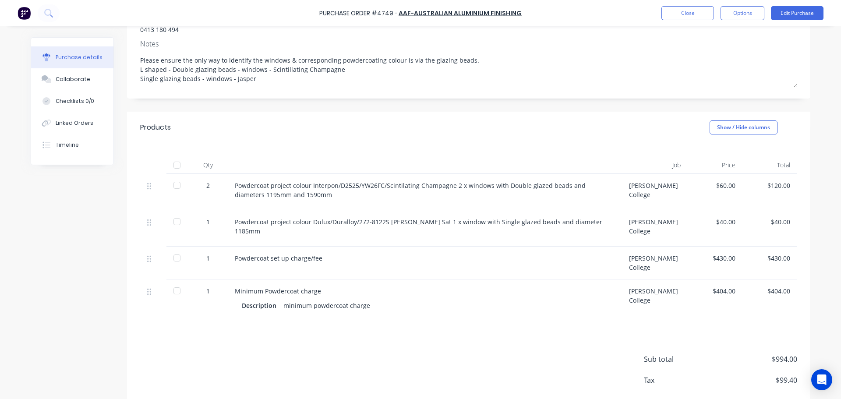
scroll to position [131, 0]
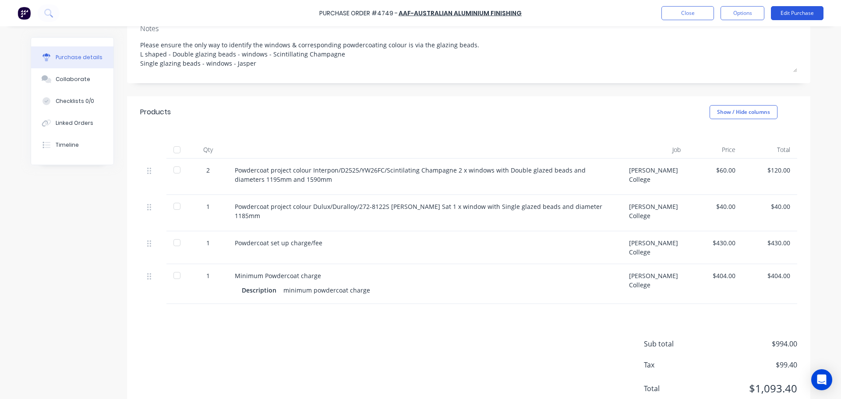
click at [815, 13] on button "Edit Purchase" at bounding box center [797, 13] width 53 height 14
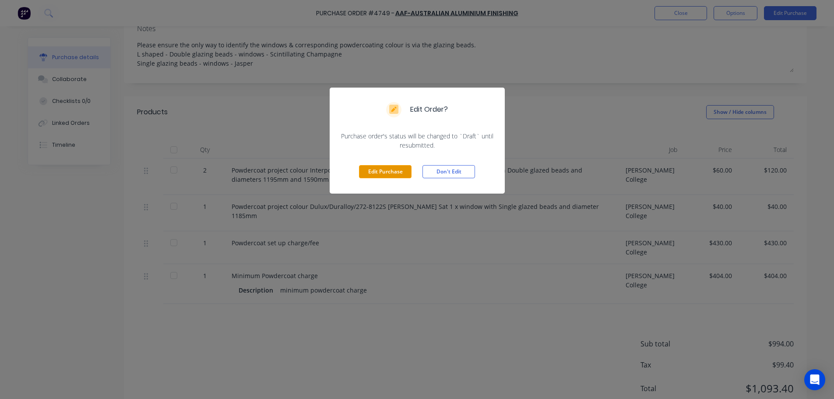
click at [405, 173] on button "Edit Purchase" at bounding box center [385, 171] width 53 height 13
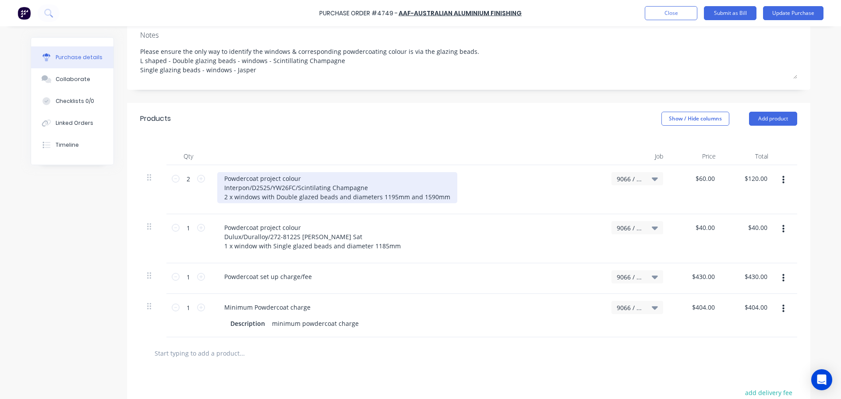
click at [222, 187] on div "Powdercoat project colour Interpon/D2525/YW26FC/Scintilating Champagne 2 x wind…" at bounding box center [337, 187] width 240 height 31
click at [299, 178] on div "Powdercoat project colour Interpon/D2525/YW26FC/Scintilating Champagne 2 x wind…" at bounding box center [337, 187] width 240 height 31
click at [222, 190] on div "Powdercoat project colour Interpon/D2525/YW26FC/Scintilating Champagne 2 x wind…" at bounding box center [337, 187] width 240 height 31
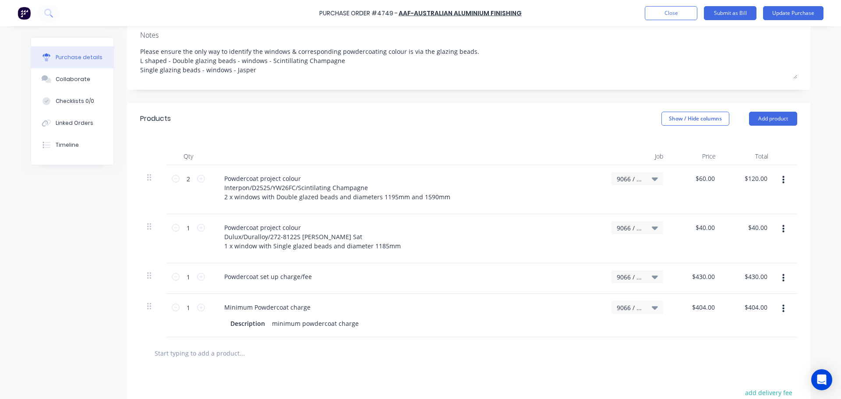
click at [461, 205] on div "Powdercoat project colour Interpon/D2525/YW26FC/Scintilating Champagne 2 x wind…" at bounding box center [407, 189] width 394 height 49
click at [278, 294] on div "Minimum Powdercoat charge Description minimum powdercoat charge" at bounding box center [407, 315] width 394 height 43
click at [278, 285] on div "Powdercoat set up charge/fee" at bounding box center [407, 278] width 394 height 31
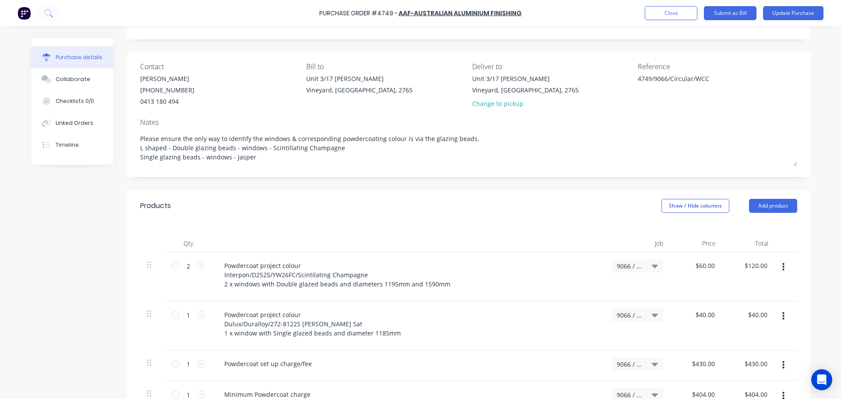
scroll to position [44, 0]
type textarea "x"
click at [670, 18] on button "Close" at bounding box center [671, 13] width 53 height 14
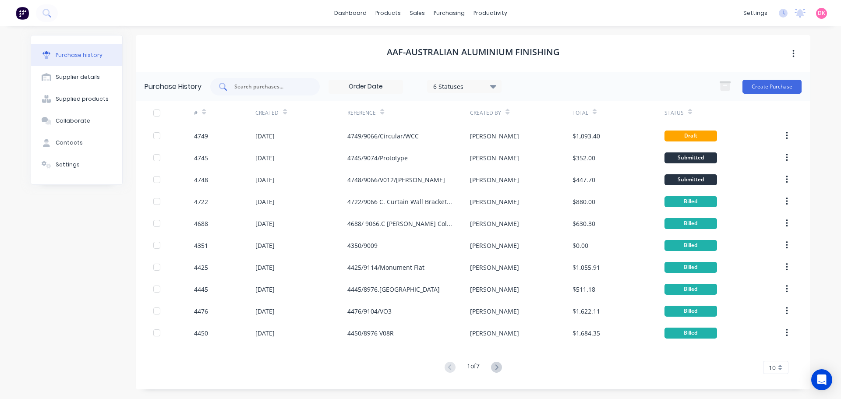
click at [250, 90] on input "text" at bounding box center [269, 86] width 73 height 9
click at [475, 39] on div "Purchase Orders" at bounding box center [477, 42] width 46 height 8
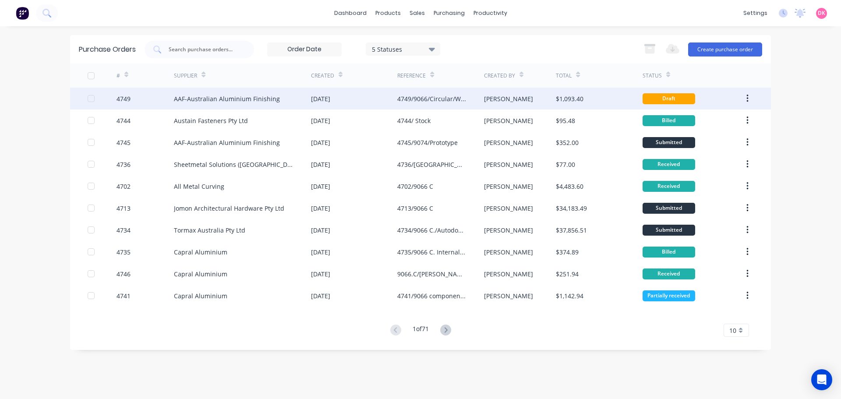
click at [185, 108] on div "AAF-Australian Aluminium Finishing" at bounding box center [242, 99] width 137 height 22
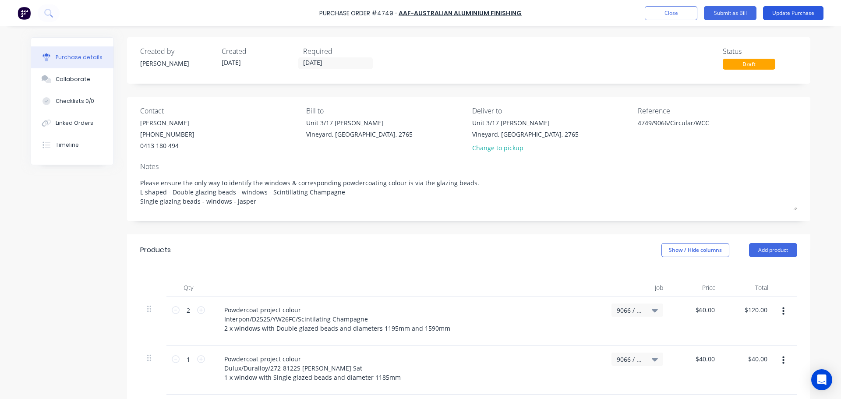
click at [802, 14] on button "Update Purchase" at bounding box center [793, 13] width 60 height 14
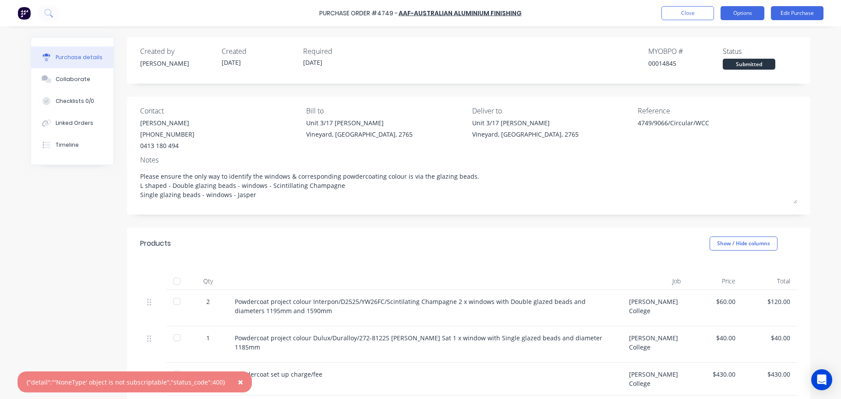
click at [747, 14] on button "Options" at bounding box center [742, 13] width 44 height 14
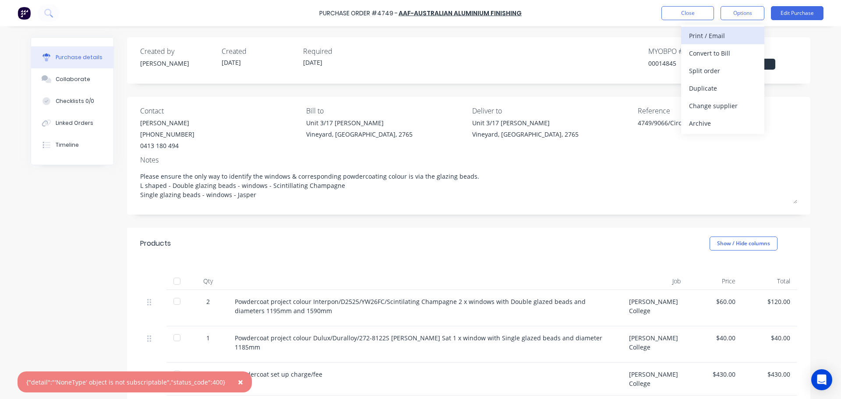
click at [715, 34] on div "Print / Email" at bounding box center [722, 35] width 67 height 13
click at [714, 53] on div "With pricing" at bounding box center [722, 53] width 67 height 13
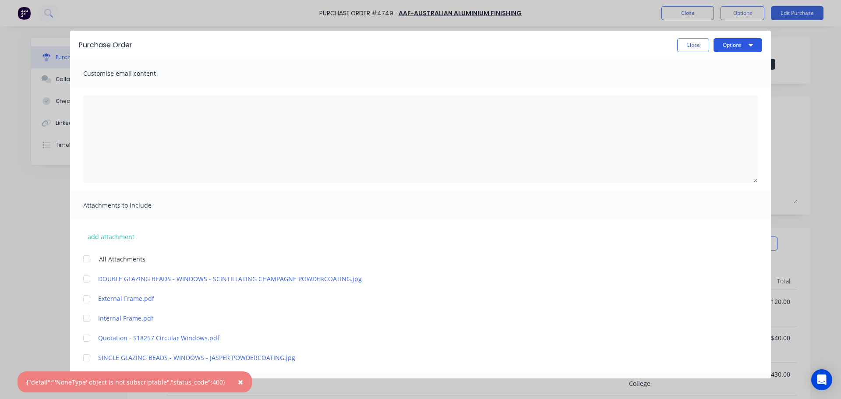
click at [733, 45] on button "Options" at bounding box center [737, 45] width 49 height 14
click at [706, 86] on div "Print" at bounding box center [720, 84] width 67 height 13
click at [694, 47] on button "Close" at bounding box center [693, 45] width 32 height 14
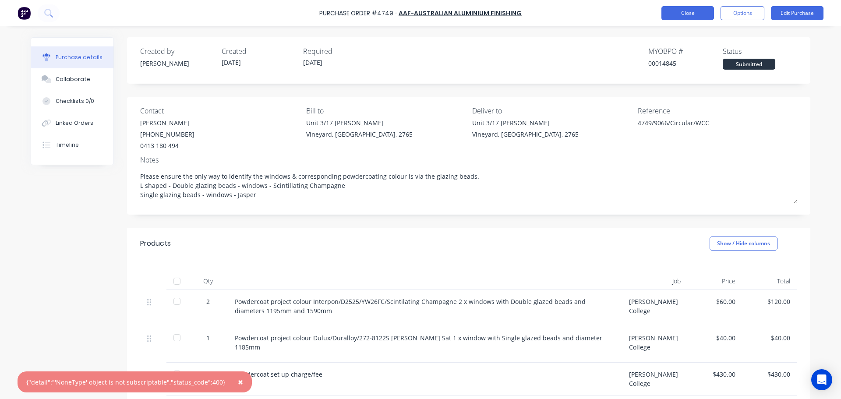
click at [694, 13] on button "Close" at bounding box center [687, 13] width 53 height 14
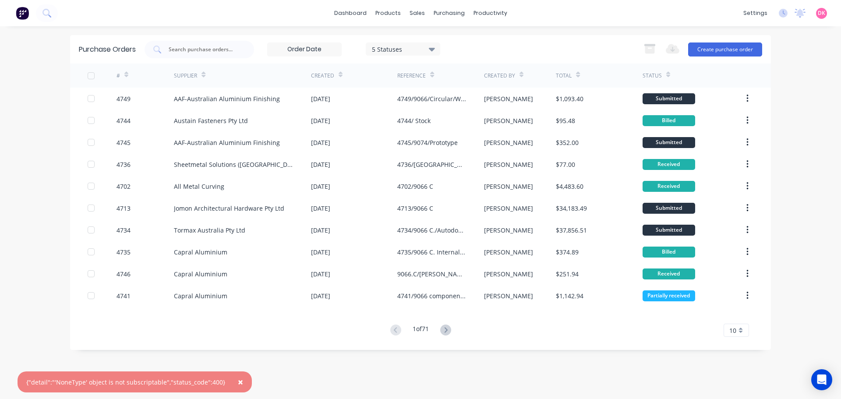
click at [230, 384] on button "×" at bounding box center [240, 381] width 23 height 21
